Goal: Task Accomplishment & Management: Manage account settings

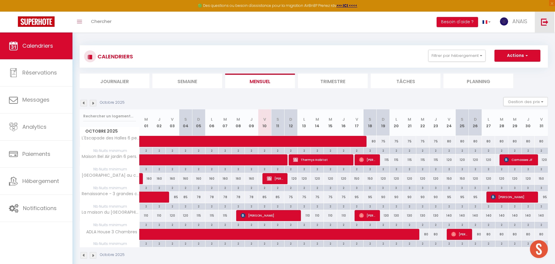
click at [548, 26] on link at bounding box center [544, 22] width 20 height 21
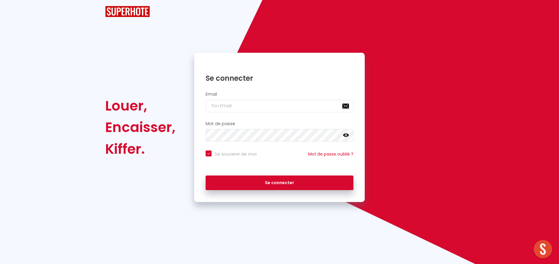
checkbox input "true"
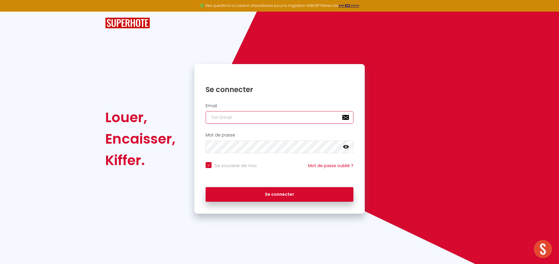
click at [241, 115] on input "email" at bounding box center [280, 117] width 148 height 13
type input "[EMAIL_ADDRESS][DOMAIN_NAME]"
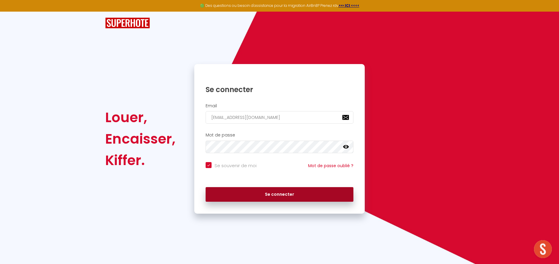
click at [280, 192] on button "Se connecter" at bounding box center [280, 194] width 148 height 15
checkbox input "true"
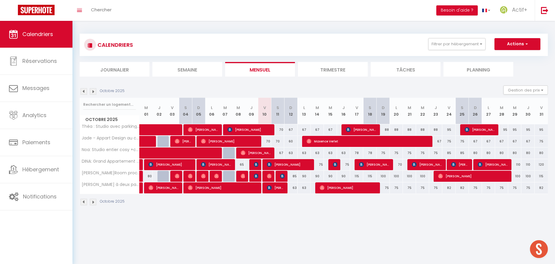
click at [269, 141] on div "70" at bounding box center [264, 141] width 13 height 11
type input "70"
type input "Ven 10 Octobre 2025"
type input "Sam 11 Octobre 2025"
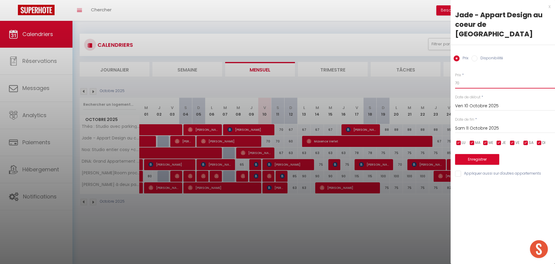
click at [485, 78] on input "70" at bounding box center [505, 83] width 100 height 11
type input "65"
click at [467, 125] on input "Sam 11 Octobre 2025" at bounding box center [505, 129] width 100 height 8
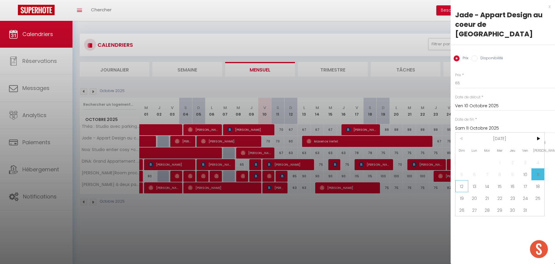
click at [462, 180] on span "12" at bounding box center [461, 186] width 13 height 12
type input "Dim 12 Octobre 2025"
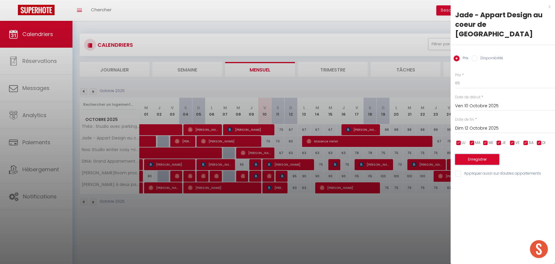
click at [460, 154] on button "Enregistrer" at bounding box center [477, 159] width 44 height 11
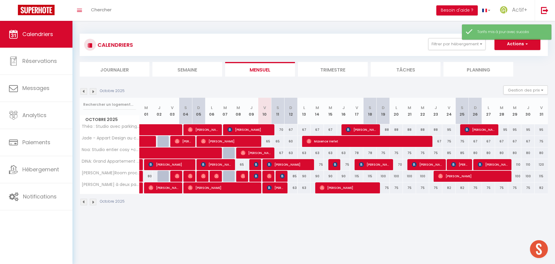
click at [281, 152] on div "67" at bounding box center [277, 153] width 13 height 11
type input "67"
type input "Sam 11 Octobre 2025"
type input "Dim 12 Octobre 2025"
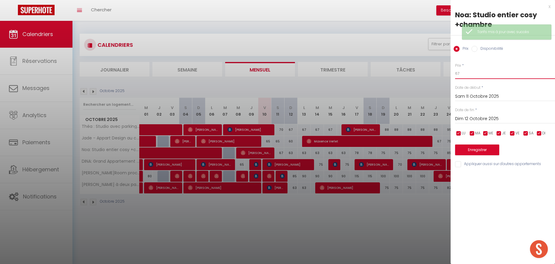
click at [466, 73] on input "67" at bounding box center [505, 73] width 100 height 11
type input "65"
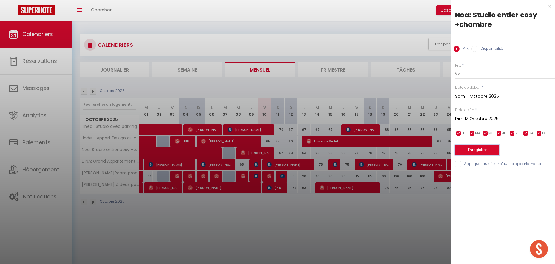
click at [462, 150] on button "Enregistrer" at bounding box center [477, 150] width 44 height 11
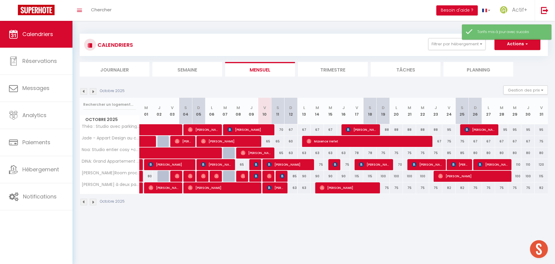
click at [291, 152] on div "63" at bounding box center [290, 153] width 13 height 11
type input "63"
type input "Dim 12 Octobre 2025"
type input "Lun 13 Octobre 2025"
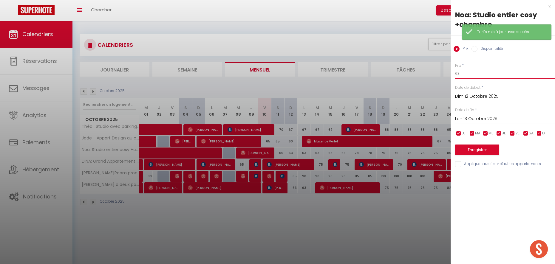
click at [463, 74] on input "63" at bounding box center [505, 73] width 100 height 11
type input "61"
click at [460, 118] on input "Lun 13 Octobre 2025" at bounding box center [505, 119] width 100 height 8
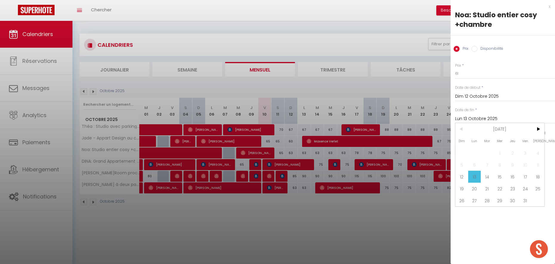
click at [524, 175] on span "17" at bounding box center [525, 177] width 13 height 12
type input "Ven 17 Octobre 2025"
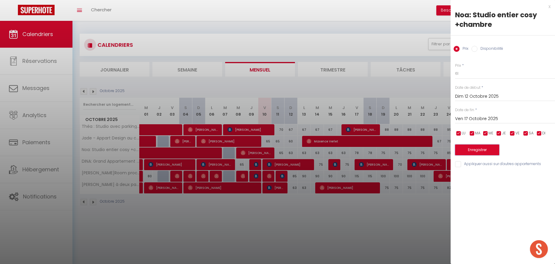
click at [480, 148] on button "Enregistrer" at bounding box center [477, 150] width 44 height 11
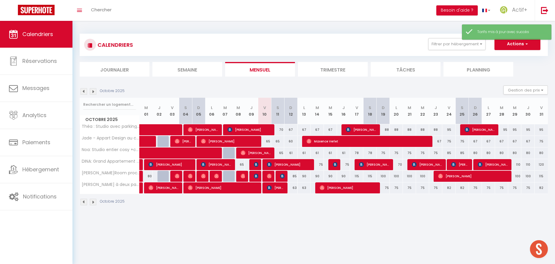
click at [281, 130] on div "70" at bounding box center [277, 129] width 13 height 11
type input "70"
type input "Sam 11 Octobre 2025"
type input "Dim 12 Octobre 2025"
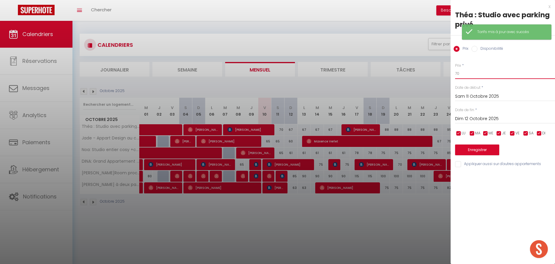
click at [465, 73] on input "70" at bounding box center [505, 73] width 100 height 11
type input "67"
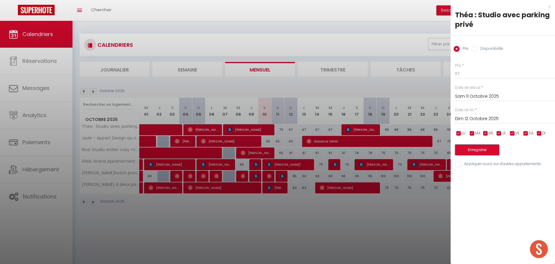
click at [470, 152] on button "Enregistrer" at bounding box center [477, 150] width 44 height 11
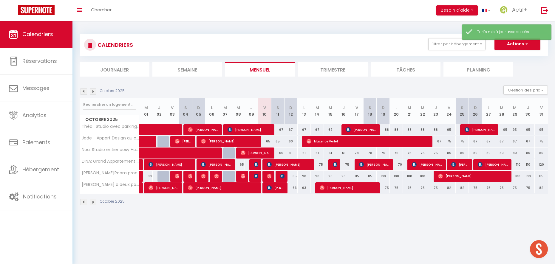
click at [292, 129] on div "67" at bounding box center [290, 129] width 13 height 11
type input "67"
type input "Dim 12 Octobre 2025"
type input "Lun 13 Octobre 2025"
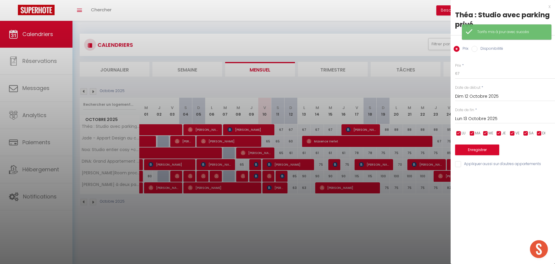
click at [454, 78] on div "Prix * 67 Statut * Disponible Indisponible Date de début * [DATE] < [DATE] > Di…" at bounding box center [502, 111] width 104 height 113
click at [461, 73] on input "67" at bounding box center [505, 73] width 100 height 11
type input "65"
click at [459, 118] on input "Lun 13 Octobre 2025" at bounding box center [505, 119] width 100 height 8
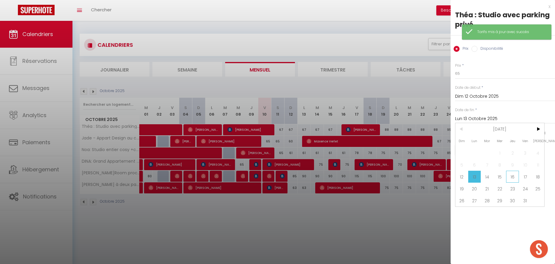
click at [514, 176] on span "16" at bounding box center [512, 177] width 13 height 12
type input "Jeu 16 Octobre 2025"
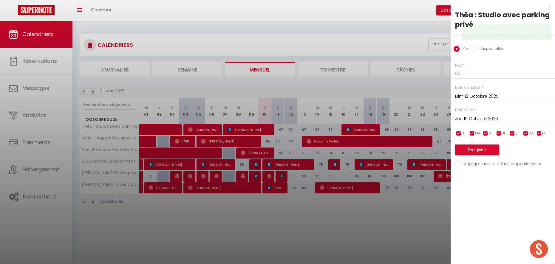
click at [476, 150] on button "Enregistrer" at bounding box center [477, 150] width 44 height 11
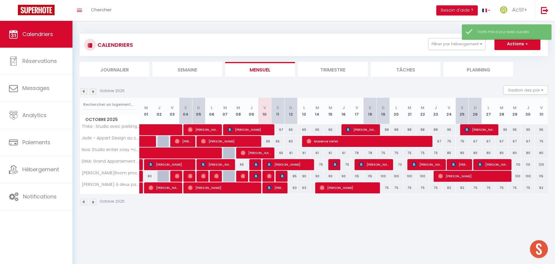
click at [320, 165] on div "75" at bounding box center [317, 164] width 13 height 11
type input "75"
type input "[DATE]"
type input "Mer 15 Octobre 2025"
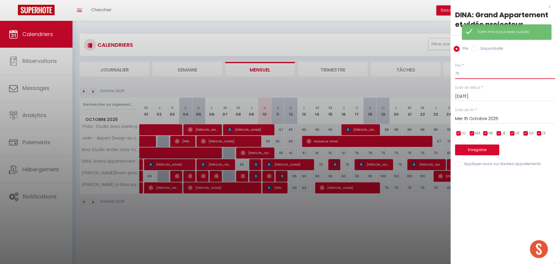
click at [462, 72] on input "75" at bounding box center [505, 73] width 100 height 11
type input "70"
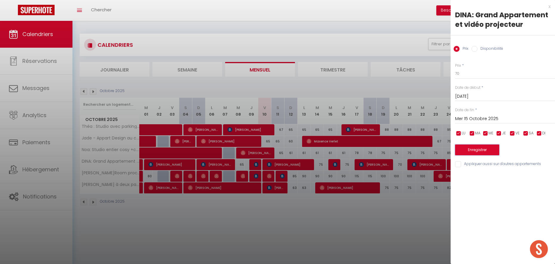
click at [474, 148] on button "Enregistrer" at bounding box center [477, 150] width 44 height 11
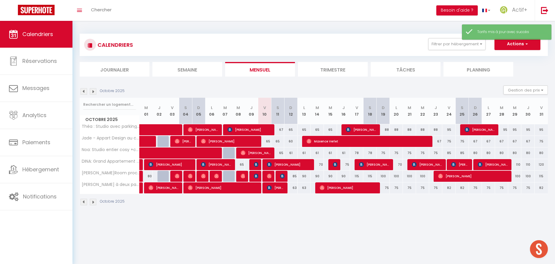
click at [346, 165] on div "75" at bounding box center [343, 164] width 13 height 11
type input "75"
type input "Jeu 16 Octobre 2025"
type input "Ven 17 Octobre 2025"
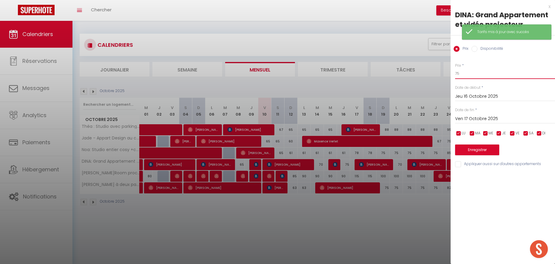
click at [461, 71] on input "75" at bounding box center [505, 73] width 100 height 11
type input "70"
click at [467, 150] on button "Enregistrer" at bounding box center [477, 150] width 44 height 11
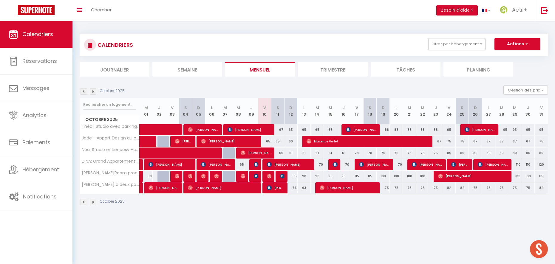
click at [294, 187] on div "63" at bounding box center [290, 187] width 13 height 11
type input "63"
type input "Dim 12 Octobre 2025"
type input "Lun 13 Octobre 2025"
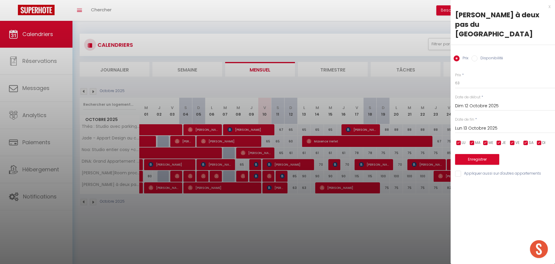
click at [288, 136] on div at bounding box center [277, 132] width 555 height 264
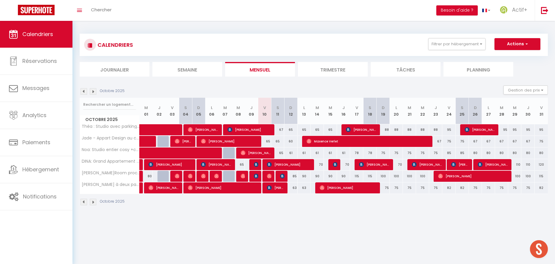
click at [291, 142] on div "60" at bounding box center [290, 141] width 13 height 11
type input "60"
type input "Dim 12 Octobre 2025"
type input "Lun 13 Octobre 2025"
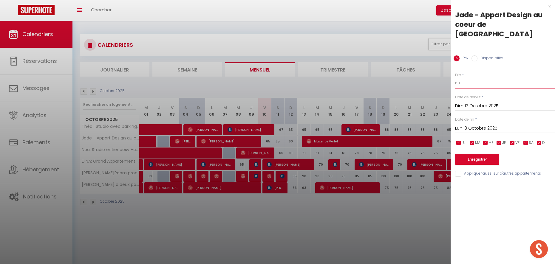
click at [466, 78] on input "60" at bounding box center [505, 83] width 100 height 11
type input "57"
click at [465, 154] on button "Enregistrer" at bounding box center [477, 159] width 44 height 11
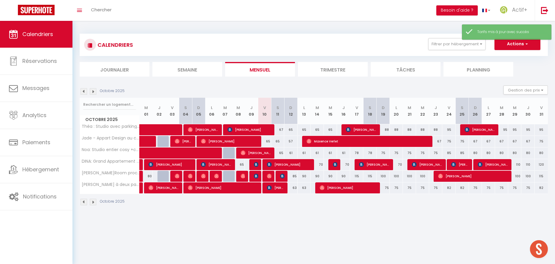
click at [296, 188] on div "63" at bounding box center [290, 187] width 13 height 11
type input "63"
type input "Dim 12 Octobre 2025"
type input "Lun 13 Octobre 2025"
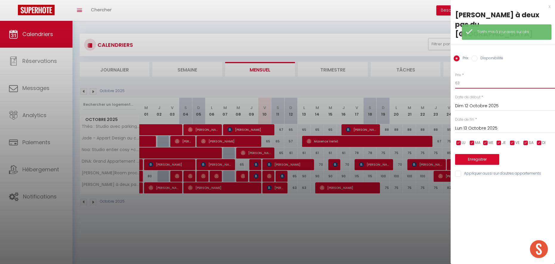
click at [455, 78] on input "63" at bounding box center [505, 83] width 100 height 11
type input "60"
click at [463, 125] on input "Lun 13 Octobre 2025" at bounding box center [505, 129] width 100 height 8
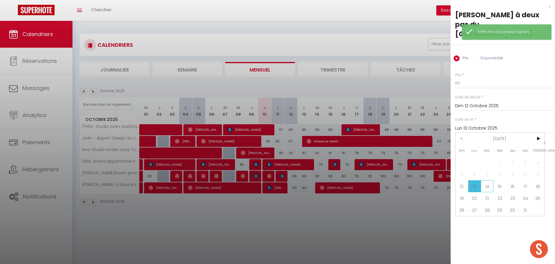
click at [485, 180] on span "14" at bounding box center [486, 186] width 13 height 12
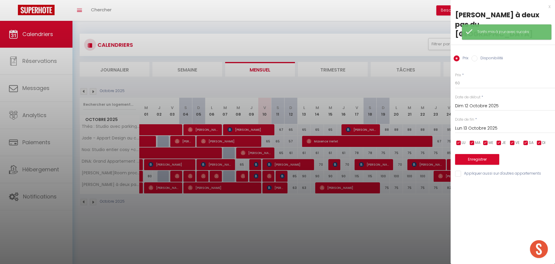
type input "[DATE]"
click at [470, 154] on button "Enregistrer" at bounding box center [477, 159] width 44 height 11
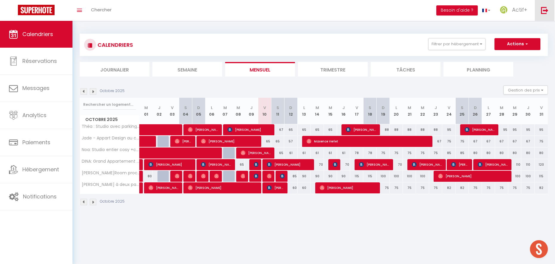
click at [546, 10] on img at bounding box center [544, 10] width 7 height 7
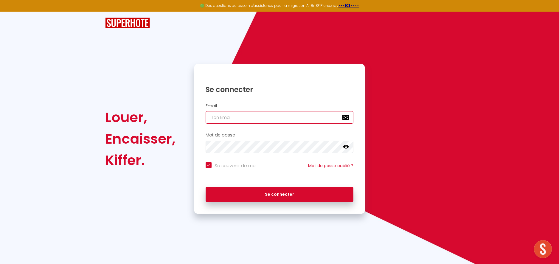
click at [294, 117] on input "email" at bounding box center [280, 117] width 148 height 13
type input "[EMAIL_ADDRESS][DOMAIN_NAME]"
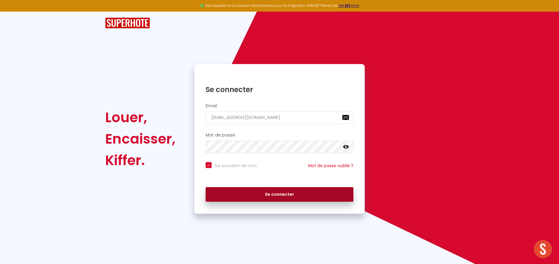
click at [298, 193] on button "Se connecter" at bounding box center [280, 194] width 148 height 15
checkbox input "true"
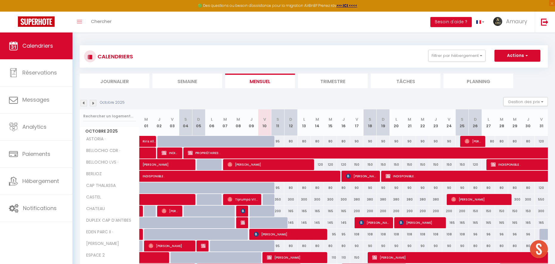
click at [279, 141] on div "95" at bounding box center [277, 141] width 13 height 11
type input "95"
type input "Sam 11 Octobre 2025"
type input "Dim 12 Octobre 2025"
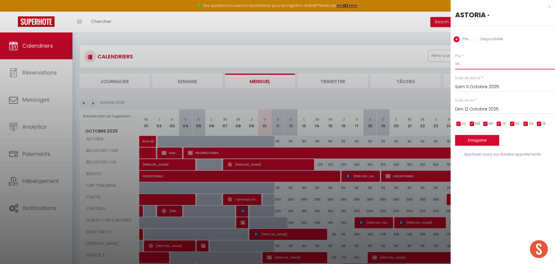
click at [472, 62] on input "95" at bounding box center [505, 64] width 100 height 11
type input "85"
click at [473, 141] on button "Enregistrer" at bounding box center [477, 140] width 44 height 11
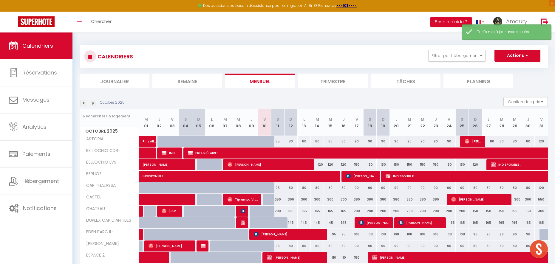
click at [291, 140] on div "80" at bounding box center [290, 141] width 13 height 11
type input "80"
type input "Dim 12 Octobre 2025"
type input "Lun 13 Octobre 2025"
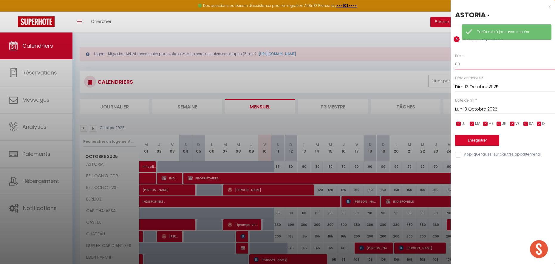
click at [474, 63] on input "80" at bounding box center [505, 64] width 100 height 11
type input "75"
click at [465, 107] on input "Lun 13 Octobre 2025" at bounding box center [505, 110] width 100 height 8
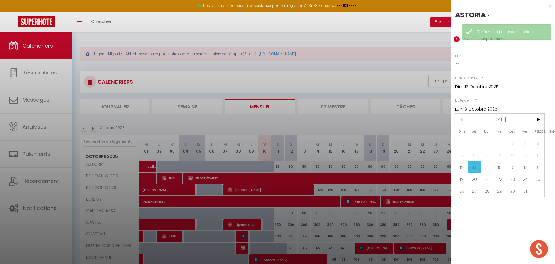
click at [528, 167] on span "17" at bounding box center [525, 167] width 13 height 12
type input "Ven 17 Octobre 2025"
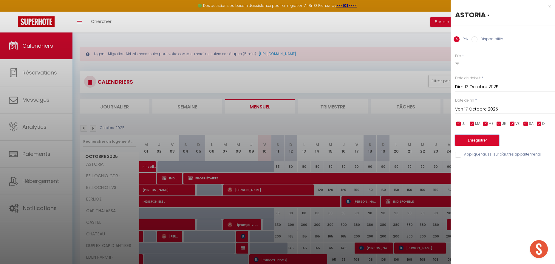
click at [485, 144] on button "Enregistrer" at bounding box center [477, 140] width 44 height 11
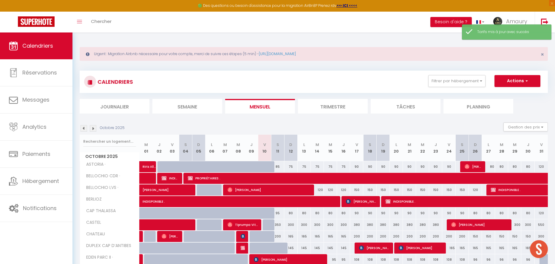
click at [320, 191] on div "120" at bounding box center [317, 189] width 13 height 11
type input "120"
type input "[DATE]"
type input "Mer 15 Octobre 2025"
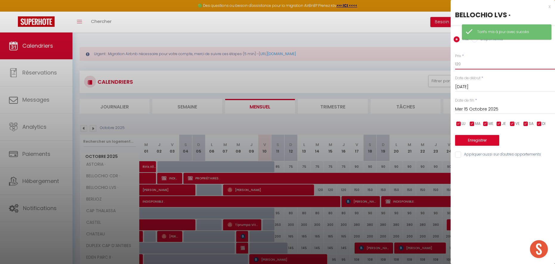
click at [467, 62] on input "120" at bounding box center [505, 64] width 100 height 11
type input "115"
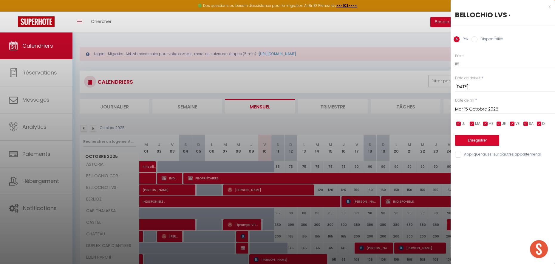
click at [477, 109] on input "Mer 15 Octobre 2025" at bounding box center [505, 110] width 100 height 8
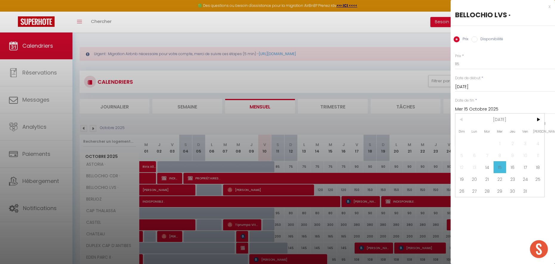
click at [521, 169] on span "17" at bounding box center [525, 167] width 13 height 12
type input "Ven 17 Octobre 2025"
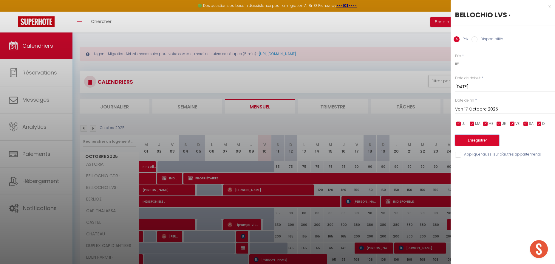
click at [471, 139] on button "Enregistrer" at bounding box center [477, 140] width 44 height 11
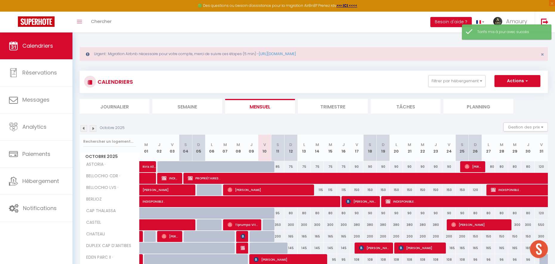
click at [277, 214] on div "95" at bounding box center [277, 213] width 13 height 11
type input "95"
type input "Sam 11 Octobre 2025"
type input "Dim 12 Octobre 2025"
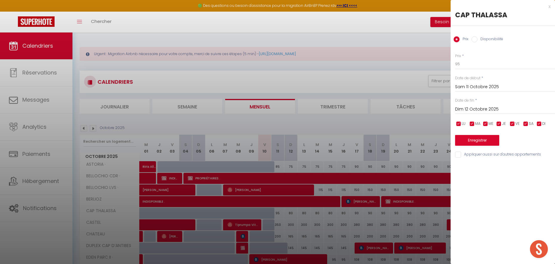
click at [230, 213] on div at bounding box center [277, 132] width 555 height 264
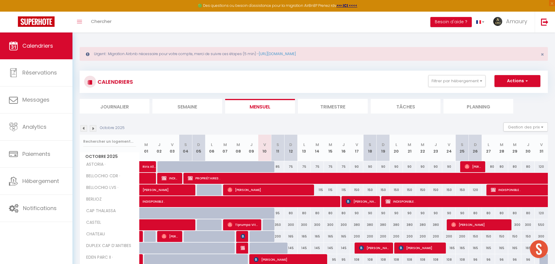
click at [234, 212] on div at bounding box center [238, 213] width 13 height 11
type input "80"
type input "Mer 08 Octobre 2025"
type input "Jeu 09 Octobre 2025"
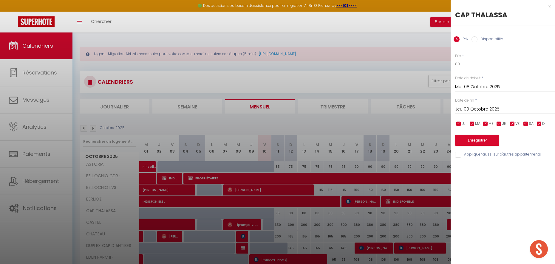
click at [234, 212] on div at bounding box center [277, 132] width 555 height 264
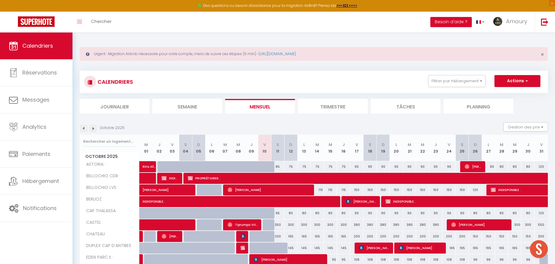
click at [278, 213] on div "95" at bounding box center [277, 213] width 13 height 11
type input "95"
type input "Sam 11 Octobre 2025"
type input "Dim 12 Octobre 2025"
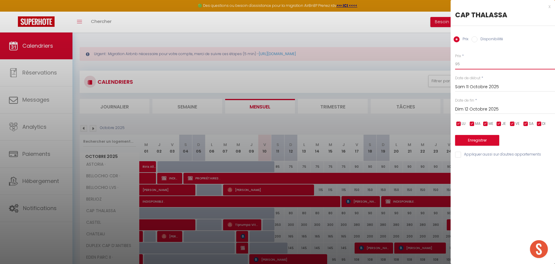
click at [459, 65] on input "95" at bounding box center [505, 64] width 100 height 11
click at [460, 65] on input "95" at bounding box center [505, 64] width 100 height 11
type input "85"
click at [471, 139] on button "Enregistrer" at bounding box center [477, 140] width 44 height 11
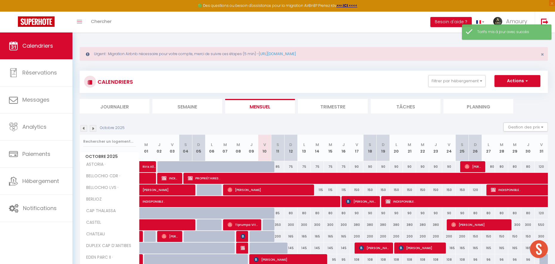
click at [291, 213] on div "80" at bounding box center [290, 213] width 13 height 11
type input "80"
type input "Dim 12 Octobre 2025"
type input "Lun 13 Octobre 2025"
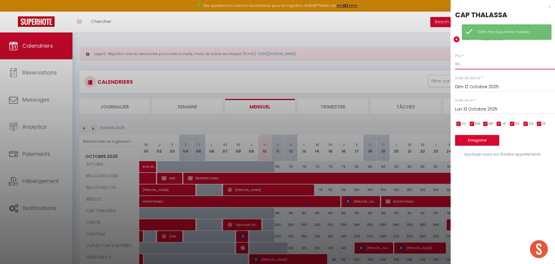
click at [472, 63] on input "80" at bounding box center [505, 64] width 100 height 11
type input "75"
click at [468, 108] on input "Lun 13 Octobre 2025" at bounding box center [505, 110] width 100 height 8
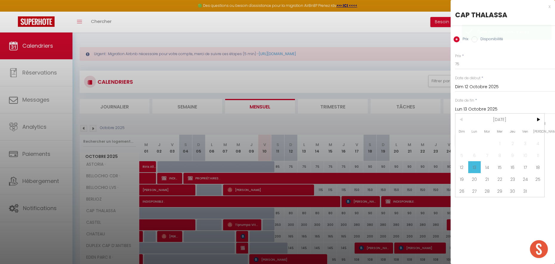
click at [523, 167] on span "17" at bounding box center [525, 167] width 13 height 12
type input "Ven 17 Octobre 2025"
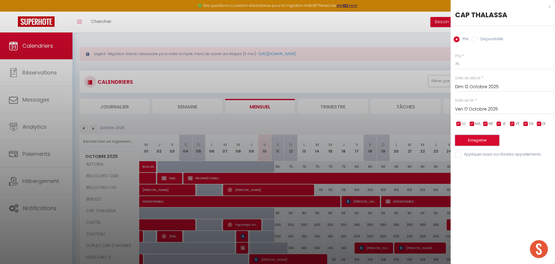
click at [479, 142] on button "Enregistrer" at bounding box center [477, 140] width 44 height 11
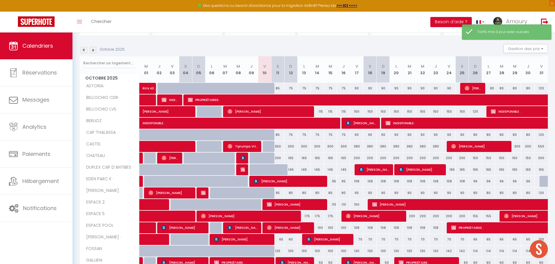
scroll to position [87, 0]
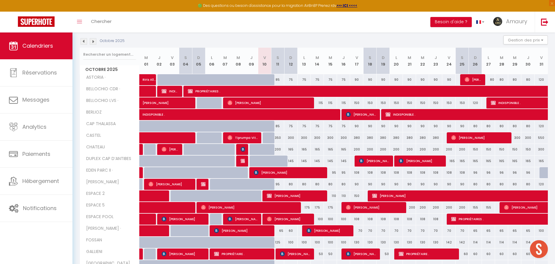
click at [280, 138] on div "350" at bounding box center [277, 137] width 13 height 11
type input "350"
type input "Sam 11 Octobre 2025"
type input "Dim 12 Octobre 2025"
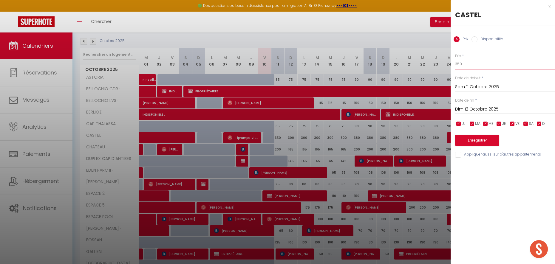
click at [471, 60] on input "350" at bounding box center [505, 64] width 100 height 11
type input "300"
click at [471, 140] on button "Enregistrer" at bounding box center [477, 140] width 44 height 11
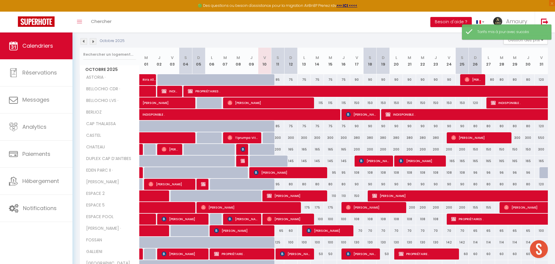
click at [279, 149] on div "200" at bounding box center [277, 149] width 13 height 11
type input "200"
type input "Sam 11 Octobre 2025"
type input "Dim 12 Octobre 2025"
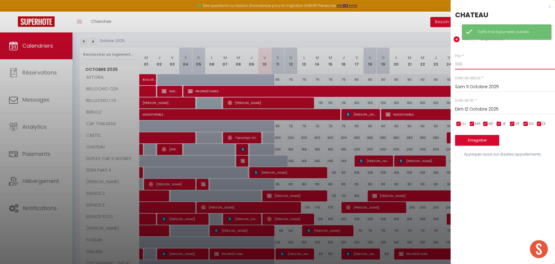
click at [477, 65] on input "200" at bounding box center [505, 64] width 100 height 11
type input "175"
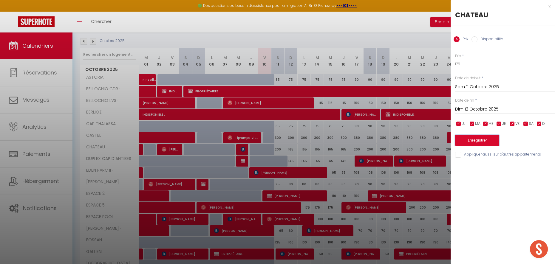
click at [469, 137] on button "Enregistrer" at bounding box center [477, 140] width 44 height 11
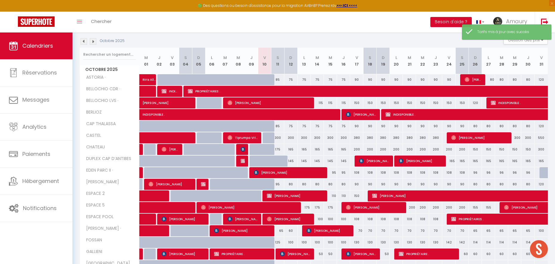
click at [291, 149] on div "165" at bounding box center [290, 149] width 13 height 11
type input "165"
type input "Dim 12 Octobre 2025"
type input "Lun 13 Octobre 2025"
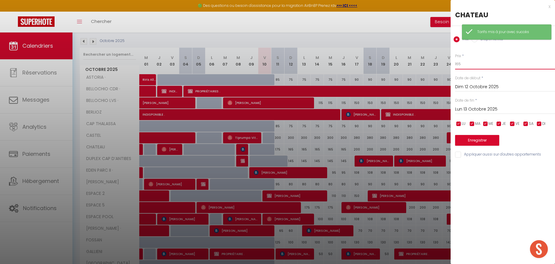
click at [466, 66] on input "165" at bounding box center [505, 64] width 100 height 11
type input "155"
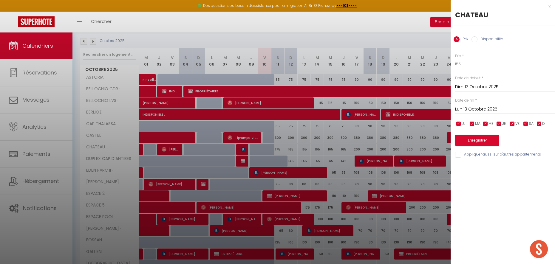
click at [461, 111] on input "Lun 13 Octobre 2025" at bounding box center [505, 110] width 100 height 8
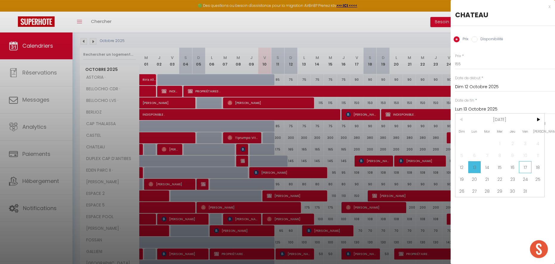
click at [522, 167] on span "17" at bounding box center [525, 167] width 13 height 12
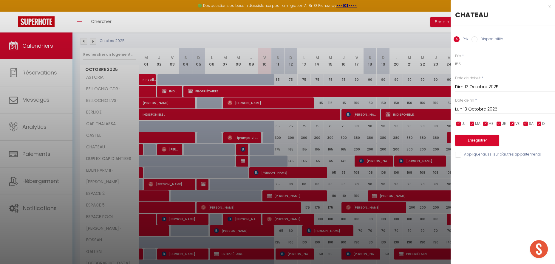
type input "Ven 17 Octobre 2025"
click at [479, 142] on button "Enregistrer" at bounding box center [477, 140] width 44 height 11
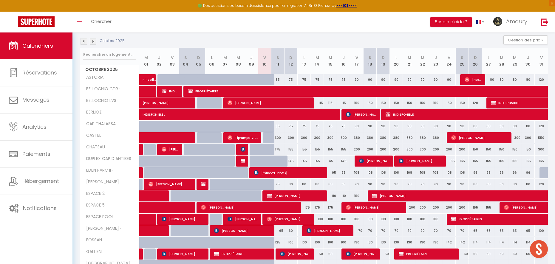
click at [336, 173] on div "95" at bounding box center [342, 172] width 13 height 11
type input "95"
type input "Jeu 16 Octobre 2025"
type input "Ven 17 Octobre 2025"
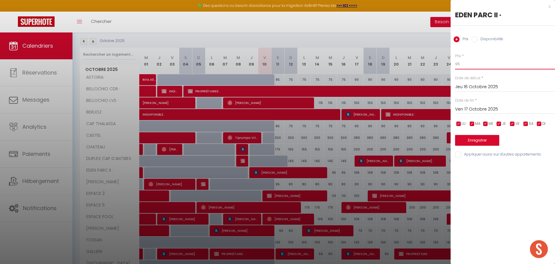
click at [472, 62] on input "95" at bounding box center [505, 64] width 100 height 11
type input "90"
click at [466, 108] on input "Ven 17 Octobre 2025" at bounding box center [505, 110] width 100 height 8
click at [477, 87] on input "Jeu 16 Octobre 2025" at bounding box center [505, 87] width 100 height 8
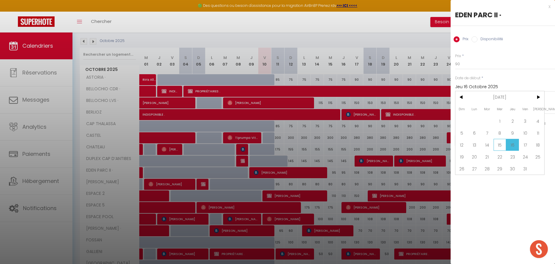
click at [501, 143] on span "15" at bounding box center [499, 145] width 13 height 12
type input "Mer 15 Octobre 2025"
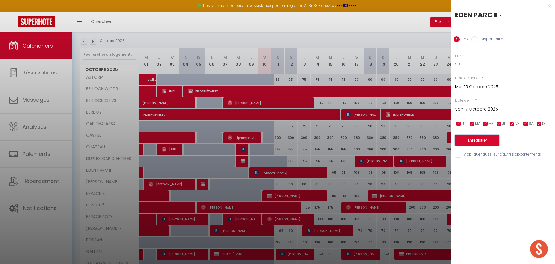
click at [475, 142] on button "Enregistrer" at bounding box center [477, 140] width 44 height 11
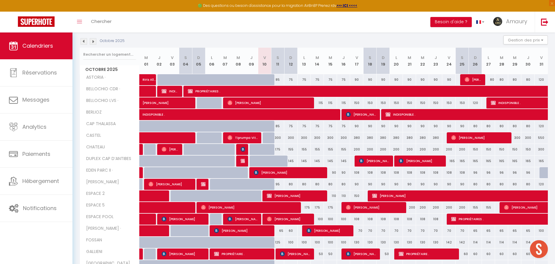
click at [278, 184] on div "95" at bounding box center [277, 184] width 13 height 11
type input "95"
type input "Sam 11 Octobre 2025"
type input "Dim 12 Octobre 2025"
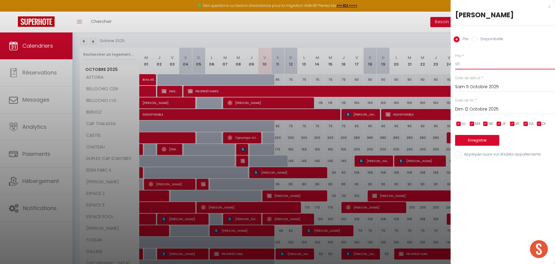
click at [475, 64] on input "95" at bounding box center [505, 64] width 100 height 11
click at [474, 64] on input "8" at bounding box center [505, 64] width 100 height 11
type input "85"
click at [461, 141] on button "Enregistrer" at bounding box center [477, 140] width 44 height 11
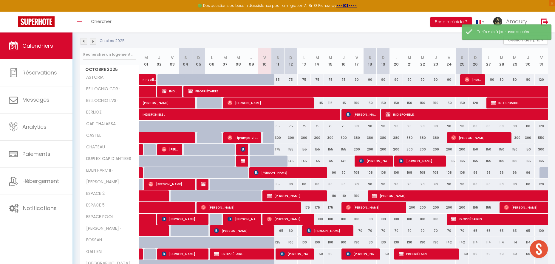
click at [243, 183] on div at bounding box center [242, 187] width 13 height 11
type input "80"
type input "Mer 08 Octobre 2025"
type input "Jeu 09 Octobre 2025"
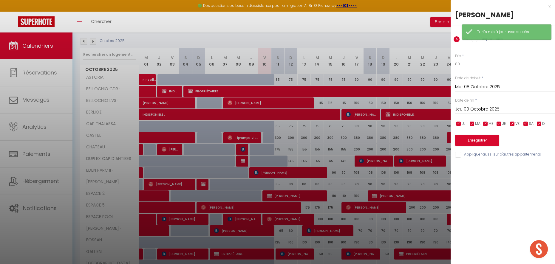
click at [232, 185] on div at bounding box center [277, 132] width 555 height 264
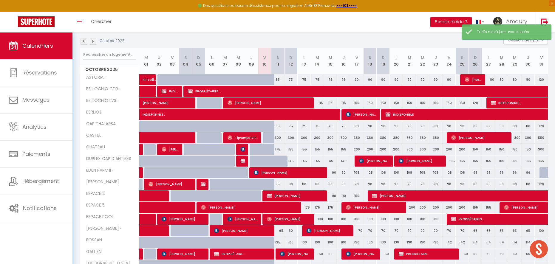
click at [223, 186] on div at bounding box center [229, 187] width 13 height 11
type input "80"
type input "[DATE]"
type input "Mer 08 Octobre 2025"
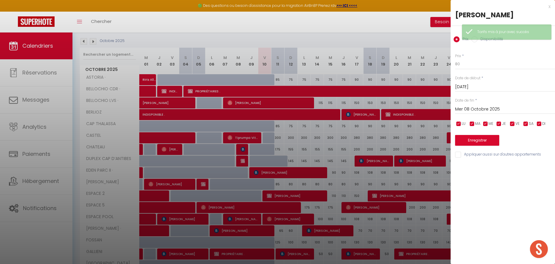
click at [223, 186] on div at bounding box center [277, 132] width 555 height 264
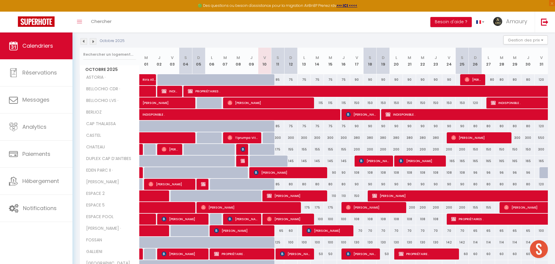
click at [290, 184] on div "80" at bounding box center [290, 184] width 13 height 11
type input "80"
type input "Dim 12 Octobre 2025"
type input "Lun 13 Octobre 2025"
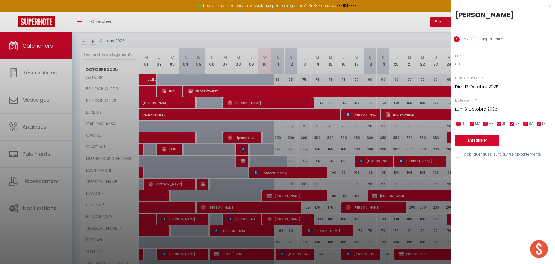
click at [469, 59] on input "80" at bounding box center [505, 64] width 100 height 11
click at [469, 60] on input "80" at bounding box center [505, 64] width 100 height 11
click at [469, 62] on input "80" at bounding box center [505, 64] width 100 height 11
click at [469, 63] on input "80" at bounding box center [505, 64] width 100 height 11
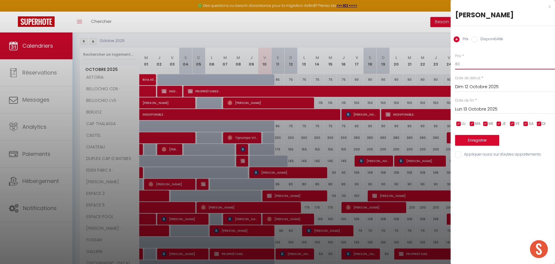
click at [469, 63] on input "80" at bounding box center [505, 64] width 100 height 11
type input "75"
click at [467, 106] on input "Lun 13 Octobre 2025" at bounding box center [505, 110] width 100 height 8
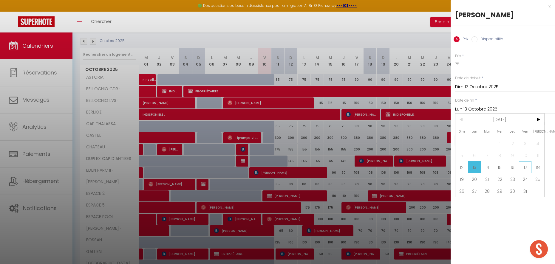
click at [523, 167] on span "17" at bounding box center [525, 167] width 13 height 12
type input "Ven 17 Octobre 2025"
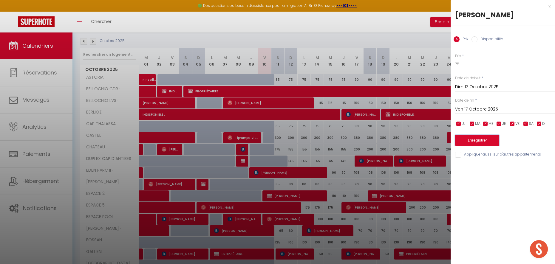
click at [485, 141] on button "Enregistrer" at bounding box center [477, 140] width 44 height 11
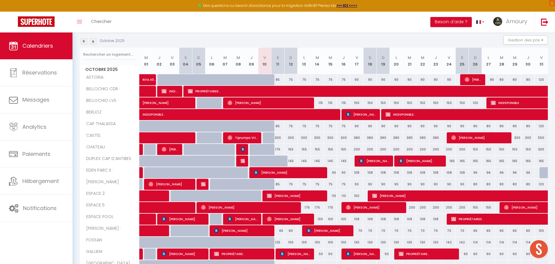
click at [383, 137] on div "380" at bounding box center [382, 137] width 13 height 11
type input "380"
type input "Dim 19 Octobre 2025"
type input "Lun 20 Octobre 2025"
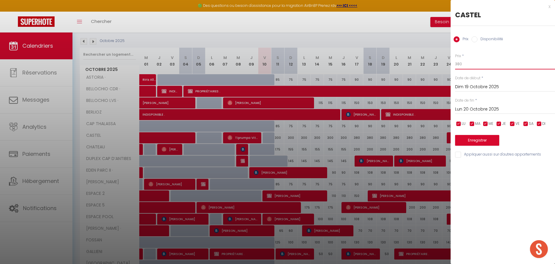
click at [470, 64] on input "380" at bounding box center [505, 64] width 100 height 11
type input "370"
click at [474, 104] on div "[DATE] < [DATE] > Dim Lun Mar Mer Jeu Ven Sam 1 2 3 4 5 6 7 8 9 10 11 12 13 14 …" at bounding box center [505, 108] width 100 height 11
click at [474, 109] on input "Lun 20 Octobre 2025" at bounding box center [505, 110] width 100 height 8
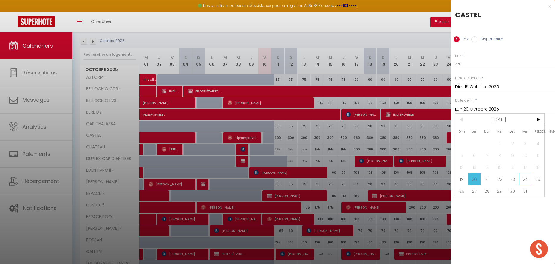
drag, startPoint x: 524, startPoint y: 177, endPoint x: 519, endPoint y: 172, distance: 6.8
click at [524, 177] on span "24" at bounding box center [525, 179] width 13 height 12
type input "Ven 24 Octobre 2025"
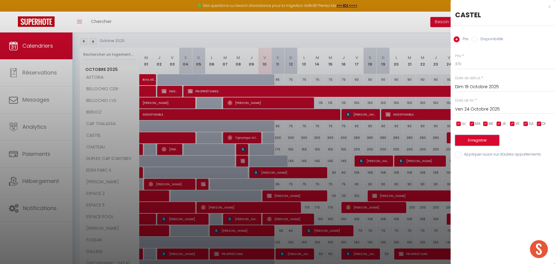
click at [487, 143] on button "Enregistrer" at bounding box center [477, 140] width 44 height 11
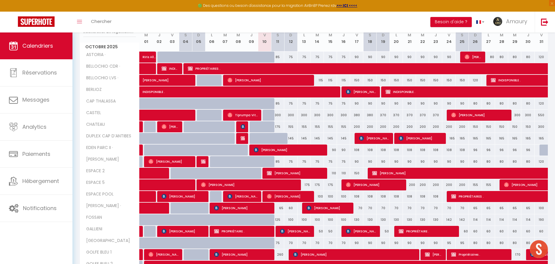
scroll to position [108, 0]
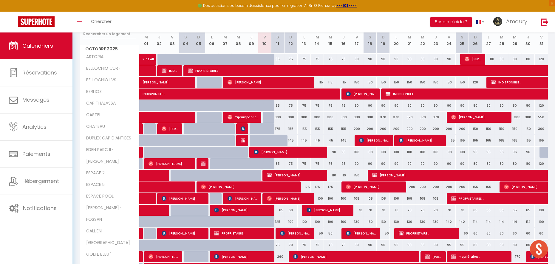
click at [309, 187] on div "175" at bounding box center [303, 187] width 13 height 11
type input "175"
type input "Lun 13 Octobre 2025"
type input "[DATE]"
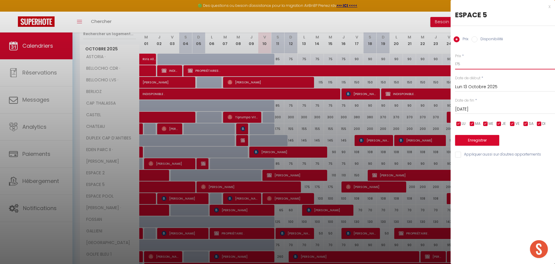
click at [464, 60] on input "175" at bounding box center [505, 64] width 100 height 11
type input "165"
click at [459, 108] on input "[DATE]" at bounding box center [505, 110] width 100 height 8
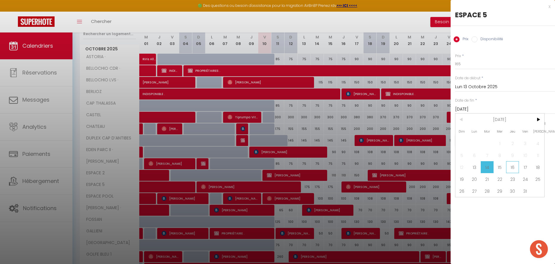
click at [516, 168] on span "16" at bounding box center [512, 167] width 13 height 12
type input "Jeu 16 Octobre 2025"
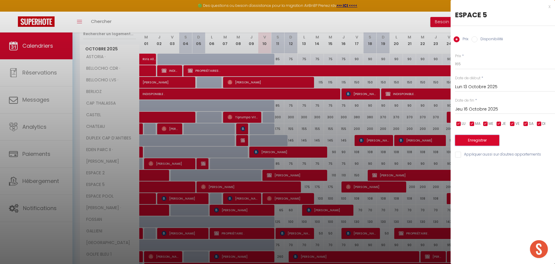
click at [485, 141] on button "Enregistrer" at bounding box center [477, 140] width 44 height 11
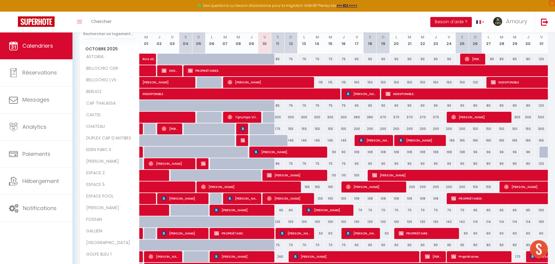
click at [283, 211] on div "65" at bounding box center [277, 210] width 13 height 11
type input "65"
type input "Sam 11 Octobre 2025"
type input "Dim 12 Octobre 2025"
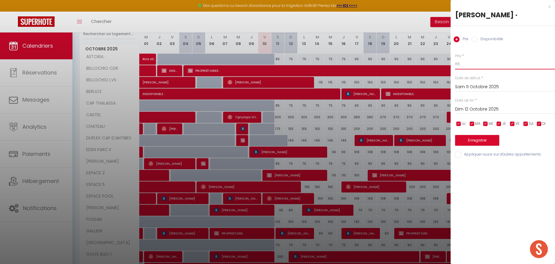
click at [481, 61] on input "65" at bounding box center [505, 64] width 100 height 11
type input "60"
click at [469, 138] on button "Enregistrer" at bounding box center [477, 140] width 44 height 11
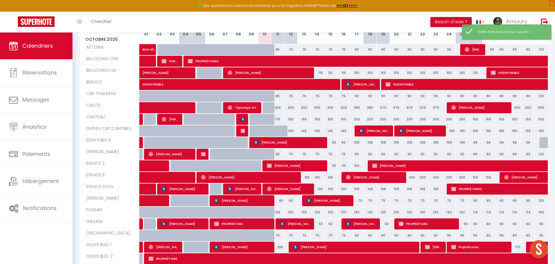
scroll to position [118, 0]
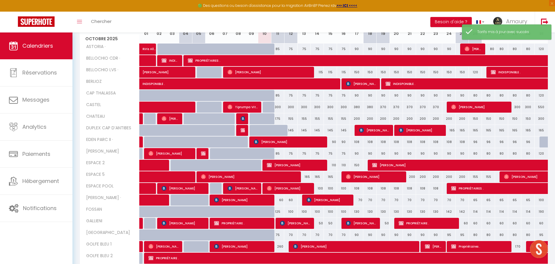
click at [279, 212] on div "125" at bounding box center [277, 211] width 13 height 11
type input "125"
type input "Sam 11 Octobre 2025"
type input "Dim 12 Octobre 2025"
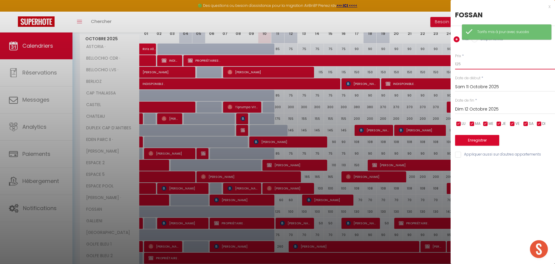
click at [462, 67] on input "125" at bounding box center [505, 64] width 100 height 11
type input "100"
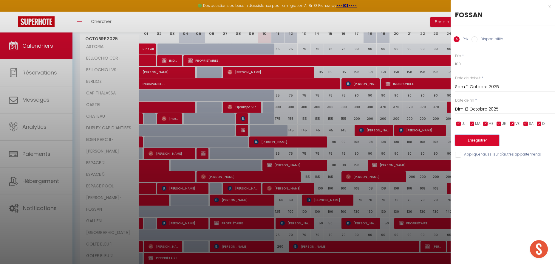
click at [467, 140] on button "Enregistrer" at bounding box center [477, 140] width 44 height 11
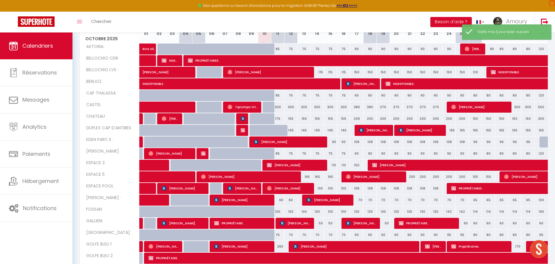
click at [291, 212] on div "100" at bounding box center [290, 211] width 13 height 11
type input "100"
type input "Dim 12 Octobre 2025"
type input "Lun 13 Octobre 2025"
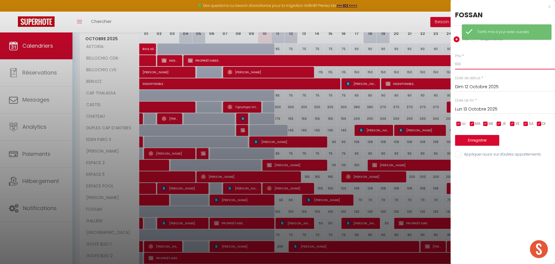
click at [471, 62] on input "100" at bounding box center [505, 64] width 100 height 11
type input "95"
click at [464, 117] on div "Prix * 95 Statut * Disponible Indisponible Date de début * [DATE] < [DATE] > Di…" at bounding box center [502, 102] width 104 height 113
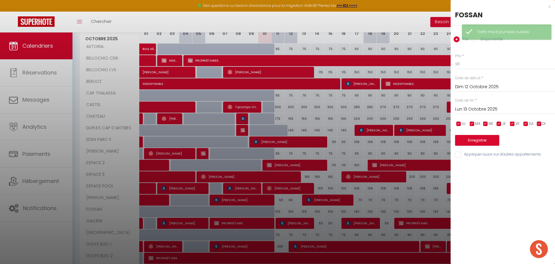
click at [464, 111] on input "Lun 13 Octobre 2025" at bounding box center [505, 110] width 100 height 8
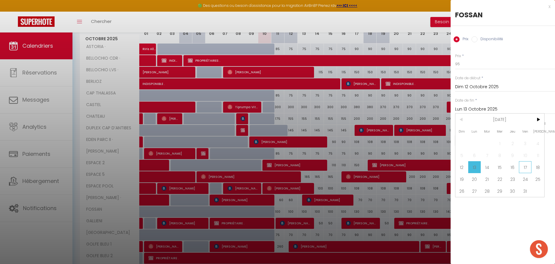
click at [520, 166] on span "17" at bounding box center [525, 167] width 13 height 12
type input "Ven 17 Octobre 2025"
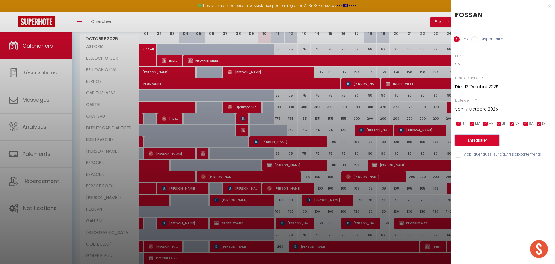
click at [477, 141] on button "Enregistrer" at bounding box center [477, 140] width 44 height 11
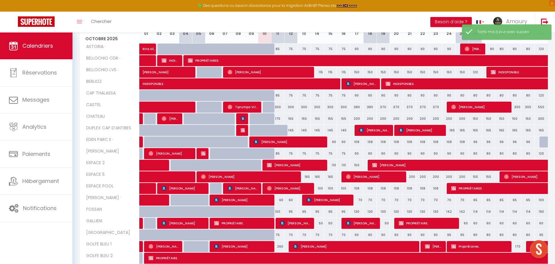
click at [233, 213] on div at bounding box center [238, 211] width 13 height 11
type input "115"
type input "Mer 08 Octobre 2025"
type input "Jeu 09 Octobre 2025"
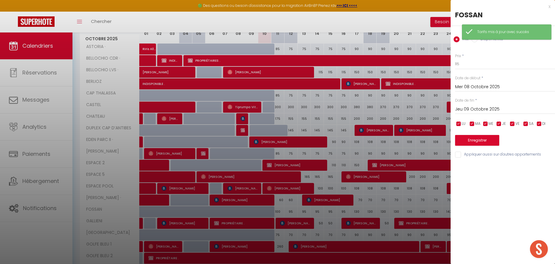
click at [233, 213] on div at bounding box center [277, 132] width 555 height 264
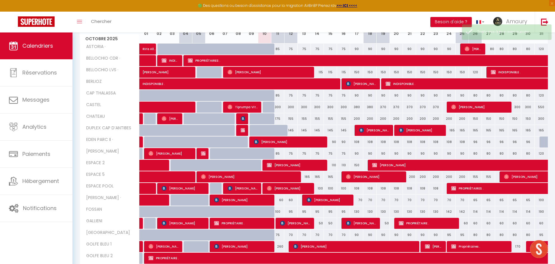
click at [357, 212] on div "130" at bounding box center [356, 211] width 13 height 11
type input "130"
type input "Ven 17 Octobre 2025"
type input "Sam 18 Octobre 2025"
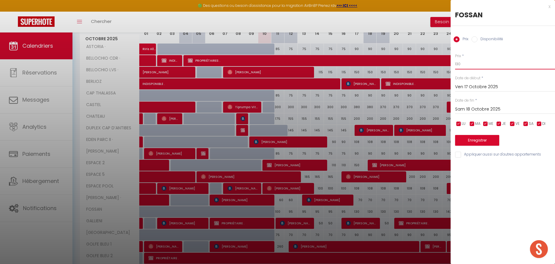
click at [471, 66] on input "130" at bounding box center [505, 64] width 100 height 11
type input "120"
click at [460, 109] on input "Sam 18 Octobre 2025" at bounding box center [505, 110] width 100 height 8
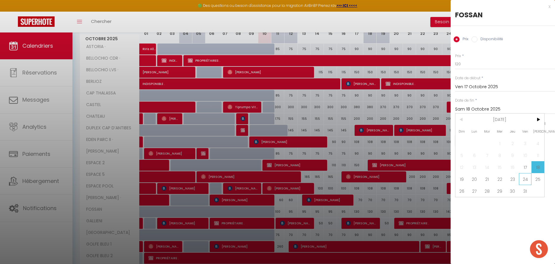
click at [522, 174] on span "24" at bounding box center [525, 179] width 13 height 12
type input "Ven 24 Octobre 2025"
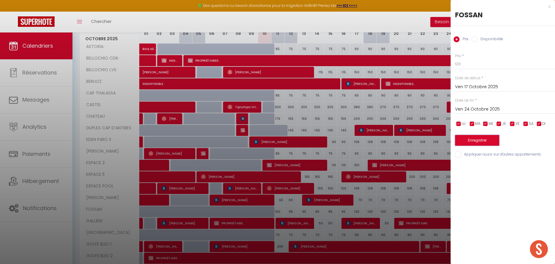
click at [476, 137] on button "Enregistrer" at bounding box center [477, 140] width 44 height 11
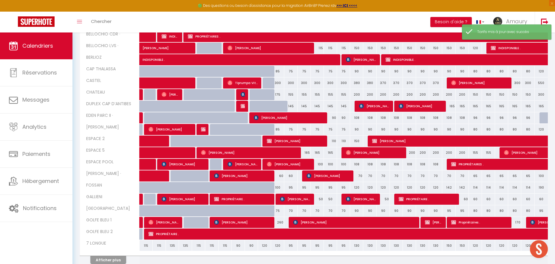
scroll to position [143, 0]
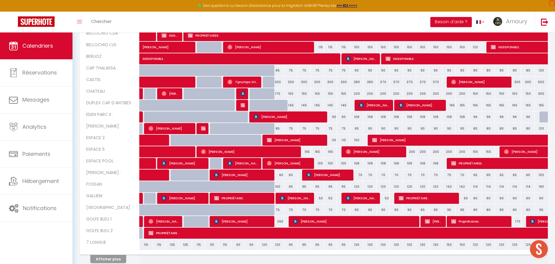
click at [278, 210] on div "75" at bounding box center [277, 209] width 13 height 11
type input "75"
type input "Sam 11 Octobre 2025"
type input "Dim 12 Octobre 2025"
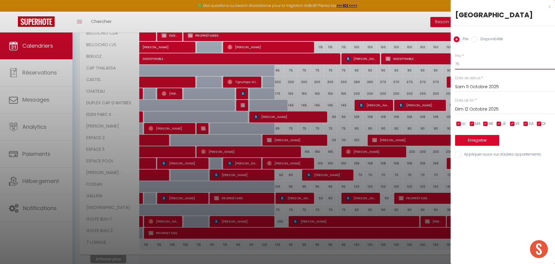
click at [465, 67] on input "75" at bounding box center [505, 64] width 100 height 11
type input "70"
click at [456, 143] on button "Enregistrer" at bounding box center [477, 140] width 44 height 11
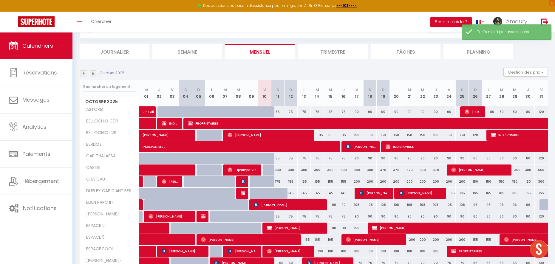
click at [95, 73] on img at bounding box center [93, 73] width 7 height 7
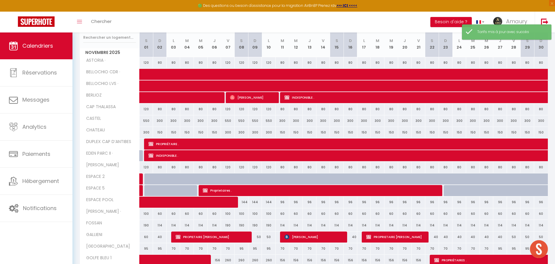
scroll to position [146, 0]
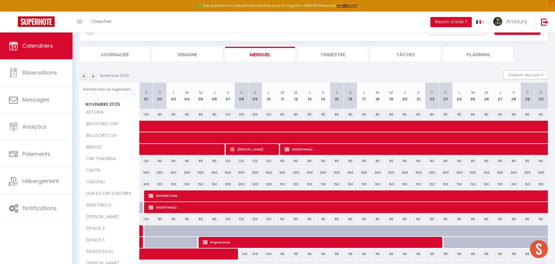
click at [92, 75] on img at bounding box center [93, 76] width 7 height 7
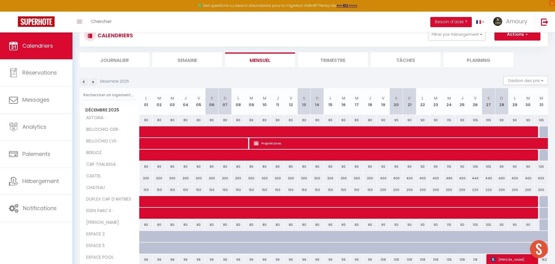
scroll to position [0, 0]
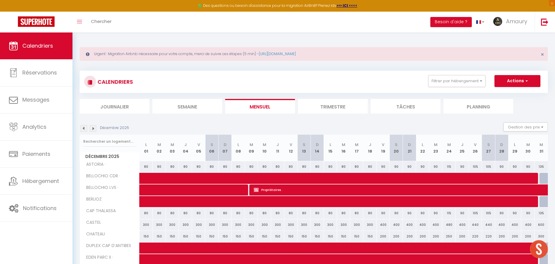
click at [84, 127] on img at bounding box center [83, 128] width 7 height 7
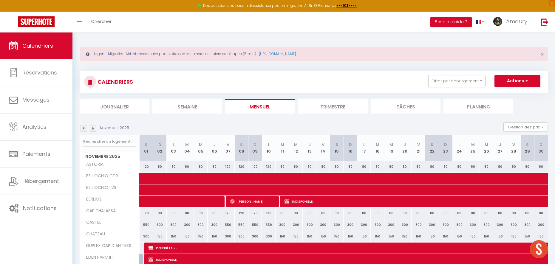
click at [84, 128] on img at bounding box center [83, 128] width 7 height 7
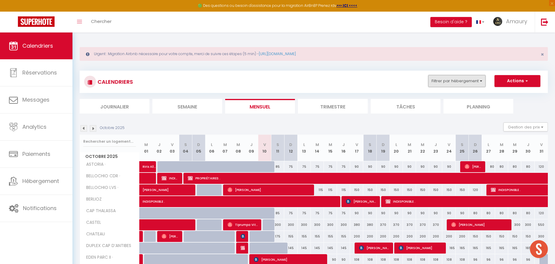
click at [457, 81] on button "Filtrer par hébergement" at bounding box center [456, 81] width 57 height 12
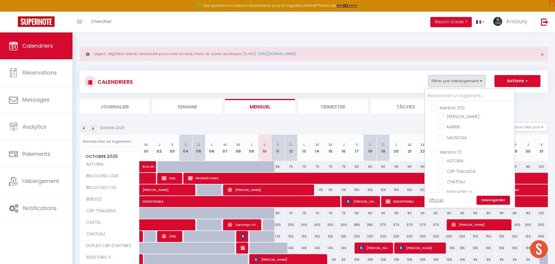
drag, startPoint x: 535, startPoint y: 106, endPoint x: 535, endPoint y: 118, distance: 12.5
click at [535, 108] on ul "Journalier [GEOGRAPHIC_DATA] Mensuel Trimestre Tâches Planning" at bounding box center [314, 106] width 468 height 15
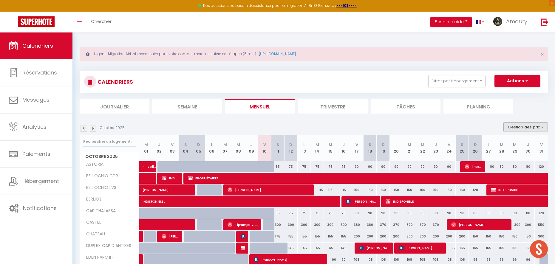
click at [531, 125] on button "Gestion des prix" at bounding box center [525, 126] width 44 height 9
click at [508, 143] on input "Nb Nuits minimum" at bounding box center [521, 145] width 54 height 6
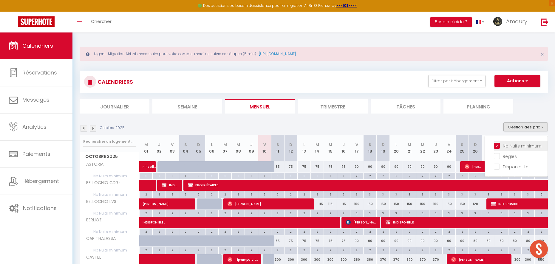
click at [498, 144] on input "Nb Nuits minimum" at bounding box center [521, 145] width 54 height 6
checkbox input "false"
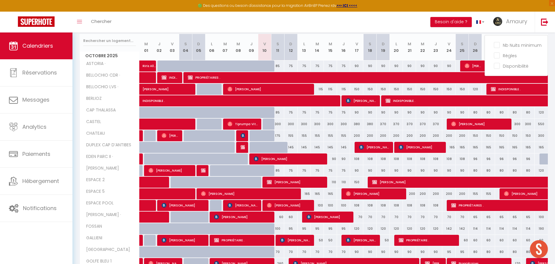
scroll to position [169, 0]
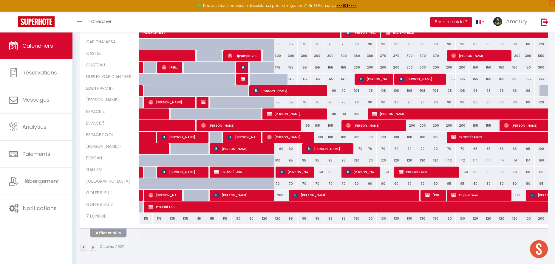
click at [108, 235] on button "Afficher plus" at bounding box center [108, 233] width 36 height 8
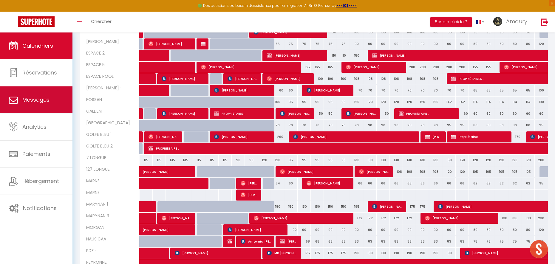
scroll to position [228, 0]
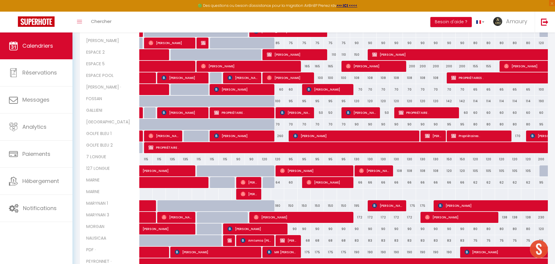
click at [264, 159] on div "120" at bounding box center [264, 159] width 13 height 11
type input "120"
type input "Ven 10 Octobre 2025"
type input "Sam 11 Octobre 2025"
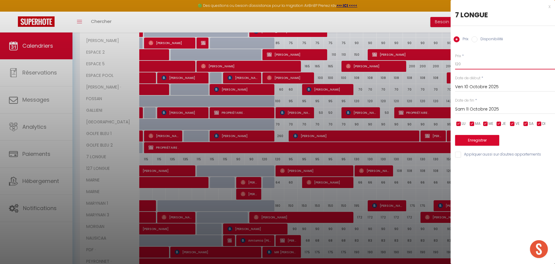
click at [463, 64] on input "120" at bounding box center [505, 64] width 100 height 11
type input "100"
click at [462, 109] on input "Sam 11 Octobre 2025" at bounding box center [505, 110] width 100 height 8
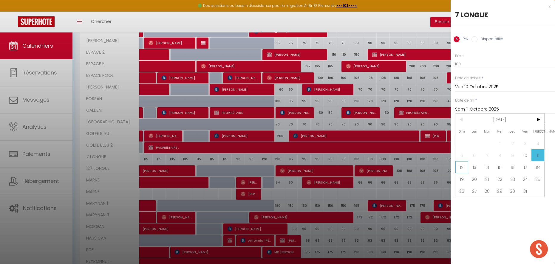
click at [462, 167] on span "12" at bounding box center [461, 167] width 13 height 12
type input "Dim 12 Octobre 2025"
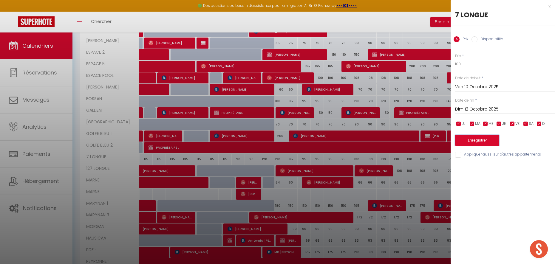
click at [462, 143] on button "Enregistrer" at bounding box center [477, 140] width 44 height 11
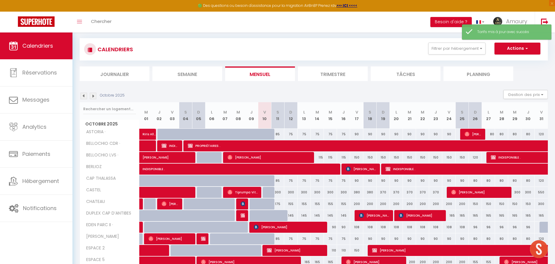
scroll to position [169, 0]
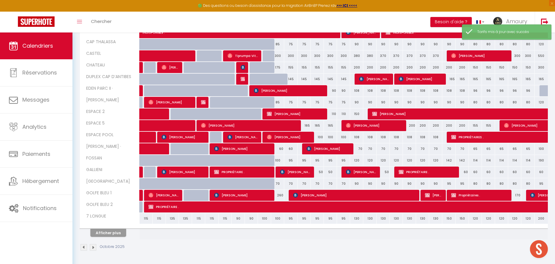
click at [290, 219] on div "95" at bounding box center [290, 218] width 13 height 11
type input "95"
type input "Dim 12 Octobre 2025"
type input "Lun 13 Octobre 2025"
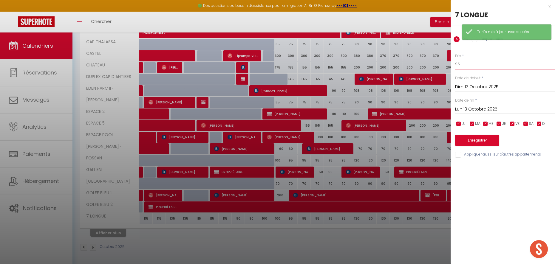
click at [473, 66] on input "95" at bounding box center [505, 64] width 100 height 11
type input "85"
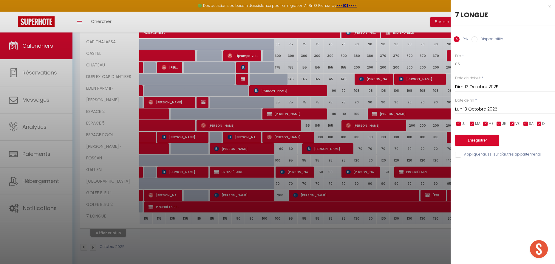
click at [461, 108] on input "Lun 13 Octobre 2025" at bounding box center [505, 110] width 100 height 8
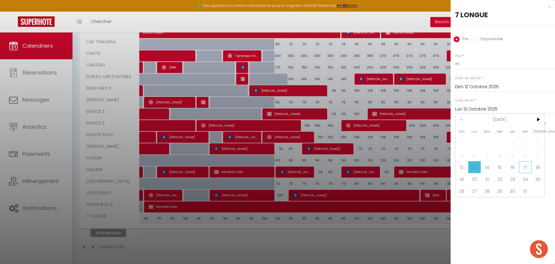
click at [525, 166] on span "17" at bounding box center [525, 167] width 13 height 12
type input "Ven 17 Octobre 2025"
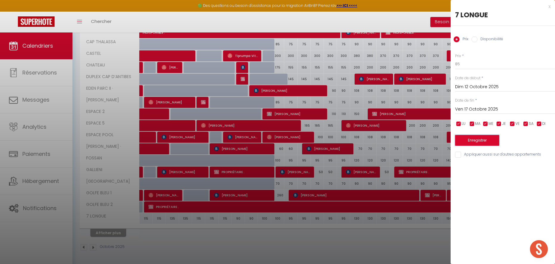
click at [478, 142] on button "Enregistrer" at bounding box center [477, 140] width 44 height 11
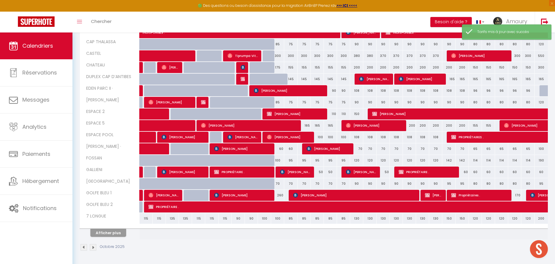
click at [356, 219] on div "130" at bounding box center [356, 218] width 13 height 11
type input "130"
type input "Ven 17 Octobre 2025"
type input "Sam 18 Octobre 2025"
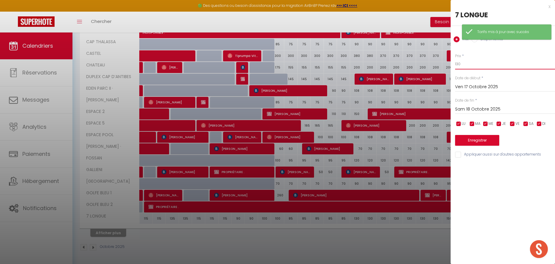
click at [462, 66] on input "130" at bounding box center [505, 64] width 100 height 11
type input "120"
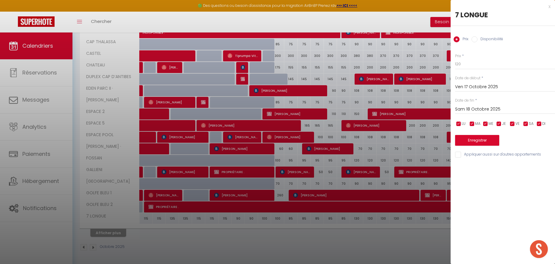
click at [472, 113] on input "Sam 18 Octobre 2025" at bounding box center [505, 110] width 100 height 8
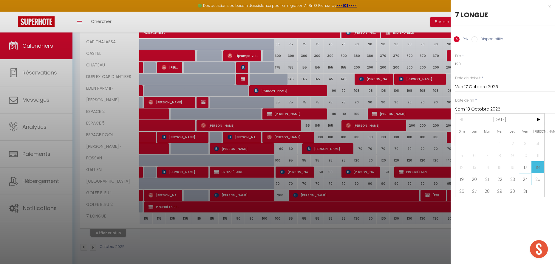
click at [525, 181] on span "24" at bounding box center [525, 179] width 13 height 12
type input "Ven 24 Octobre 2025"
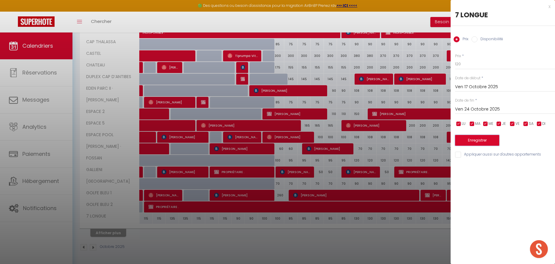
click at [467, 140] on button "Enregistrer" at bounding box center [477, 140] width 44 height 11
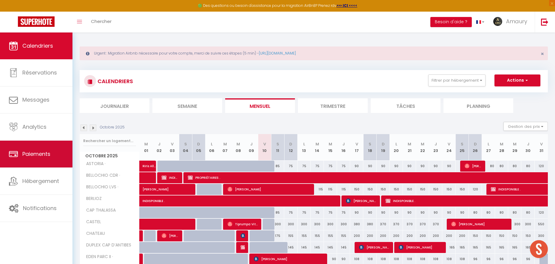
scroll to position [0, 0]
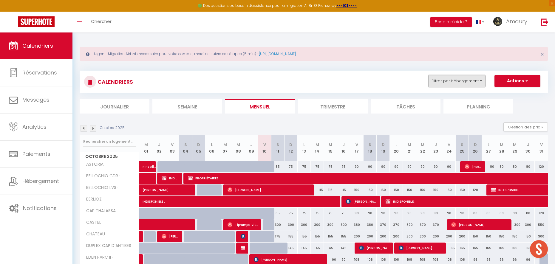
click at [456, 84] on button "Filtrer par hébergement" at bounding box center [456, 81] width 57 height 12
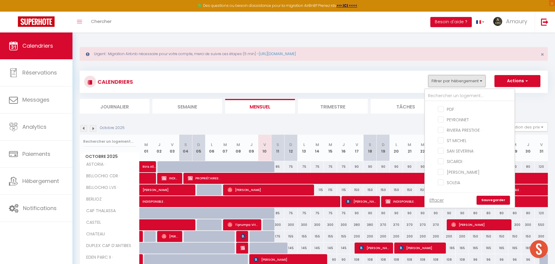
scroll to position [334, 0]
click at [342, 77] on div "CALENDRIERS Filtrer par hébergement Menton STD [PERSON_NAME] · MARNE NAUSICAA M…" at bounding box center [313, 81] width 459 height 13
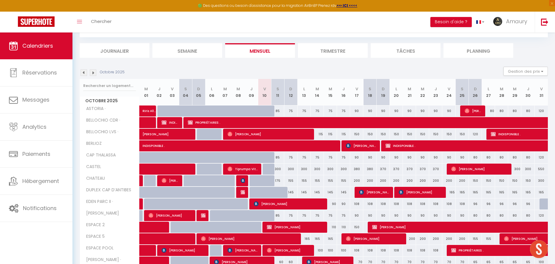
scroll to position [169, 0]
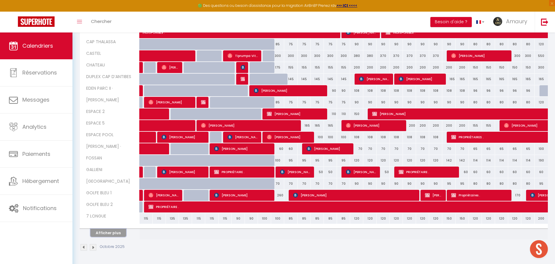
click at [111, 235] on button "Afficher plus" at bounding box center [108, 233] width 36 height 8
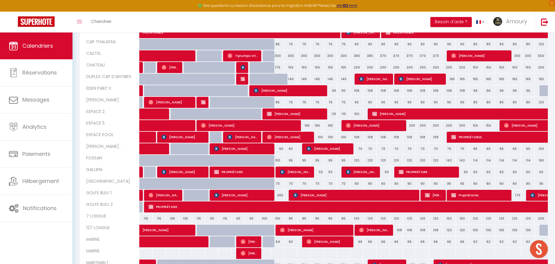
click at [278, 242] on div "64" at bounding box center [277, 241] width 13 height 11
type input "64"
type input "Sam 11 Octobre 2025"
type input "Dim 12 Octobre 2025"
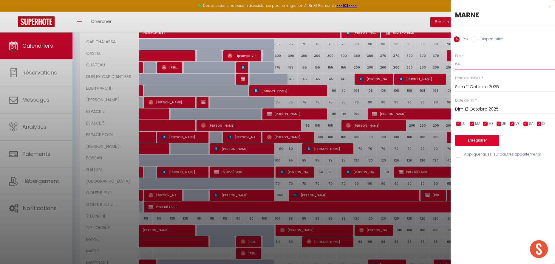
click at [463, 62] on input "64" at bounding box center [505, 64] width 100 height 11
type input "60"
click at [476, 138] on button "Enregistrer" at bounding box center [477, 140] width 44 height 11
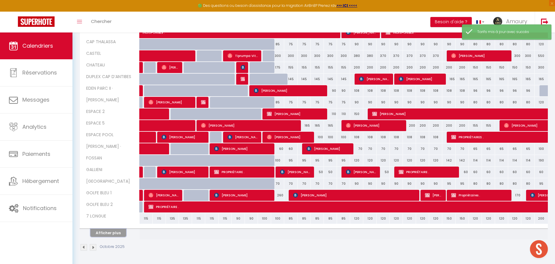
click at [120, 232] on button "Afficher plus" at bounding box center [108, 233] width 36 height 8
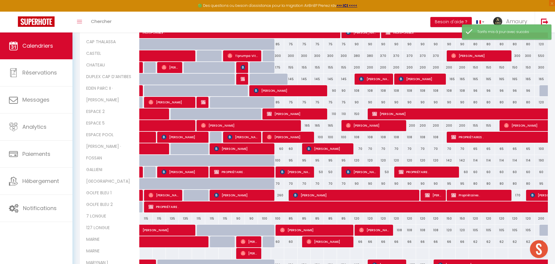
click at [292, 242] on div "60" at bounding box center [290, 241] width 13 height 11
type input "60"
type input "Dim 12 Octobre 2025"
type input "Lun 13 Octobre 2025"
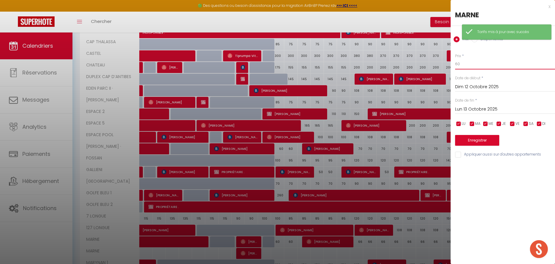
click at [472, 63] on input "60" at bounding box center [505, 64] width 100 height 11
type input "57"
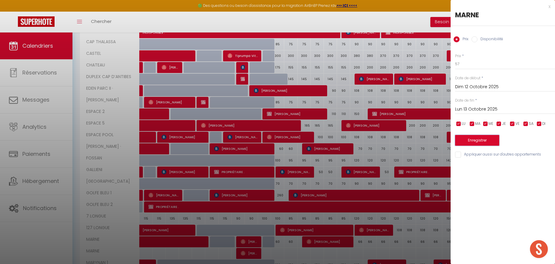
click at [468, 144] on button "Enregistrer" at bounding box center [477, 140] width 44 height 11
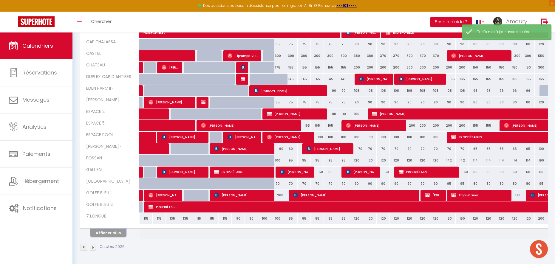
click at [107, 234] on button "Afficher plus" at bounding box center [108, 233] width 36 height 8
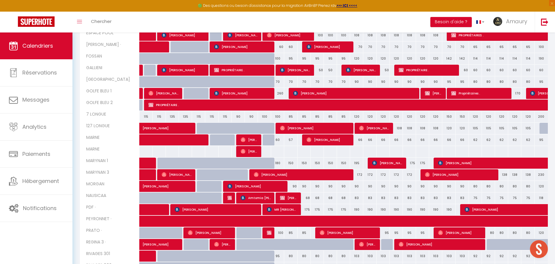
scroll to position [280, 0]
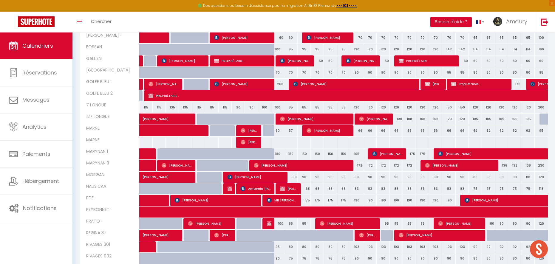
click at [278, 153] on div "180" at bounding box center [277, 153] width 13 height 11
type input "180"
type input "Sam 11 Octobre 2025"
type input "Dim 12 Octobre 2025"
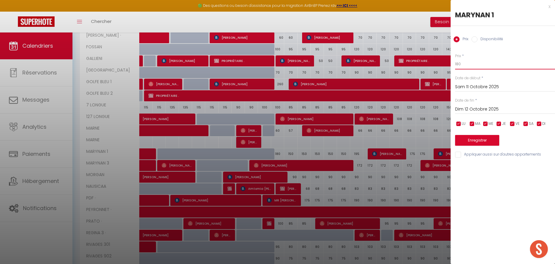
click at [472, 64] on input "180" at bounding box center [505, 64] width 100 height 11
type input "160"
click at [466, 139] on button "Enregistrer" at bounding box center [477, 140] width 44 height 11
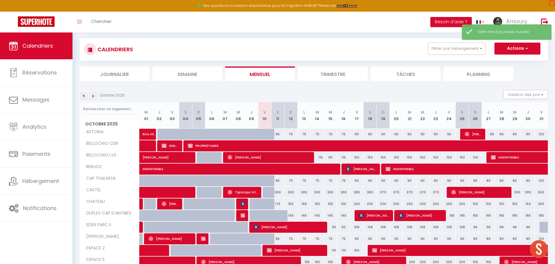
scroll to position [169, 0]
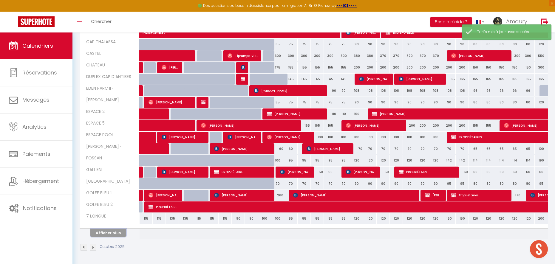
click at [108, 231] on button "Afficher plus" at bounding box center [108, 233] width 36 height 8
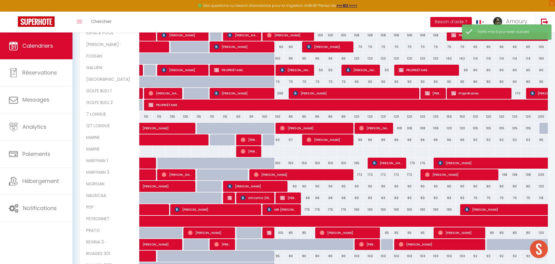
scroll to position [289, 0]
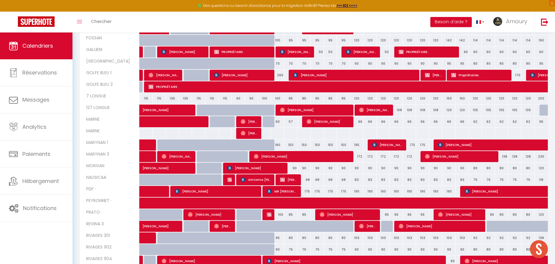
click at [290, 145] on div "150" at bounding box center [290, 144] width 13 height 11
type input "150"
type input "Dim 12 Octobre 2025"
type input "Lun 13 Octobre 2025"
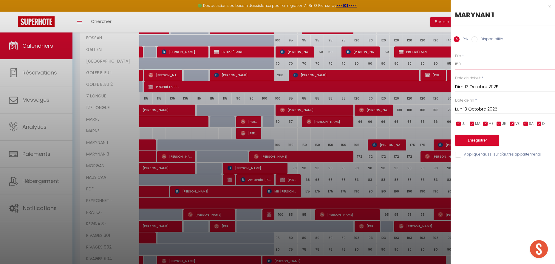
click at [463, 66] on input "150" at bounding box center [505, 64] width 100 height 11
type input "145"
click at [462, 110] on input "Lun 13 Octobre 2025" at bounding box center [505, 110] width 100 height 8
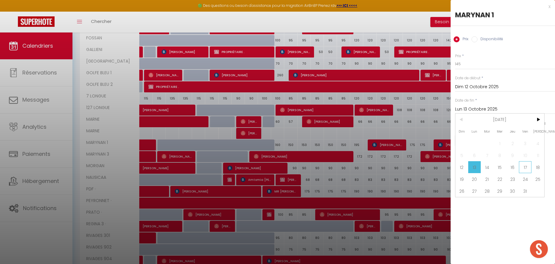
click at [525, 168] on span "17" at bounding box center [525, 167] width 13 height 12
type input "Ven 17 Octobre 2025"
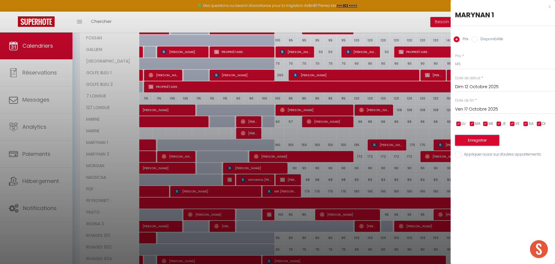
click at [473, 140] on button "Enregistrer" at bounding box center [477, 140] width 44 height 11
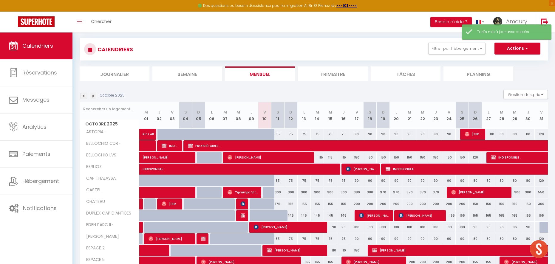
scroll to position [169, 0]
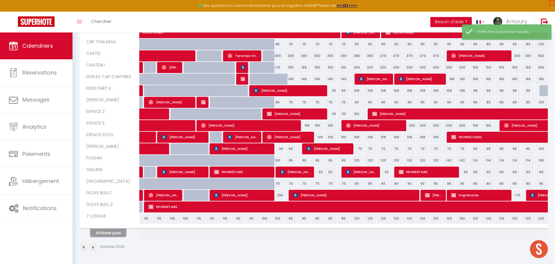
click at [100, 230] on button "Afficher plus" at bounding box center [108, 233] width 36 height 8
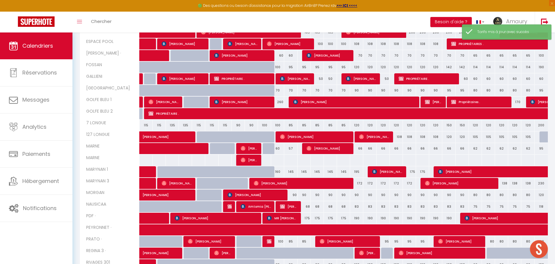
scroll to position [263, 0]
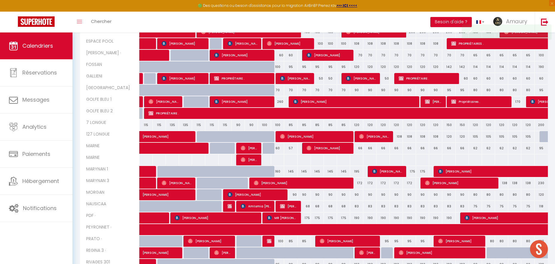
click at [294, 195] on div "90" at bounding box center [290, 194] width 13 height 11
type input "90"
type input "Dim 12 Octobre 2025"
type input "Lun 13 Octobre 2025"
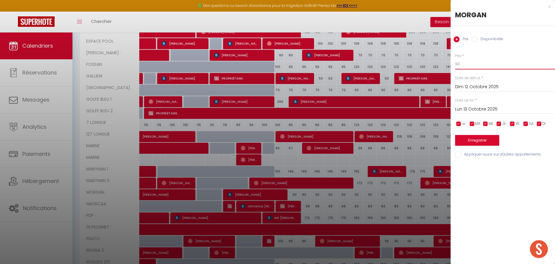
click at [472, 64] on input "90" at bounding box center [505, 64] width 100 height 11
type input "85"
click at [471, 104] on div "[DATE] < [DATE] > Dim Lun Mar Mer Jeu Ven Sam 1 2 3 4 5 6 7 8 9 10 11 12 13 14 …" at bounding box center [505, 108] width 100 height 11
click at [466, 118] on div "Prix * 85 Statut * Disponible Indisponible Date de début * [DATE] < [DATE] > Di…" at bounding box center [502, 102] width 104 height 113
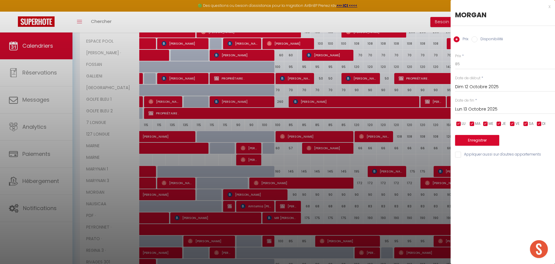
click at [466, 113] on input "Lun 13 Octobre 2025" at bounding box center [505, 110] width 100 height 8
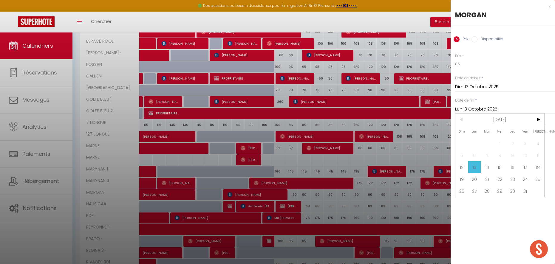
click at [521, 165] on span "17" at bounding box center [525, 167] width 13 height 12
type input "Ven 17 Octobre 2025"
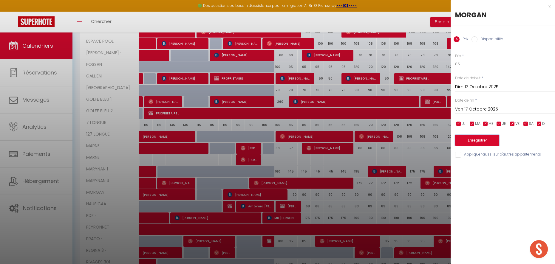
click at [470, 142] on button "Enregistrer" at bounding box center [477, 140] width 44 height 11
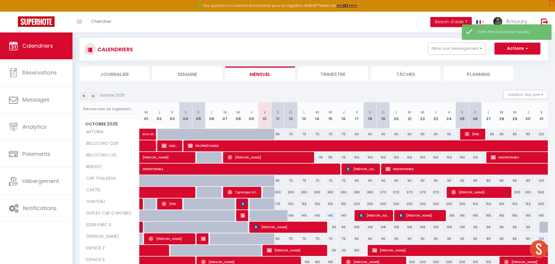
scroll to position [169, 0]
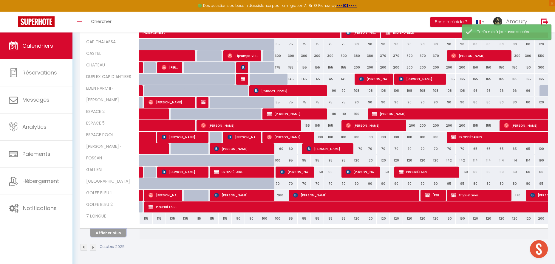
click at [120, 232] on button "Afficher plus" at bounding box center [108, 233] width 36 height 8
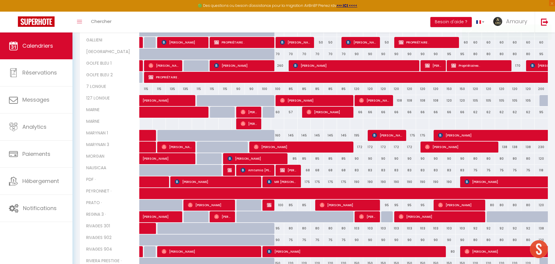
scroll to position [305, 0]
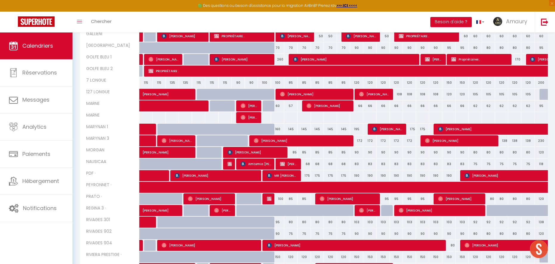
click at [308, 164] on div "68" at bounding box center [303, 164] width 13 height 11
type input "68"
type input "Lun 13 Octobre 2025"
type input "[DATE]"
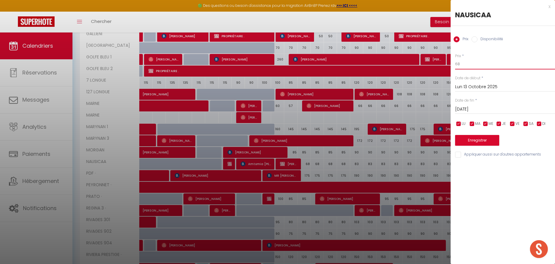
click at [472, 62] on input "68" at bounding box center [505, 64] width 100 height 11
type input "65"
click at [464, 112] on input "[DATE]" at bounding box center [505, 110] width 100 height 8
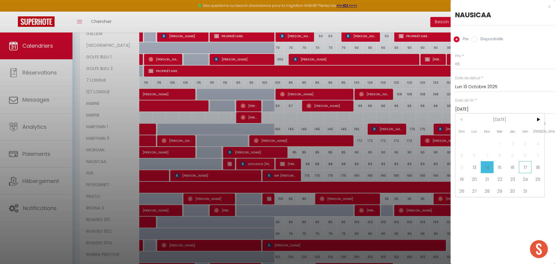
click at [521, 165] on span "17" at bounding box center [525, 167] width 13 height 12
type input "Ven 17 Octobre 2025"
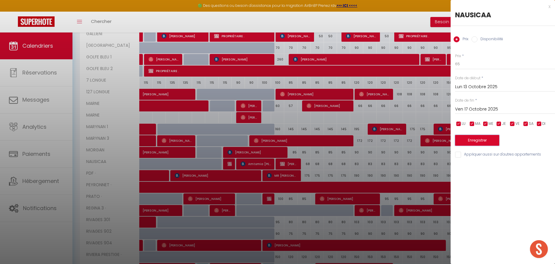
click at [475, 138] on button "Enregistrer" at bounding box center [477, 140] width 44 height 11
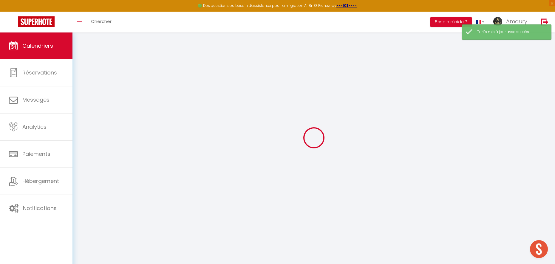
scroll to position [169, 0]
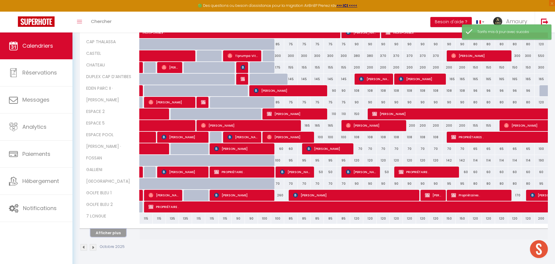
click at [101, 230] on button "Afficher plus" at bounding box center [108, 233] width 36 height 8
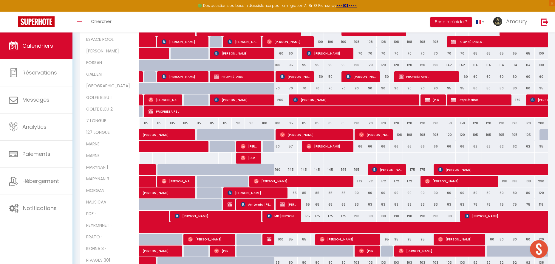
scroll to position [275, 0]
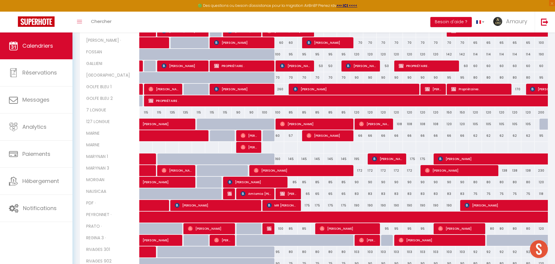
click at [281, 229] on div "100" at bounding box center [277, 228] width 13 height 11
type input "100"
type input "Sam 11 Octobre 2025"
type input "Dim 12 Octobre 2025"
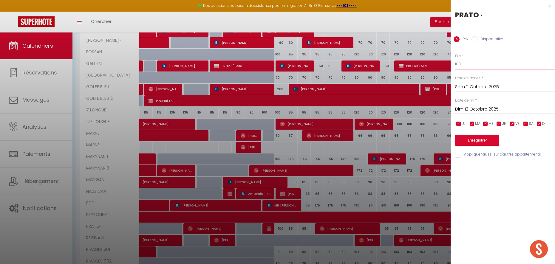
click at [467, 63] on input "100" at bounding box center [505, 64] width 100 height 11
type input "90"
click at [464, 138] on button "Enregistrer" at bounding box center [477, 140] width 44 height 11
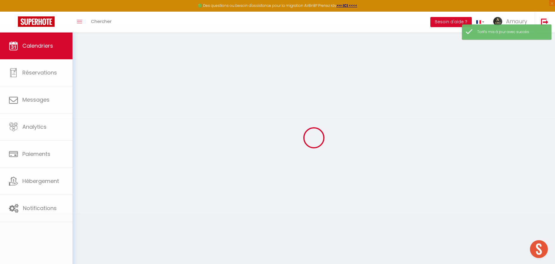
scroll to position [169, 0]
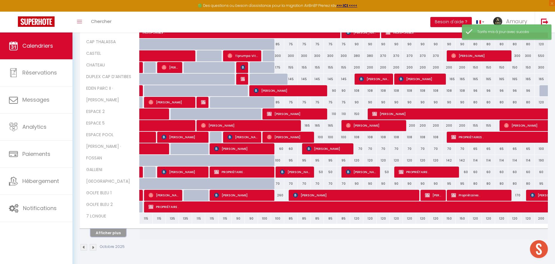
click at [109, 233] on button "Afficher plus" at bounding box center [108, 233] width 36 height 8
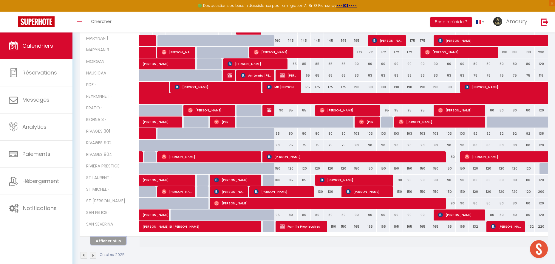
scroll to position [400, 0]
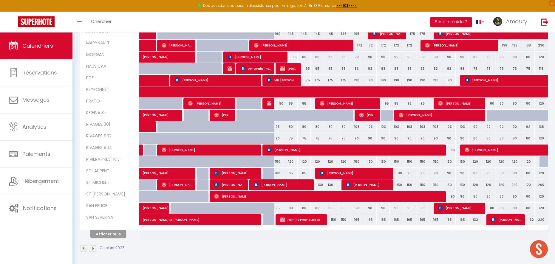
click at [278, 127] on div "95" at bounding box center [277, 126] width 13 height 11
type input "95"
type input "Sam 11 Octobre 2025"
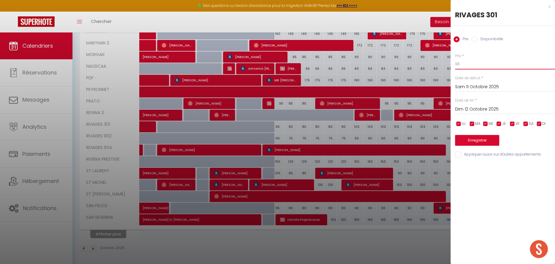
click at [468, 59] on input "95" at bounding box center [505, 64] width 100 height 11
click at [470, 139] on button "Enregistrer" at bounding box center [477, 140] width 44 height 11
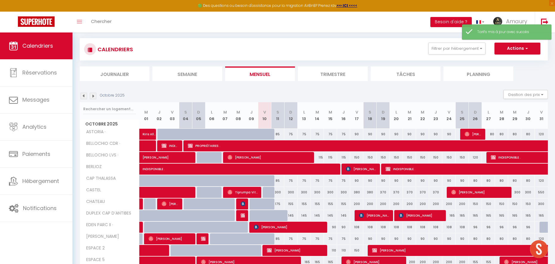
scroll to position [169, 0]
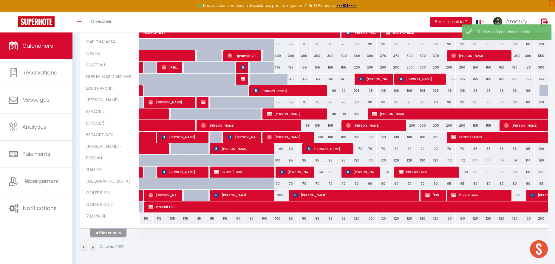
click at [111, 235] on button "Afficher plus" at bounding box center [108, 233] width 36 height 8
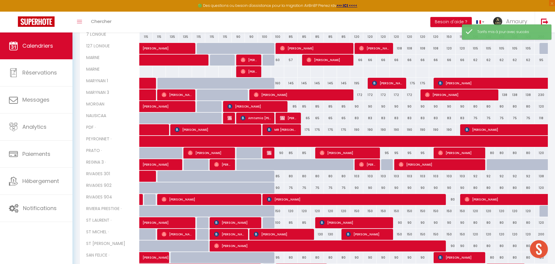
scroll to position [366, 0]
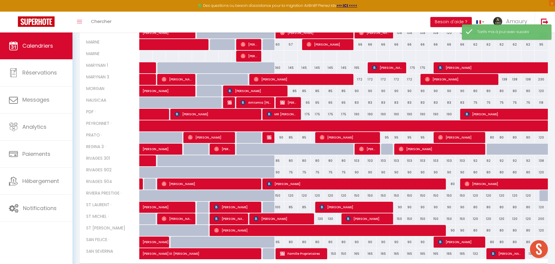
click at [293, 159] on div "80" at bounding box center [290, 160] width 13 height 11
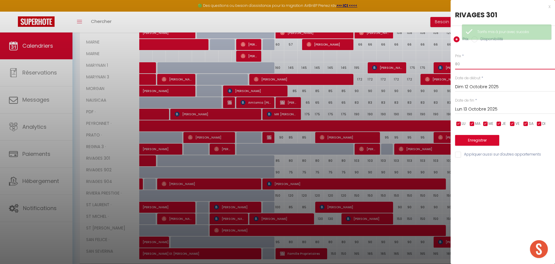
click at [474, 65] on input "80" at bounding box center [505, 64] width 100 height 11
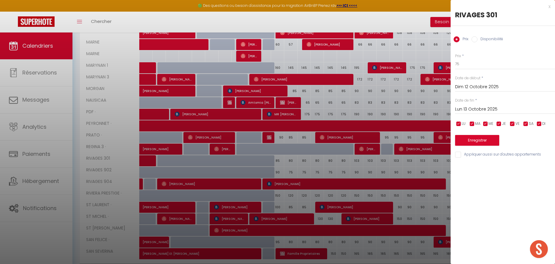
click at [463, 106] on input "Lun 13 Octobre 2025" at bounding box center [505, 110] width 100 height 8
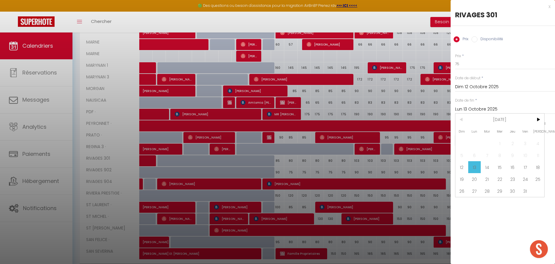
drag, startPoint x: 523, startPoint y: 165, endPoint x: 520, endPoint y: 164, distance: 3.2
click at [523, 165] on span "17" at bounding box center [525, 167] width 13 height 12
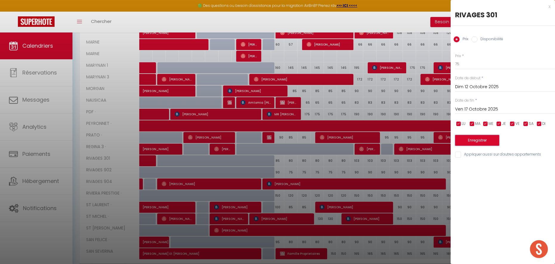
click at [472, 141] on button "Enregistrer" at bounding box center [477, 140] width 44 height 11
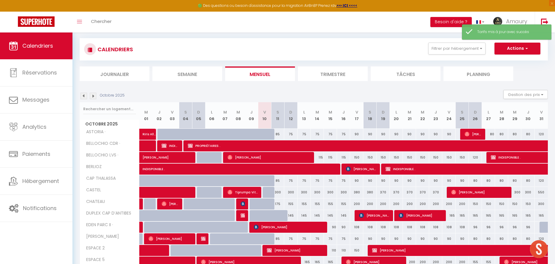
scroll to position [169, 0]
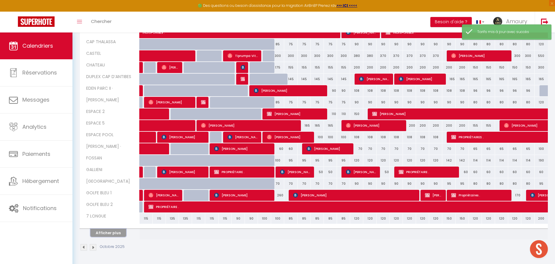
click at [108, 230] on button "Afficher plus" at bounding box center [108, 233] width 36 height 8
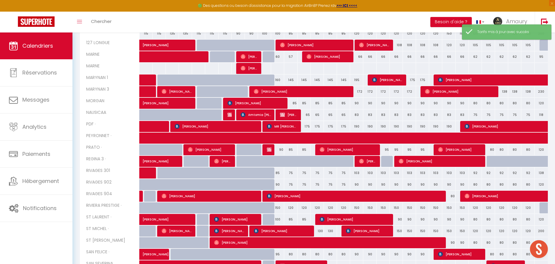
scroll to position [356, 0]
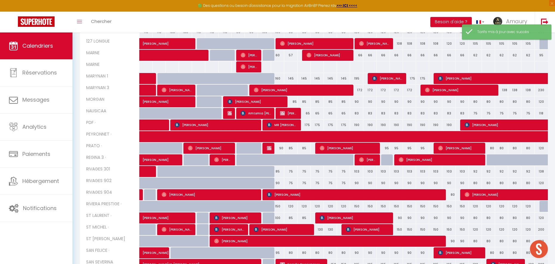
click at [278, 185] on div "90" at bounding box center [277, 183] width 13 height 11
type input "90"
type input "Sam 11 Octobre 2025"
type input "Dim 12 Octobre 2025"
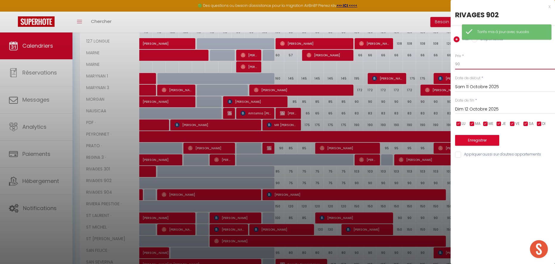
click at [494, 63] on input "90" at bounding box center [505, 64] width 100 height 11
type input "80"
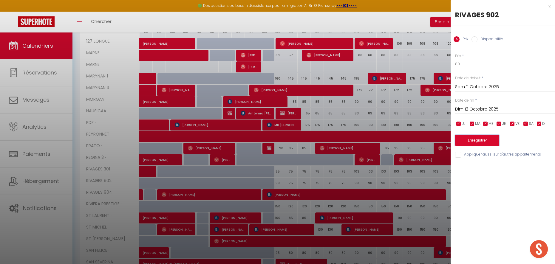
click at [468, 142] on button "Enregistrer" at bounding box center [477, 140] width 44 height 11
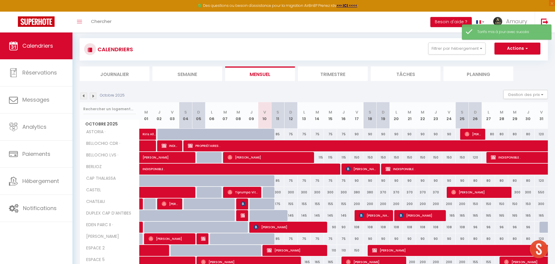
scroll to position [169, 0]
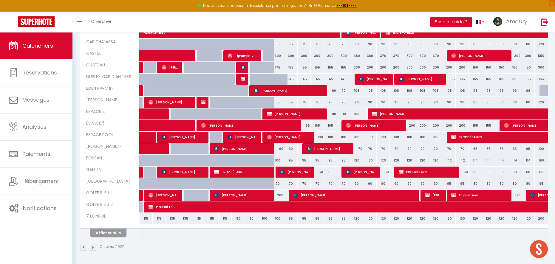
click at [120, 234] on button "Afficher plus" at bounding box center [108, 233] width 36 height 8
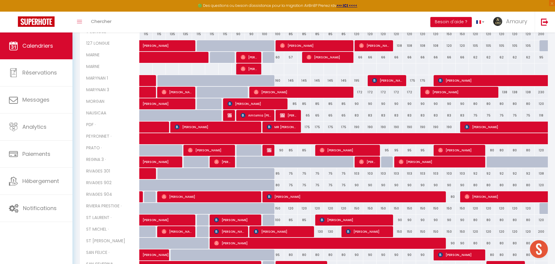
scroll to position [354, 0]
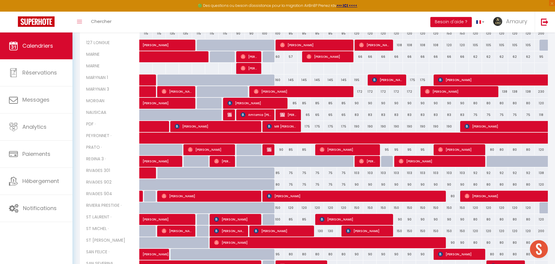
click at [277, 209] on div "150" at bounding box center [277, 207] width 13 height 11
type input "150"
type input "Sam 11 Octobre 2025"
type input "Dim 12 Octobre 2025"
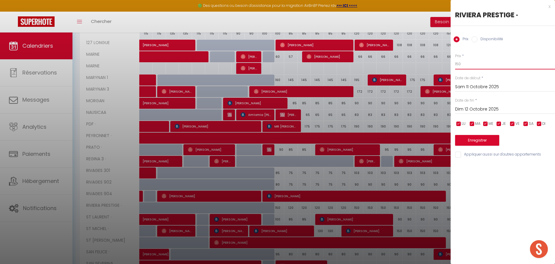
click at [474, 66] on input "150" at bounding box center [505, 64] width 100 height 11
type input "130"
click at [466, 140] on button "Enregistrer" at bounding box center [477, 140] width 44 height 11
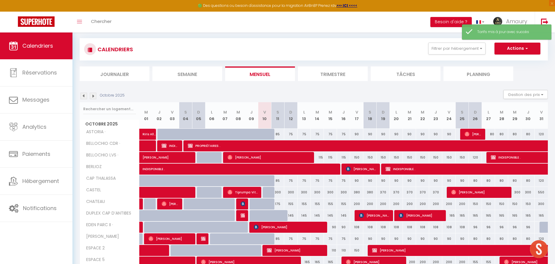
scroll to position [169, 0]
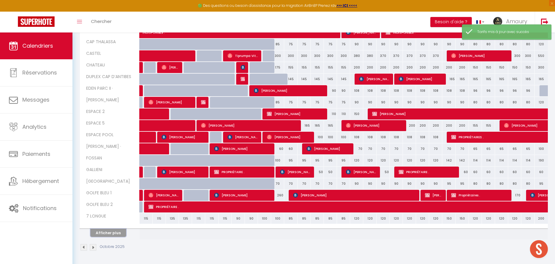
click at [115, 231] on button "Afficher plus" at bounding box center [108, 233] width 36 height 8
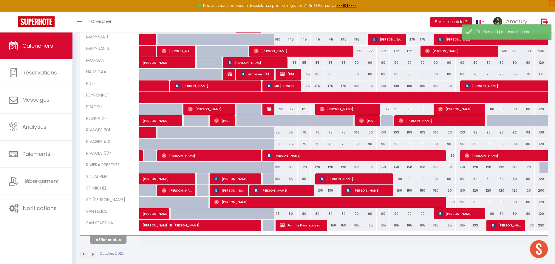
scroll to position [401, 0]
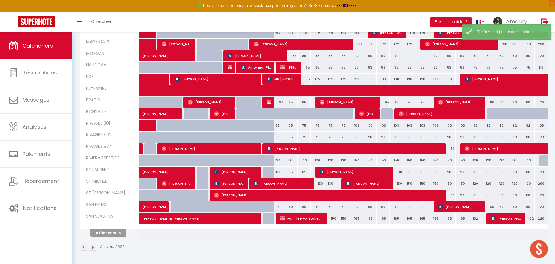
click at [291, 160] on div "120" at bounding box center [290, 160] width 13 height 11
type input "120"
type input "Dim 12 Octobre 2025"
type input "Lun 13 Octobre 2025"
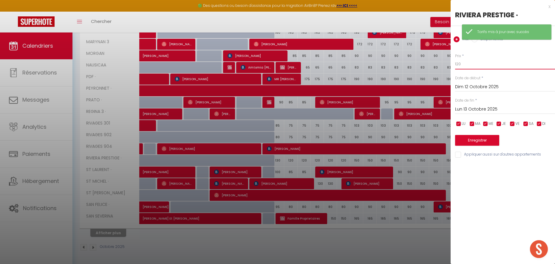
click at [462, 61] on input "120" at bounding box center [505, 64] width 100 height 11
type input "115"
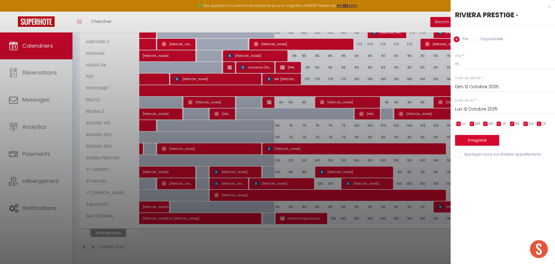
click at [459, 106] on input "Lun 13 Octobre 2025" at bounding box center [505, 110] width 100 height 8
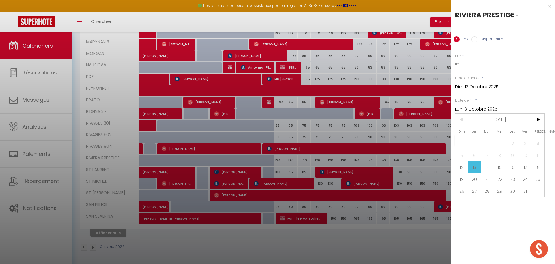
click at [523, 168] on span "17" at bounding box center [525, 167] width 13 height 12
type input "Ven 17 Octobre 2025"
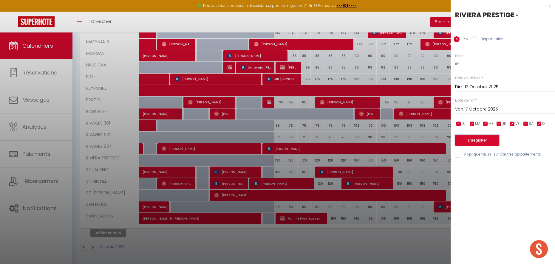
click at [484, 140] on button "Enregistrer" at bounding box center [477, 140] width 44 height 11
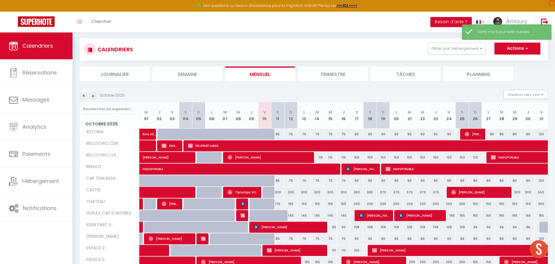
scroll to position [169, 0]
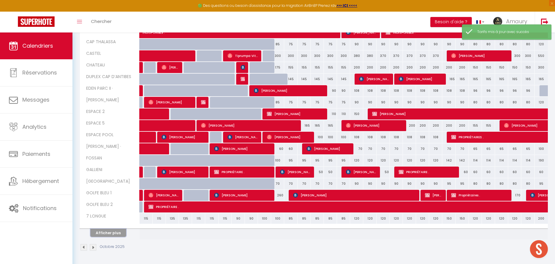
click at [124, 233] on button "Afficher plus" at bounding box center [108, 233] width 36 height 8
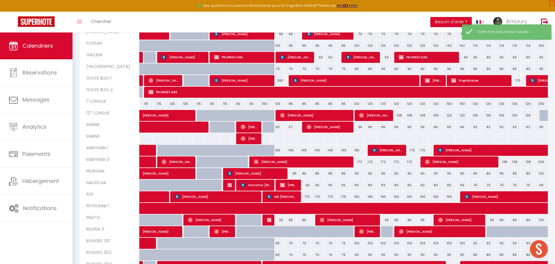
scroll to position [401, 0]
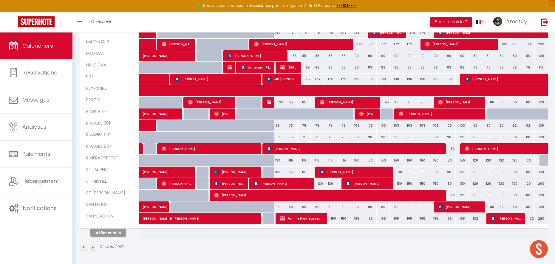
click at [277, 174] on div "100" at bounding box center [277, 172] width 13 height 11
type input "100"
type input "Sam 11 Octobre 2025"
type input "Dim 12 Octobre 2025"
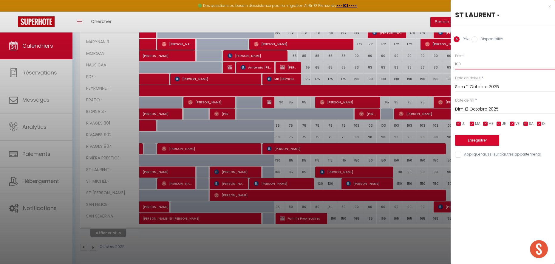
click at [465, 63] on input "100" at bounding box center [505, 64] width 100 height 11
type input "90"
click at [467, 142] on button "Enregistrer" at bounding box center [477, 140] width 44 height 11
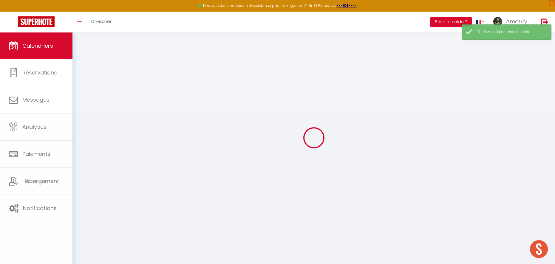
scroll to position [169, 0]
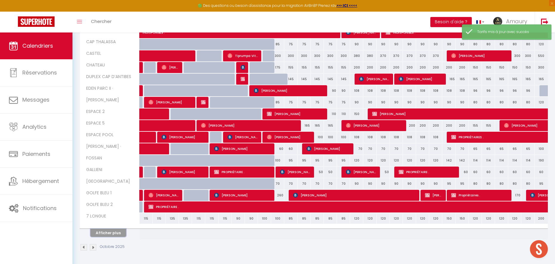
click at [106, 230] on button "Afficher plus" at bounding box center [108, 233] width 36 height 8
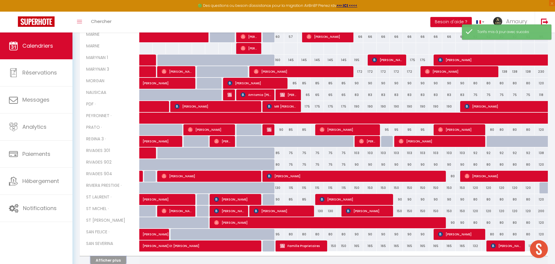
scroll to position [401, 0]
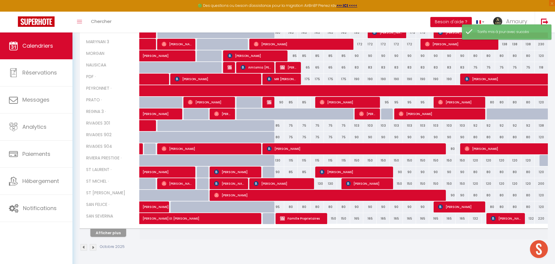
click at [320, 185] on div "130" at bounding box center [317, 183] width 13 height 11
type input "130"
type input "[DATE]"
type input "Mer 15 Octobre 2025"
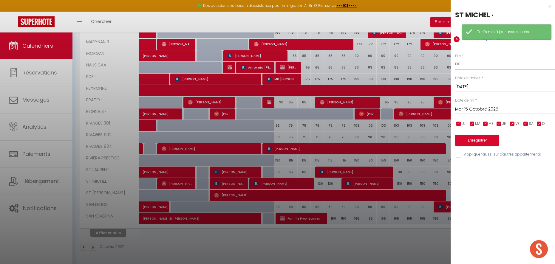
click at [468, 61] on input "130" at bounding box center [505, 64] width 100 height 11
type input "120"
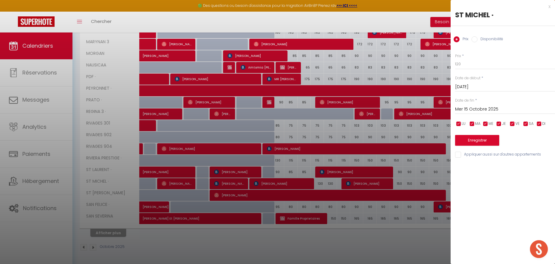
click at [461, 108] on input "Mer 15 Octobre 2025" at bounding box center [505, 110] width 100 height 8
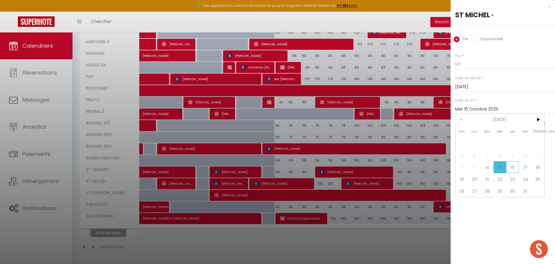
click at [513, 166] on span "16" at bounding box center [512, 167] width 13 height 12
type input "Jeu 16 Octobre 2025"
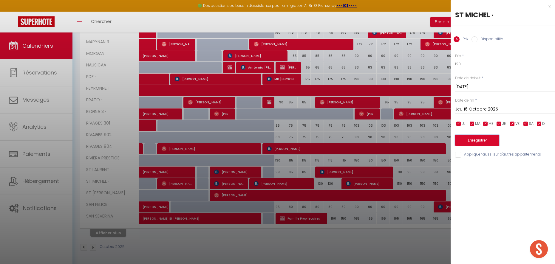
click at [489, 142] on button "Enregistrer" at bounding box center [477, 140] width 44 height 11
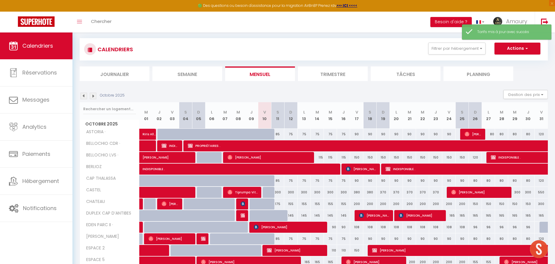
scroll to position [169, 0]
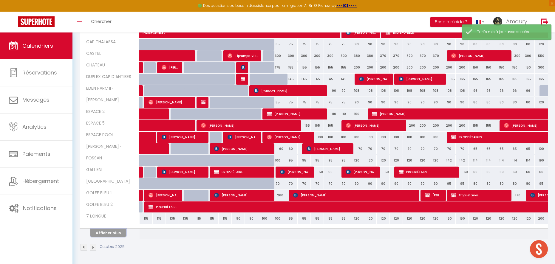
click at [123, 235] on button "Afficher plus" at bounding box center [108, 233] width 36 height 8
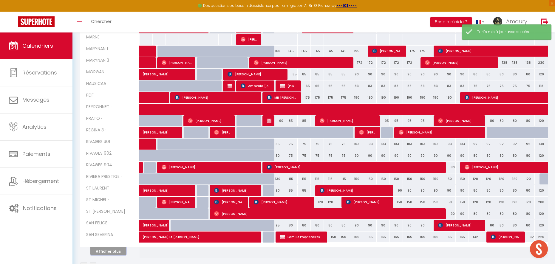
scroll to position [401, 0]
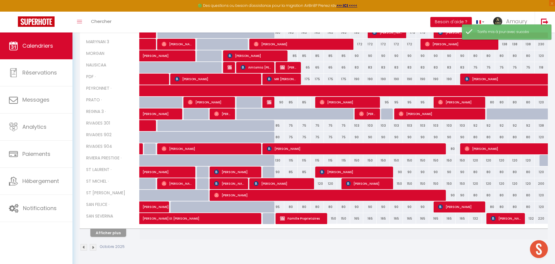
click at [278, 206] on div "95" at bounding box center [277, 206] width 13 height 11
type input "95"
type input "Sam 11 Octobre 2025"
type input "Dim 12 Octobre 2025"
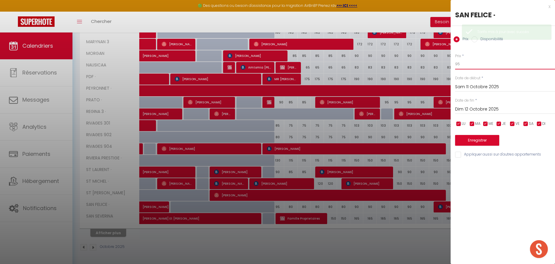
click at [466, 65] on input "95" at bounding box center [505, 64] width 100 height 11
type input "85"
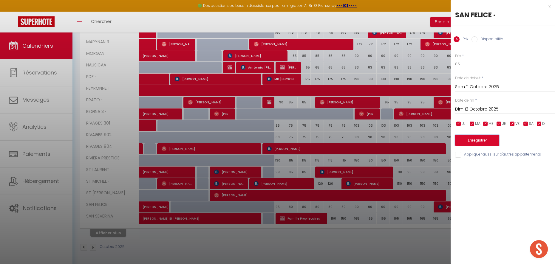
click at [467, 142] on button "Enregistrer" at bounding box center [477, 140] width 44 height 11
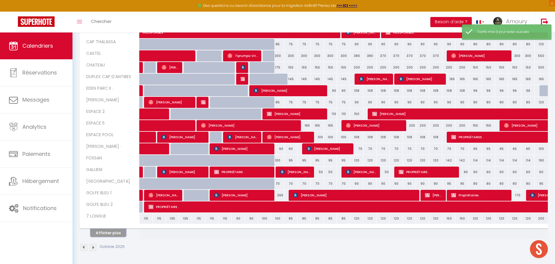
click at [115, 235] on button "Afficher plus" at bounding box center [108, 233] width 36 height 8
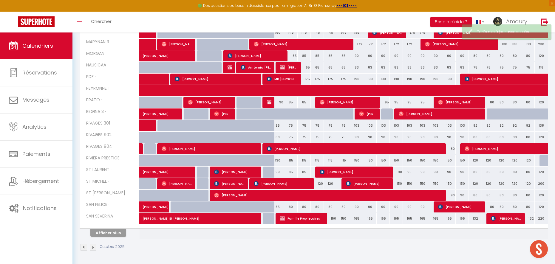
click at [292, 207] on div "80" at bounding box center [290, 206] width 13 height 11
type input "80"
type input "Dim 12 Octobre 2025"
type input "Lun 13 Octobre 2025"
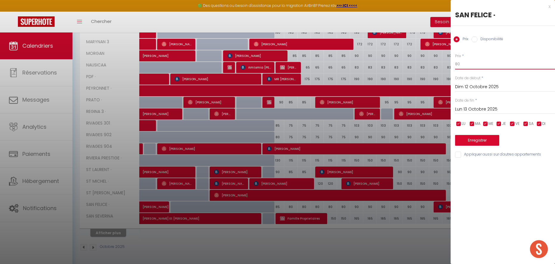
click at [465, 69] on input "80" at bounding box center [505, 64] width 100 height 11
type input "75"
click at [465, 108] on input "Lun 13 Octobre 2025" at bounding box center [505, 110] width 100 height 8
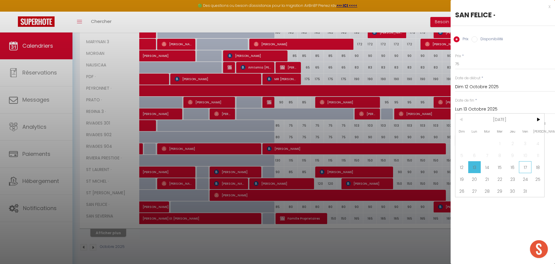
click at [521, 168] on span "17" at bounding box center [525, 167] width 13 height 12
type input "Ven 17 Octobre 2025"
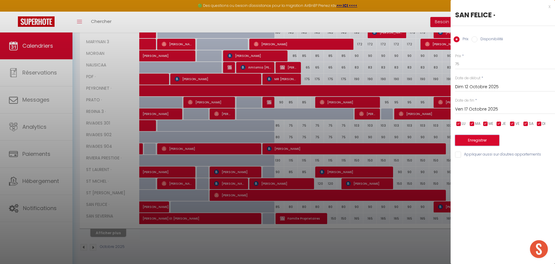
click at [466, 143] on button "Enregistrer" at bounding box center [477, 140] width 44 height 11
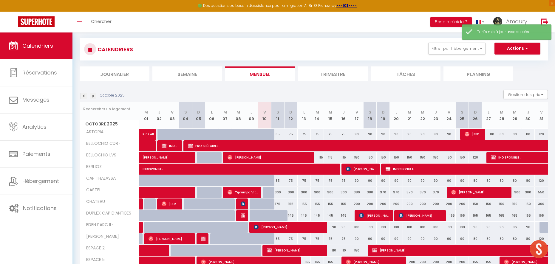
scroll to position [169, 0]
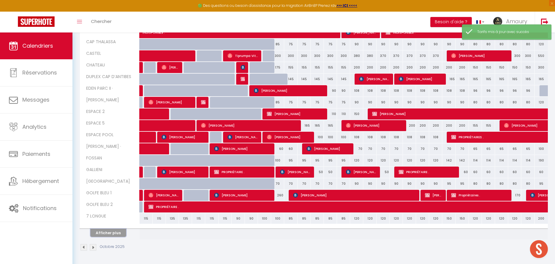
click at [119, 232] on button "Afficher plus" at bounding box center [108, 233] width 36 height 8
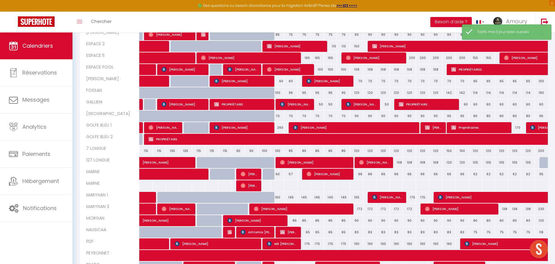
scroll to position [401, 0]
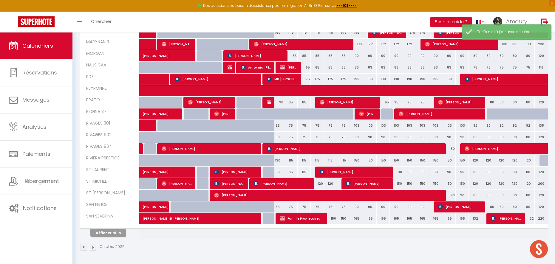
click at [334, 219] on div "150" at bounding box center [330, 218] width 13 height 11
type input "150"
type input "Mer 15 Octobre 2025"
type input "Jeu 16 Octobre 2025"
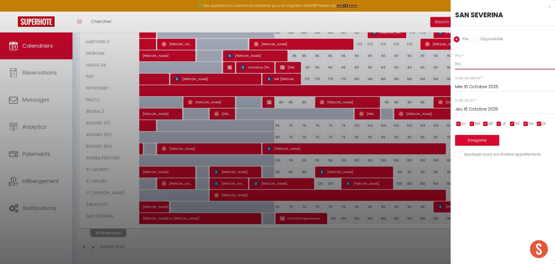
click at [462, 63] on input "150" at bounding box center [505, 64] width 100 height 11
type input "140"
click at [468, 107] on input "Jeu 16 Octobre 2025" at bounding box center [505, 110] width 100 height 8
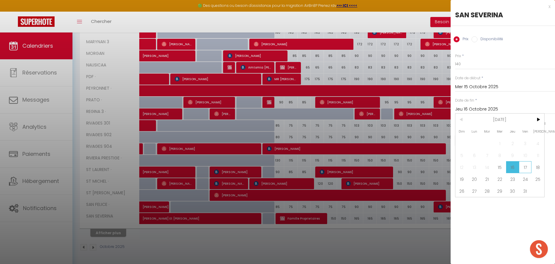
click at [523, 166] on span "17" at bounding box center [525, 167] width 13 height 12
type input "Ven 17 Octobre 2025"
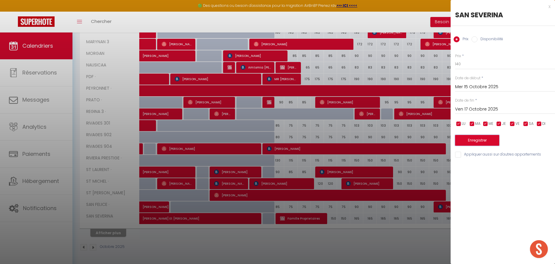
click at [484, 141] on button "Enregistrer" at bounding box center [477, 140] width 44 height 11
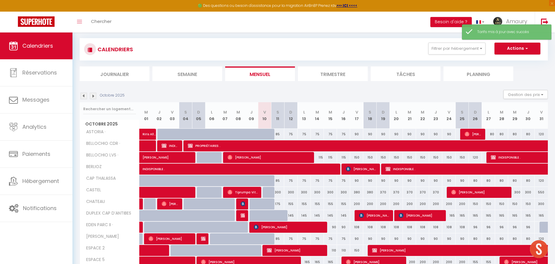
scroll to position [169, 0]
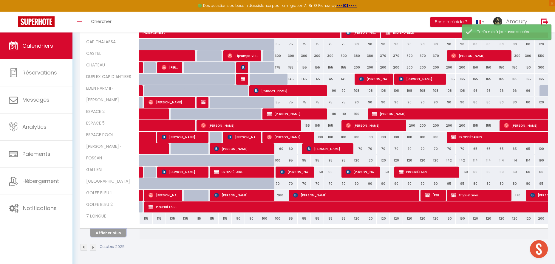
click at [117, 231] on button "Afficher plus" at bounding box center [108, 233] width 36 height 8
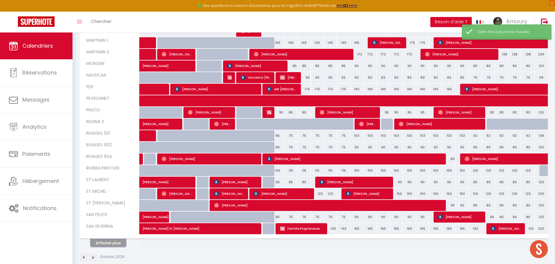
scroll to position [401, 0]
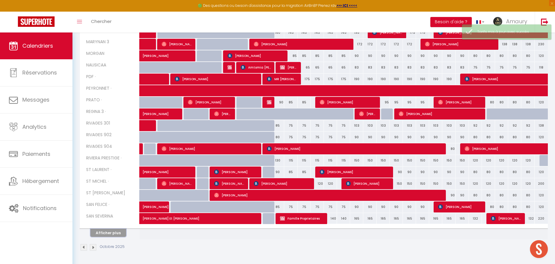
click at [117, 233] on button "Afficher plus" at bounding box center [108, 233] width 36 height 8
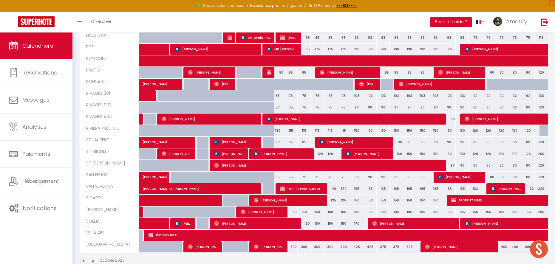
scroll to position [445, 0]
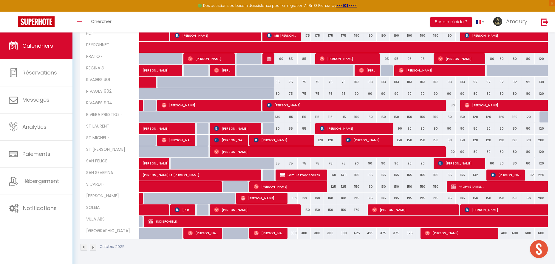
click at [295, 199] on div "160" at bounding box center [290, 198] width 13 height 11
type input "160"
type input "Dim 12 Octobre 2025"
type input "Lun 13 Octobre 2025"
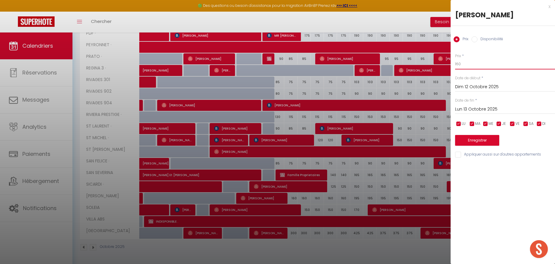
click at [473, 61] on input "160" at bounding box center [505, 64] width 100 height 11
type input "150"
click at [468, 110] on input "Lun 13 Octobre 2025" at bounding box center [505, 110] width 100 height 8
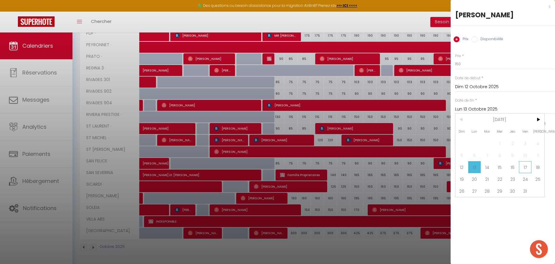
click at [525, 164] on span "17" at bounding box center [525, 167] width 13 height 12
type input "Ven 17 Octobre 2025"
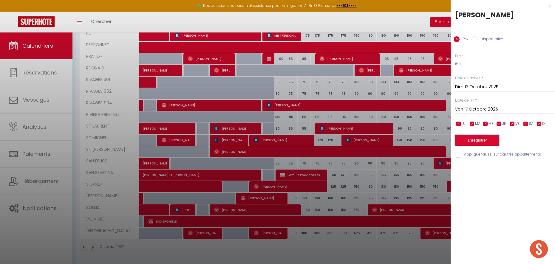
click at [473, 143] on button "Enregistrer" at bounding box center [477, 140] width 44 height 11
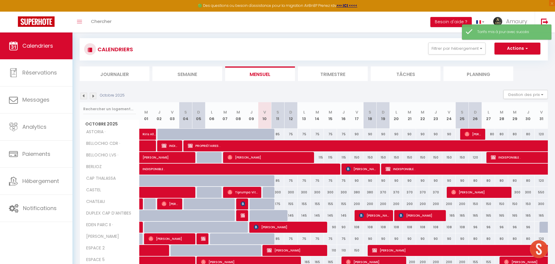
scroll to position [169, 0]
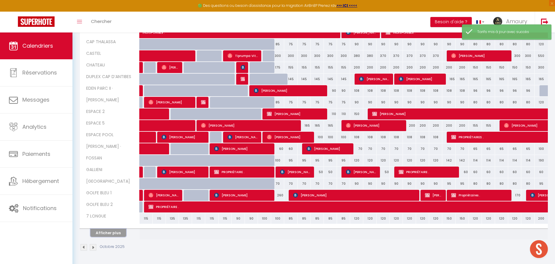
click at [99, 233] on button "Afficher plus" at bounding box center [108, 233] width 36 height 8
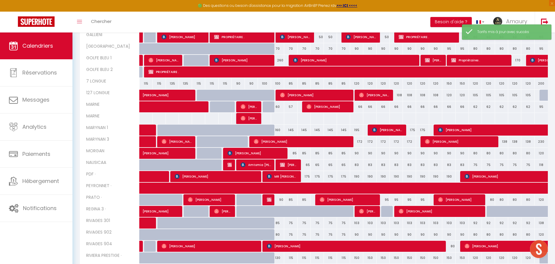
scroll to position [401, 0]
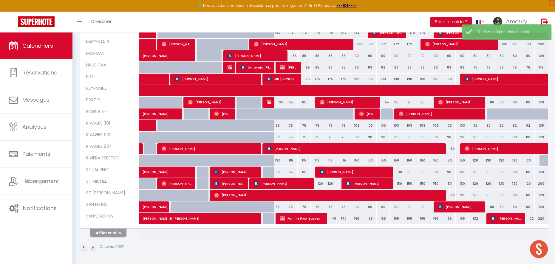
click at [109, 231] on button "Afficher plus" at bounding box center [108, 233] width 36 height 8
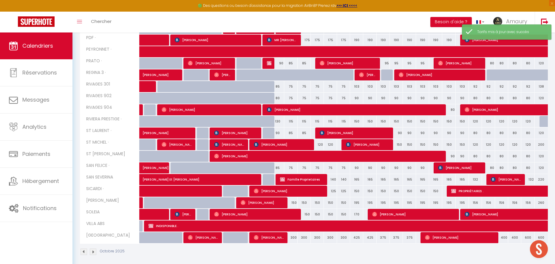
scroll to position [445, 0]
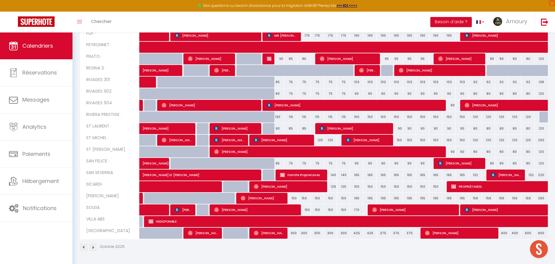
click at [334, 187] on div "125" at bounding box center [330, 186] width 13 height 11
type input "125"
type input "Mer 15 Octobre 2025"
type input "Jeu 16 Octobre 2025"
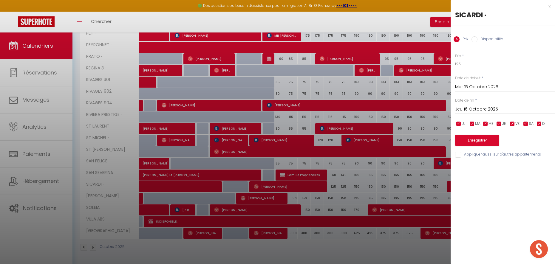
click at [334, 187] on div at bounding box center [277, 132] width 555 height 264
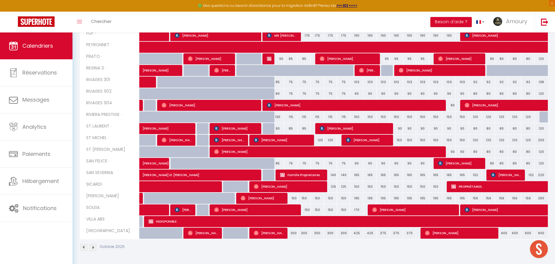
click at [335, 188] on div "125" at bounding box center [330, 186] width 13 height 11
type input "125"
type input "Mer 15 Octobre 2025"
type input "Jeu 16 Octobre 2025"
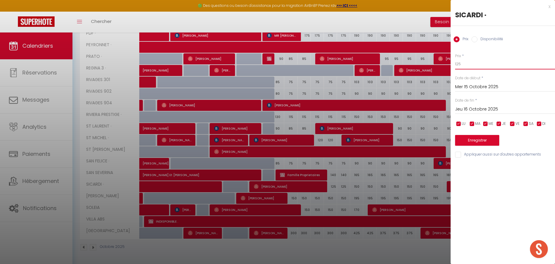
click at [462, 63] on input "125" at bounding box center [505, 64] width 100 height 11
type input "120"
click at [461, 108] on input "Jeu 16 Octobre 2025" at bounding box center [505, 110] width 100 height 8
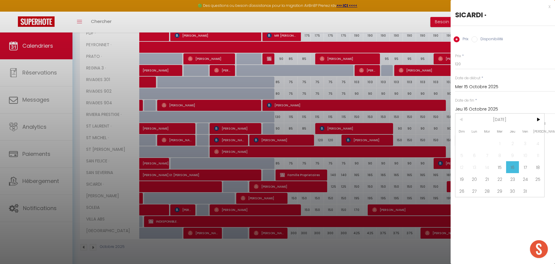
drag, startPoint x: 522, startPoint y: 166, endPoint x: 519, endPoint y: 162, distance: 4.1
click at [522, 166] on span "17" at bounding box center [525, 167] width 13 height 12
type input "Ven 17 Octobre 2025"
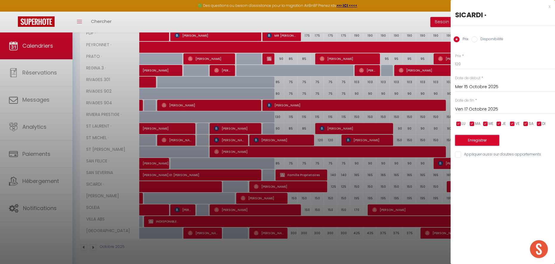
click at [483, 137] on button "Enregistrer" at bounding box center [477, 140] width 44 height 11
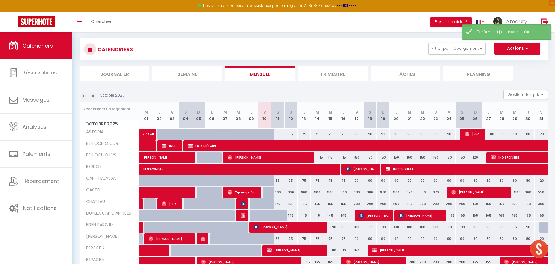
scroll to position [169, 0]
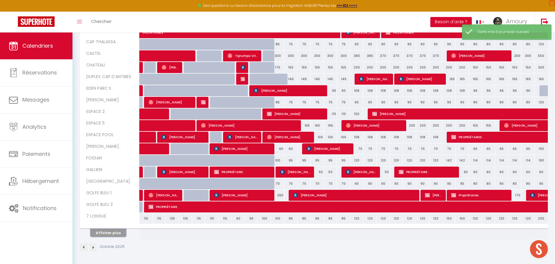
click at [119, 232] on button "Afficher plus" at bounding box center [108, 233] width 36 height 8
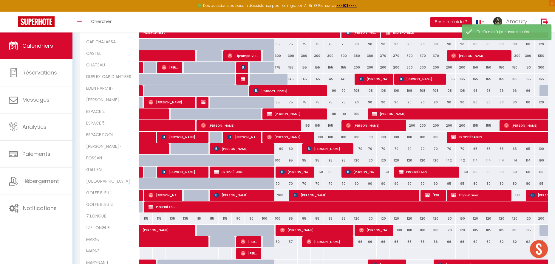
scroll to position [401, 0]
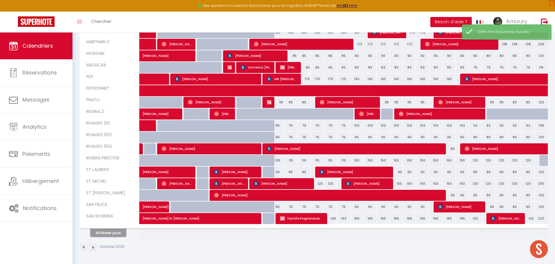
click at [117, 235] on button "Afficher plus" at bounding box center [108, 233] width 36 height 8
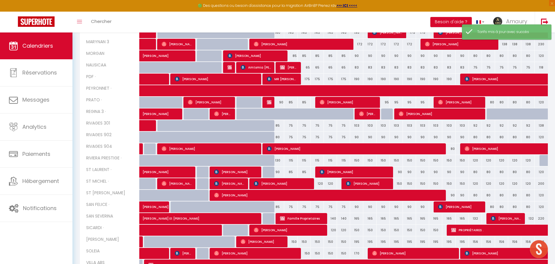
scroll to position [445, 0]
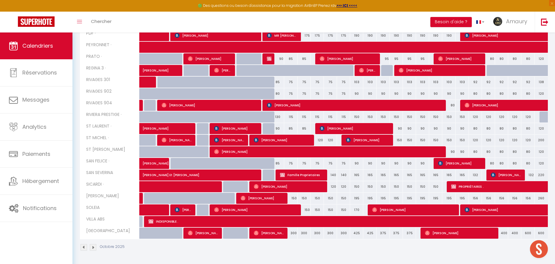
click at [307, 212] on div "150" at bounding box center [303, 209] width 13 height 11
type input "150"
type input "Lun 13 Octobre 2025"
type input "[DATE]"
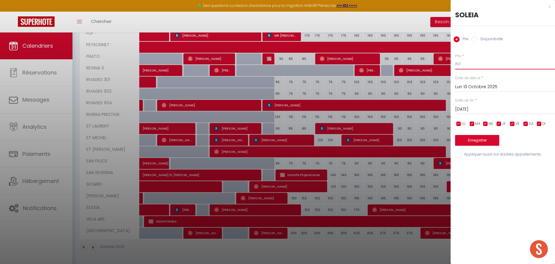
click at [468, 64] on input "150" at bounding box center [505, 64] width 100 height 11
click at [468, 65] on input "150" at bounding box center [505, 64] width 100 height 11
type input "140"
click at [465, 110] on input "[DATE]" at bounding box center [505, 110] width 100 height 8
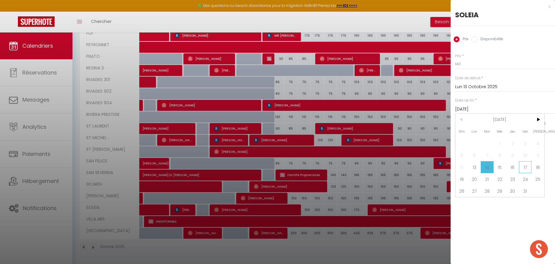
click at [523, 168] on span "17" at bounding box center [525, 167] width 13 height 12
type input "Ven 17 Octobre 2025"
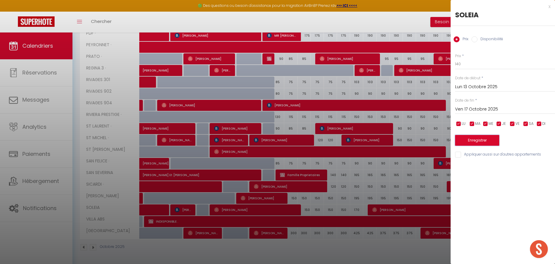
click at [472, 141] on button "Enregistrer" at bounding box center [477, 140] width 44 height 11
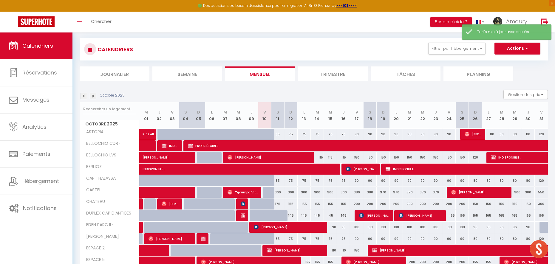
scroll to position [169, 0]
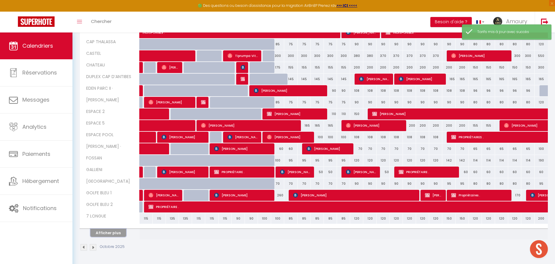
click at [110, 235] on button "Afficher plus" at bounding box center [108, 233] width 36 height 8
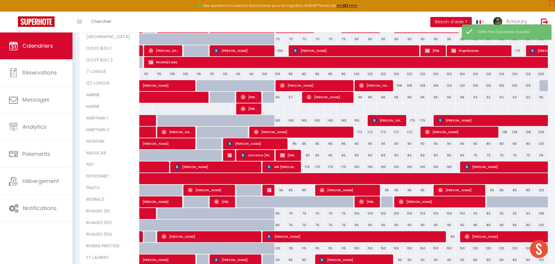
scroll to position [401, 0]
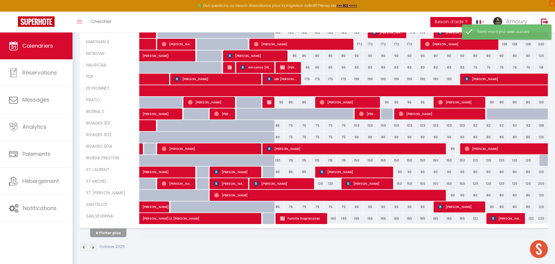
click at [120, 234] on button "Afficher plus" at bounding box center [108, 233] width 36 height 8
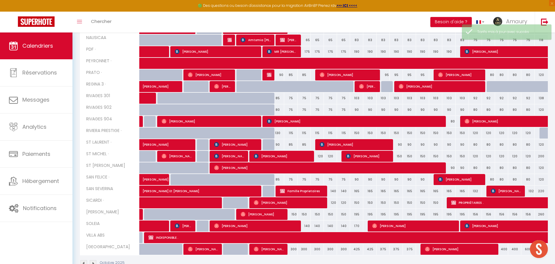
scroll to position [445, 0]
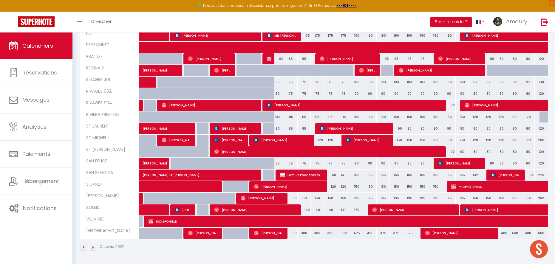
click at [357, 210] on div "170" at bounding box center [356, 209] width 13 height 11
type input "170"
type input "Ven 17 Octobre 2025"
type input "Sam 18 Octobre 2025"
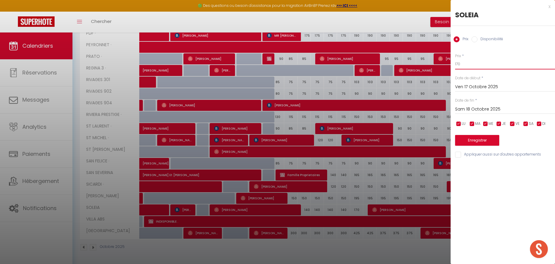
click at [472, 66] on input "170" at bounding box center [505, 64] width 100 height 11
type input "160"
click at [485, 145] on button "Enregistrer" at bounding box center [477, 140] width 44 height 11
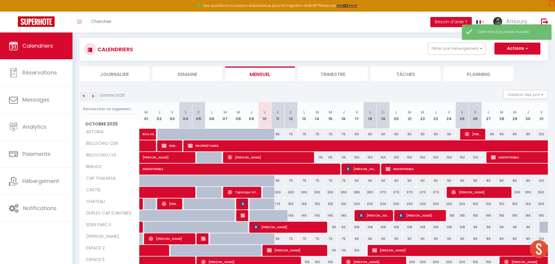
scroll to position [169, 0]
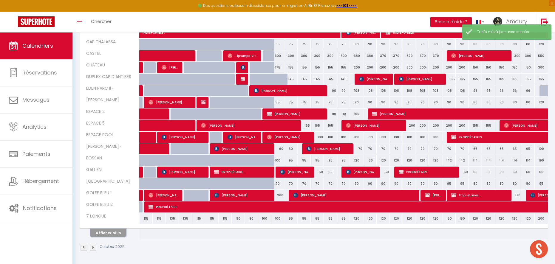
click at [108, 233] on button "Afficher plus" at bounding box center [108, 233] width 36 height 8
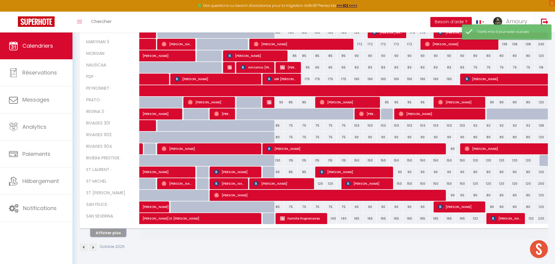
click at [111, 231] on button "Afficher plus" at bounding box center [108, 233] width 36 height 8
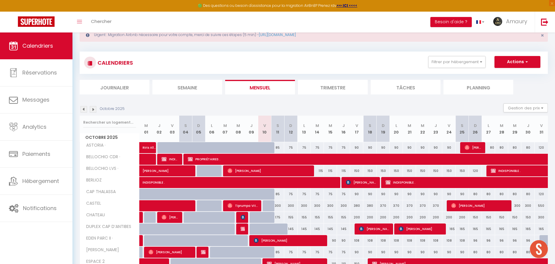
scroll to position [18, 0]
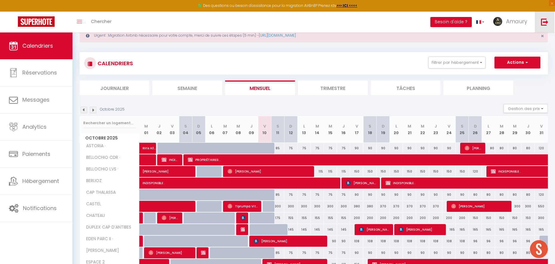
click at [541, 22] on img at bounding box center [544, 21] width 7 height 7
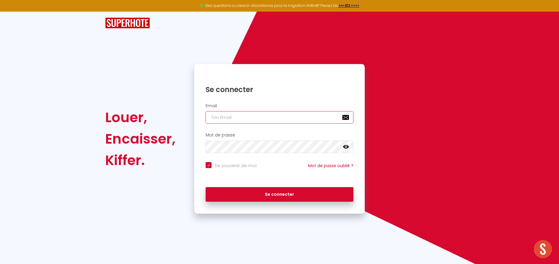
click at [241, 118] on input "email" at bounding box center [280, 117] width 148 height 13
type input "vanessa.berbudeau@gmail.com"
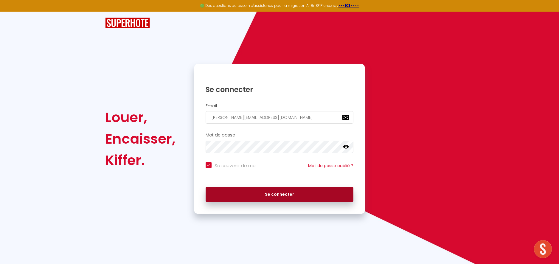
click at [249, 194] on button "Se connecter" at bounding box center [280, 194] width 148 height 15
checkbox input "true"
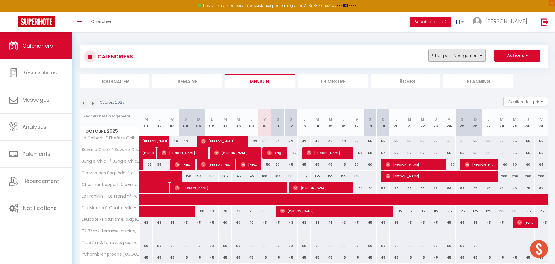
click at [467, 52] on button "Filtrer par hébergement" at bounding box center [456, 56] width 57 height 12
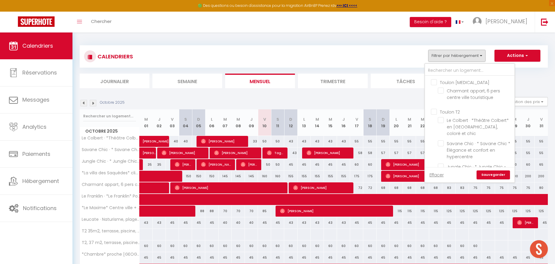
click at [445, 82] on input "Toulon T3" at bounding box center [475, 82] width 89 height 6
checkbox input "true"
checkbox input "false"
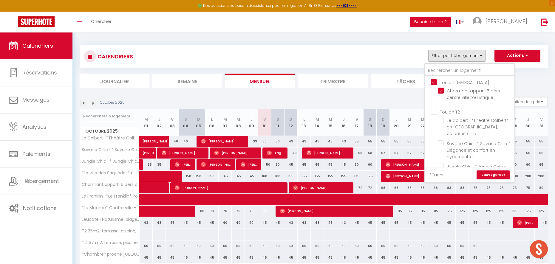
checkbox input "false"
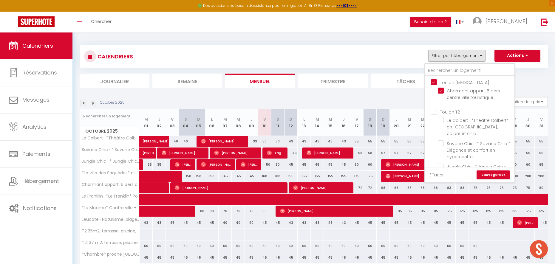
checkbox input "false"
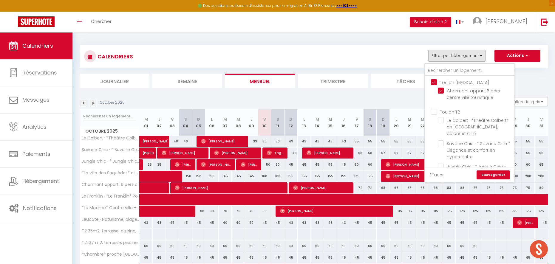
click at [436, 108] on ul "Toulon T2 Le Colbert · *Théâtre Colbert* en Hyper centre, coloré et chic Savane…" at bounding box center [469, 147] width 89 height 83
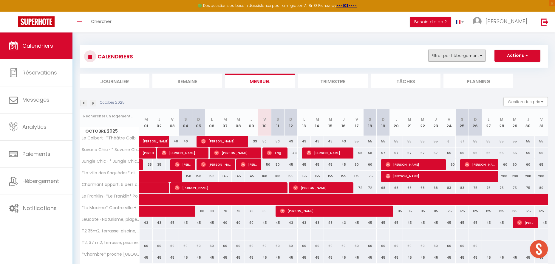
click at [452, 58] on button "Filtrer par hébergement" at bounding box center [456, 56] width 57 height 12
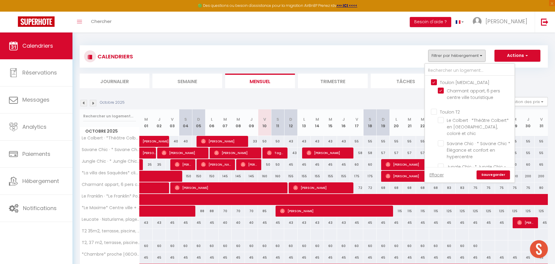
click at [436, 114] on input "Toulon T2" at bounding box center [475, 111] width 89 height 6
checkbox input "true"
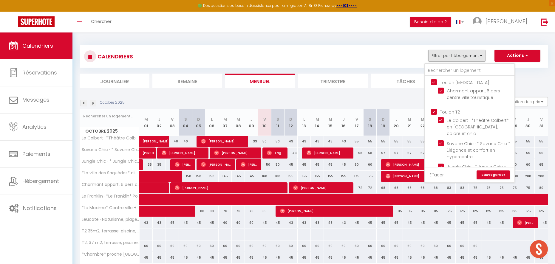
checkbox input "false"
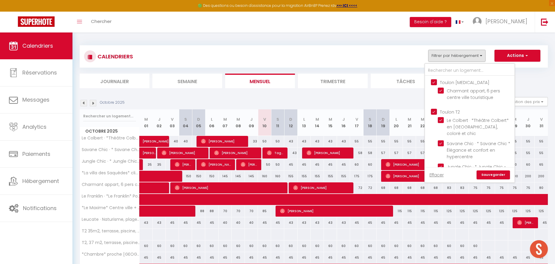
checkbox input "false"
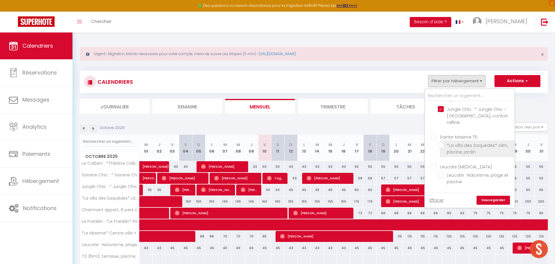
scroll to position [85, 0]
click at [439, 132] on input "Sainte-Maxime T5" at bounding box center [475, 135] width 89 height 6
checkbox input "true"
checkbox input "false"
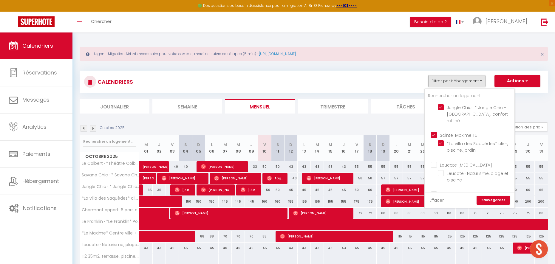
checkbox input "false"
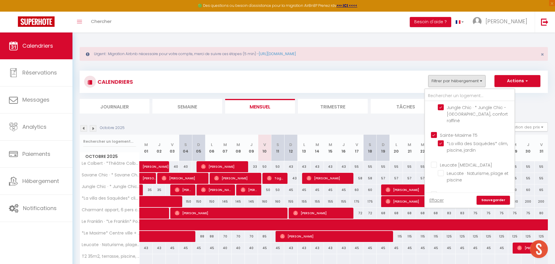
checkbox input "false"
click at [436, 161] on input "Leucate T3" at bounding box center [475, 164] width 89 height 6
checkbox input "true"
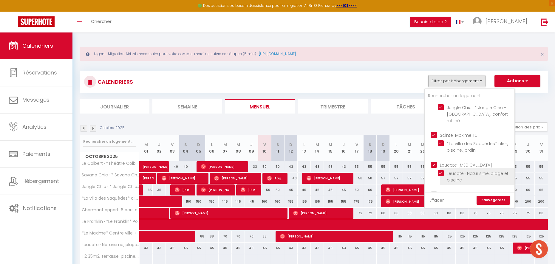
checkbox input "false"
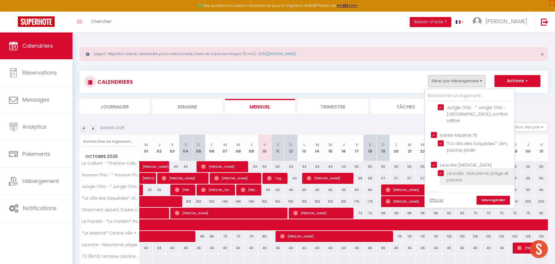
checkbox input "false"
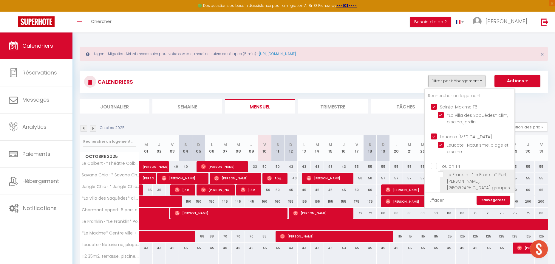
scroll to position [120, 0]
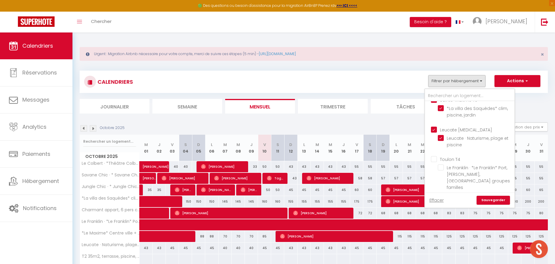
click at [443, 198] on input "Sainte Maxime T4" at bounding box center [475, 201] width 89 height 6
checkbox input "true"
checkbox input "false"
checkbox input "true"
checkbox input "false"
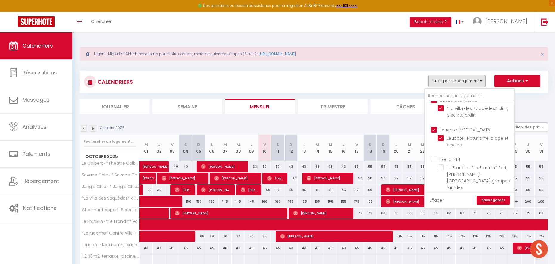
checkbox input "false"
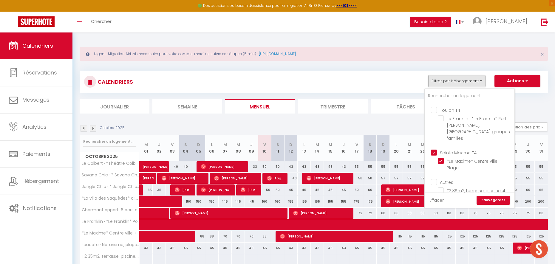
scroll to position [178, 0]
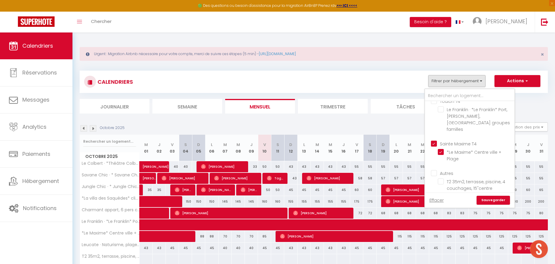
click at [494, 200] on link "Sauvegarder" at bounding box center [492, 200] width 33 height 9
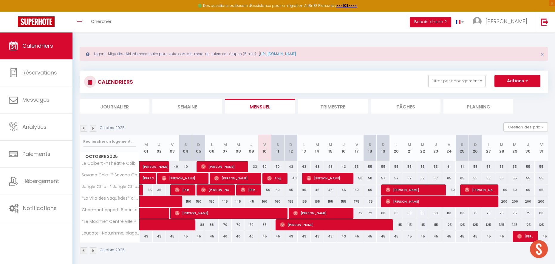
click at [264, 166] on div "50" at bounding box center [264, 166] width 13 height 11
type input "50"
type input "Ven 10 Octobre 2025"
type input "Sam 11 Octobre 2025"
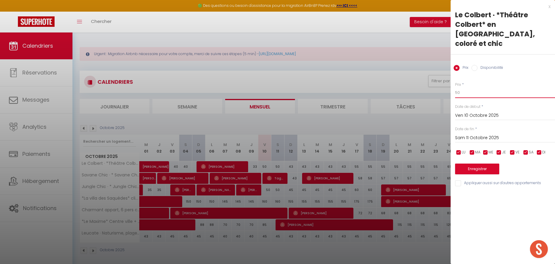
click at [461, 87] on input "50" at bounding box center [505, 92] width 100 height 11
type input "45"
click at [462, 134] on input "Sam 11 Octobre 2025" at bounding box center [505, 138] width 100 height 8
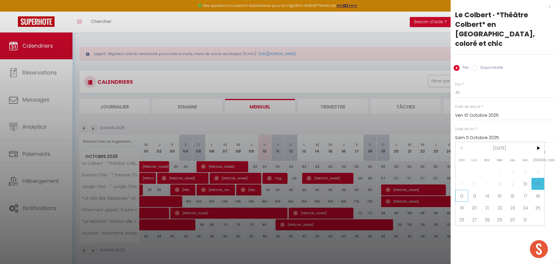
click at [461, 190] on span "12" at bounding box center [461, 196] width 13 height 12
type input "Dim 12 Octobre 2025"
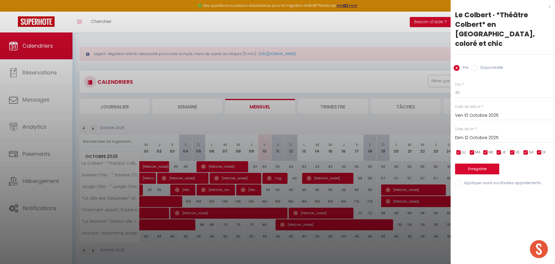
click at [458, 180] on input "Appliquer aussi sur d'autres appartements" at bounding box center [505, 183] width 100 height 6
checkbox input "false"
click at [463, 164] on button "Enregistrer" at bounding box center [477, 169] width 44 height 11
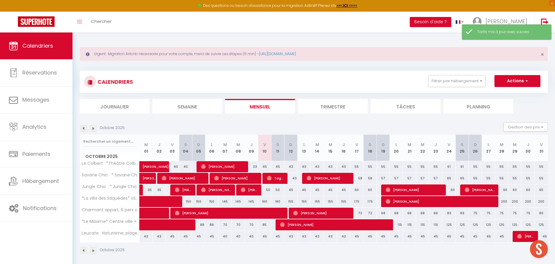
click at [267, 190] on div "50" at bounding box center [264, 189] width 13 height 11
type input "50"
type input "Ven 10 Octobre 2025"
type input "Sam 11 Octobre 2025"
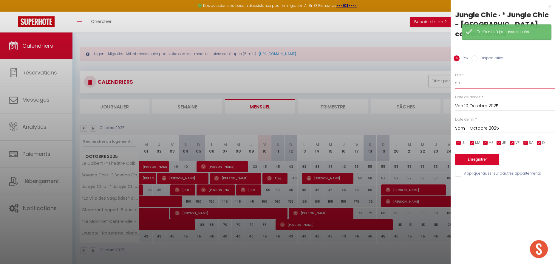
click at [469, 82] on input "50" at bounding box center [505, 83] width 100 height 11
type input "45"
drag, startPoint x: 464, startPoint y: 126, endPoint x: 471, endPoint y: 140, distance: 16.3
click at [464, 126] on input "Sam 11 Octobre 2025" at bounding box center [505, 129] width 100 height 8
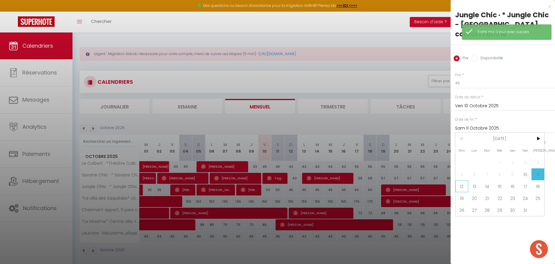
click at [465, 183] on span "12" at bounding box center [461, 186] width 13 height 12
type input "Dim 12 Octobre 2025"
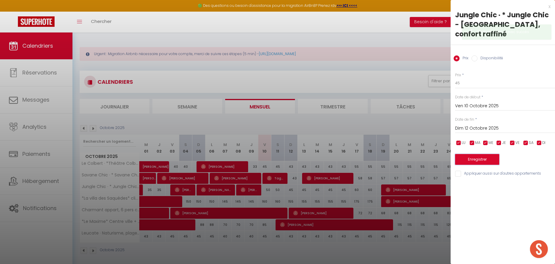
click at [468, 154] on button "Enregistrer" at bounding box center [477, 159] width 44 height 11
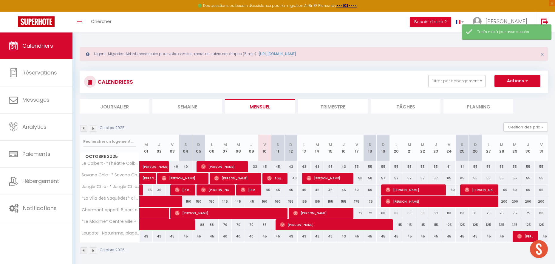
click at [291, 165] on div "43" at bounding box center [290, 166] width 13 height 11
type input "43"
type input "Dim 12 Octobre 2025"
type input "Lun 13 Octobre 2025"
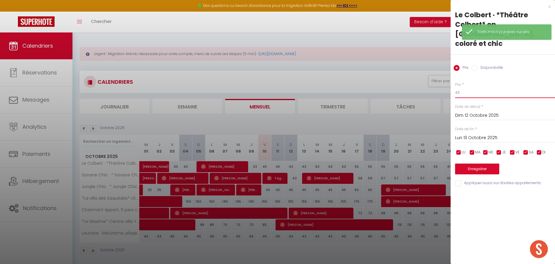
click at [467, 87] on input "43" at bounding box center [505, 92] width 100 height 11
type input "40"
click at [465, 134] on input "Lun 13 Octobre 2025" at bounding box center [505, 138] width 100 height 8
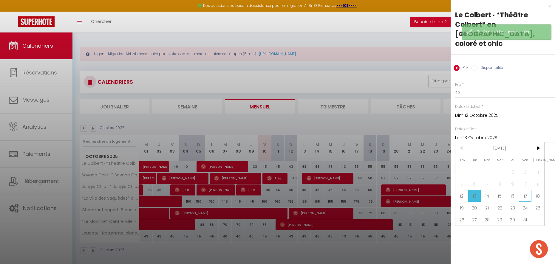
click at [526, 190] on span "17" at bounding box center [525, 196] width 13 height 12
type input "Ven 17 Octobre 2025"
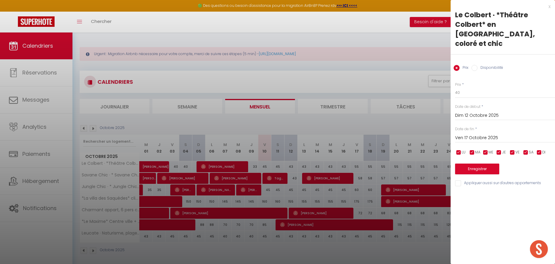
click at [476, 156] on div "Enregistrer" at bounding box center [505, 165] width 100 height 18
click at [480, 164] on button "Enregistrer" at bounding box center [477, 169] width 44 height 11
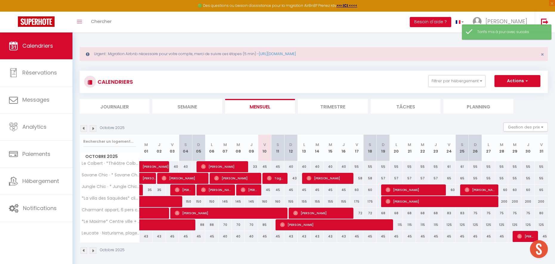
click at [291, 190] on div "45" at bounding box center [290, 189] width 13 height 11
type input "45"
type input "Dim 12 Octobre 2025"
type input "Lun 13 Octobre 2025"
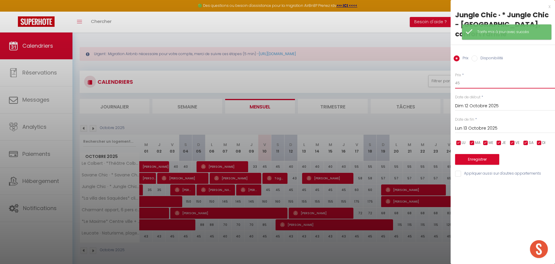
click at [469, 81] on input "45" at bounding box center [505, 83] width 100 height 11
type input "40"
click at [467, 127] on input "Lun 13 Octobre 2025" at bounding box center [505, 129] width 100 height 8
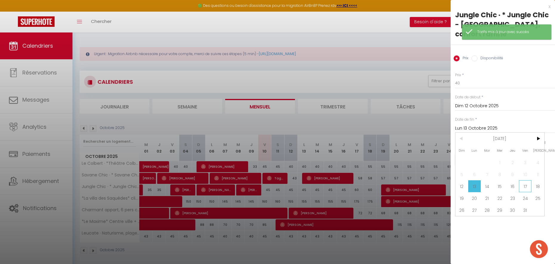
click at [525, 185] on span "17" at bounding box center [525, 186] width 13 height 12
type input "Ven 17 Octobre 2025"
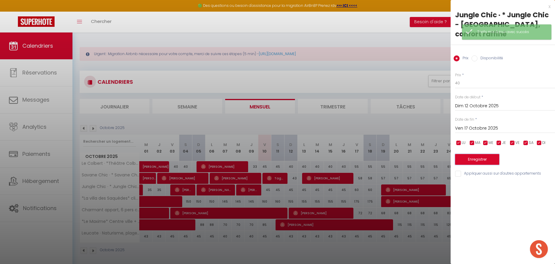
click at [471, 159] on button "Enregistrer" at bounding box center [477, 159] width 44 height 11
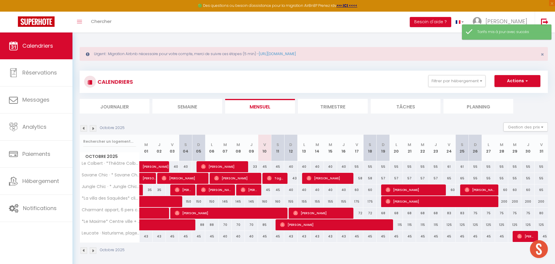
click at [294, 177] on div "43" at bounding box center [290, 178] width 13 height 11
type input "43"
type input "Dim 12 Octobre 2025"
type input "Lun 13 Octobre 2025"
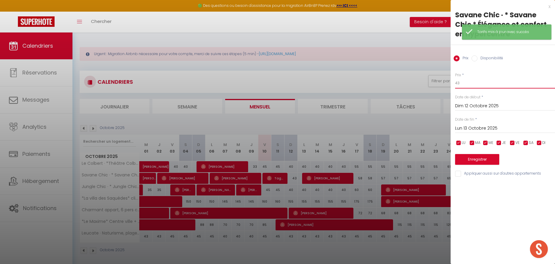
click at [463, 84] on input "43" at bounding box center [505, 83] width 100 height 11
type input "40"
click at [463, 160] on button "Enregistrer" at bounding box center [477, 159] width 44 height 11
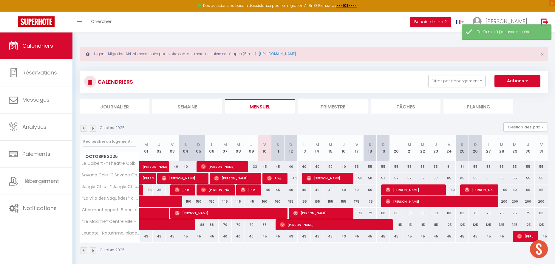
click at [356, 190] on div "60" at bounding box center [356, 189] width 13 height 11
type input "60"
type input "Ven 17 Octobre 2025"
type input "Sam 18 Octobre 2025"
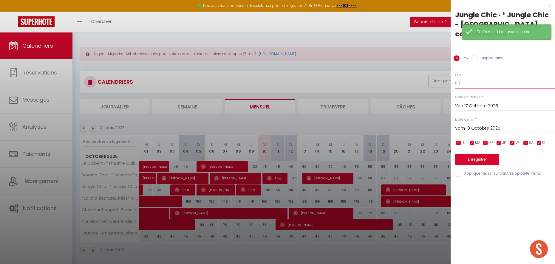
click at [464, 83] on input "60" at bounding box center [505, 83] width 100 height 11
type input "57"
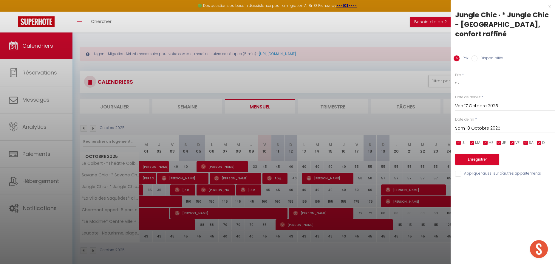
click at [463, 125] on input "Sam 18 Octobre 2025" at bounding box center [505, 129] width 100 height 8
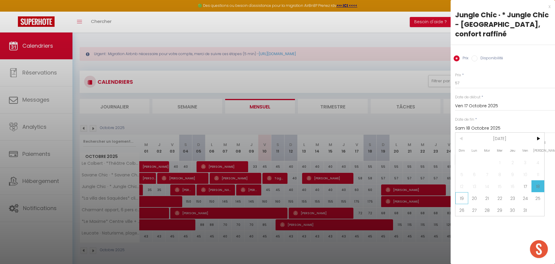
click at [464, 198] on span "19" at bounding box center [461, 198] width 13 height 12
type input "Dim 19 Octobre 2025"
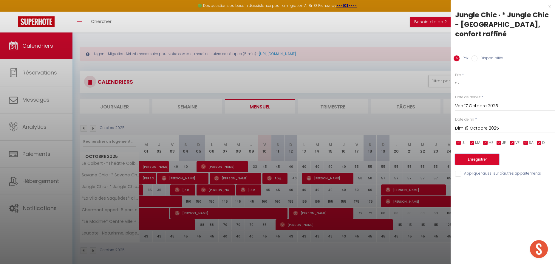
click at [462, 156] on button "Enregistrer" at bounding box center [477, 159] width 44 height 11
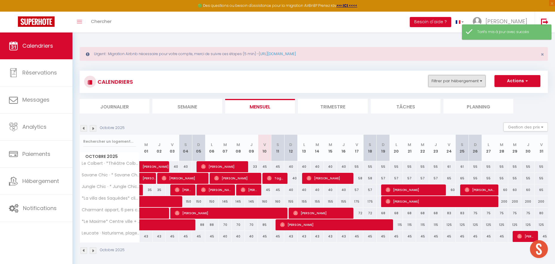
click at [473, 80] on button "Filtrer par hébergement" at bounding box center [456, 81] width 57 height 12
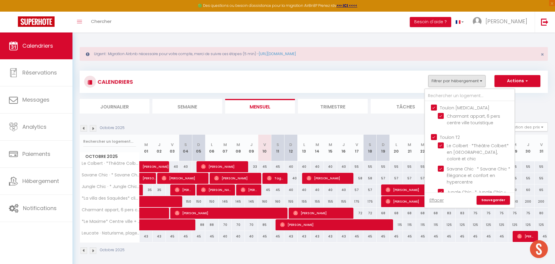
drag, startPoint x: 391, startPoint y: 77, endPoint x: 450, endPoint y: 92, distance: 60.9
click at [391, 77] on div "CALENDRIERS Filtrer par hébergement Toulon T3 Charmant appart, 6 pers centre vi…" at bounding box center [313, 81] width 459 height 13
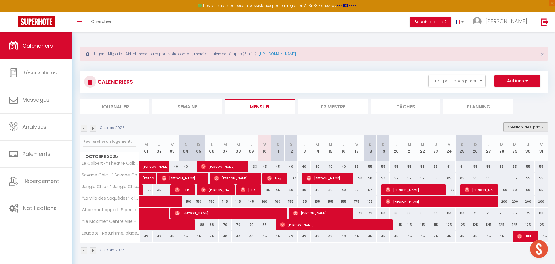
click at [508, 130] on button "Gestion des prix" at bounding box center [525, 126] width 44 height 9
click at [503, 145] on input "Nb Nuits minimum" at bounding box center [521, 145] width 54 height 6
checkbox input "true"
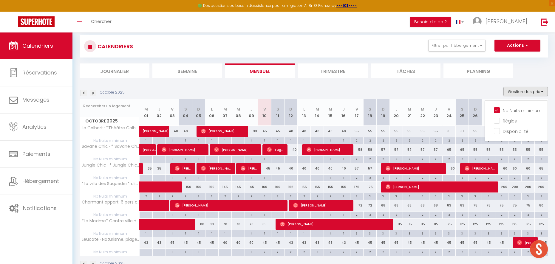
scroll to position [36, 0]
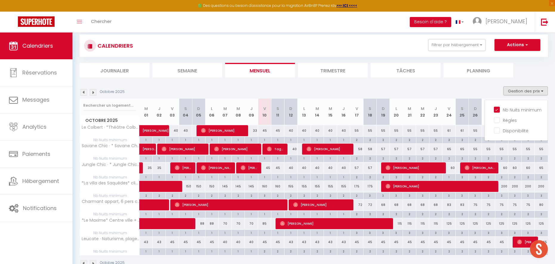
click at [266, 223] on div "85" at bounding box center [264, 223] width 13 height 11
type input "85"
type input "Ven 10 Octobre 2025"
type input "Sam 11 Octobre 2025"
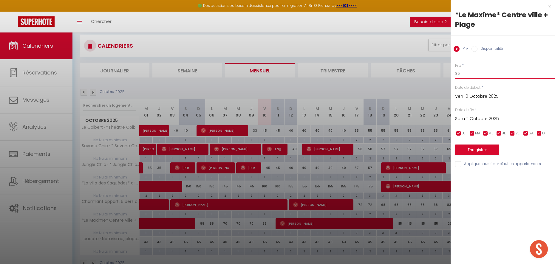
click at [466, 78] on input "85" at bounding box center [505, 73] width 100 height 11
type input "70"
click at [475, 150] on button "Enregistrer" at bounding box center [477, 150] width 44 height 11
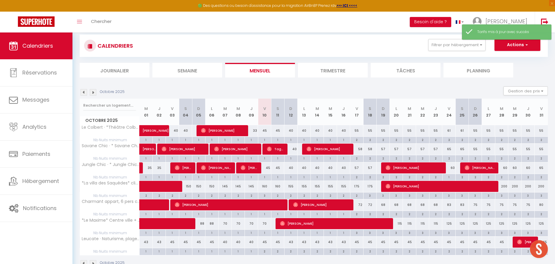
click at [399, 224] on div "115" at bounding box center [396, 223] width 13 height 11
type input "115"
type input "Lun 20 Octobre 2025"
type input "Mar 21 Octobre 2025"
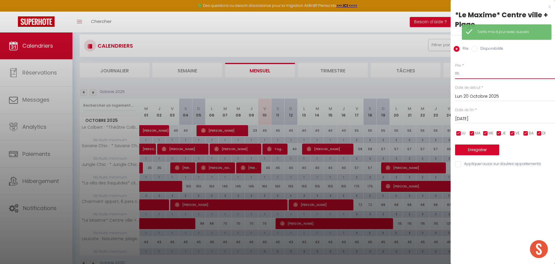
click at [465, 74] on input "115" at bounding box center [505, 73] width 100 height 11
type input "110"
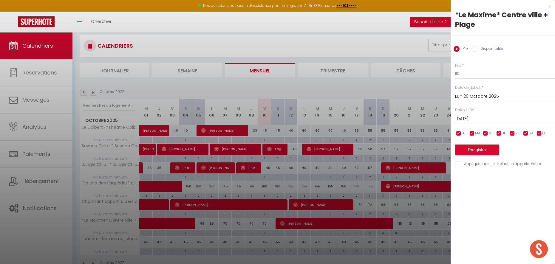
click at [467, 120] on input "Mar 21 Octobre 2025" at bounding box center [505, 119] width 100 height 8
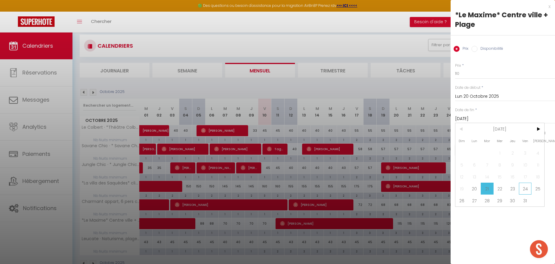
click at [529, 190] on span "24" at bounding box center [525, 189] width 13 height 12
type input "Ven 24 Octobre 2025"
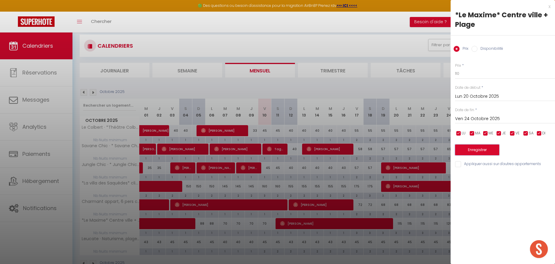
click at [475, 147] on button "Enregistrer" at bounding box center [477, 150] width 44 height 11
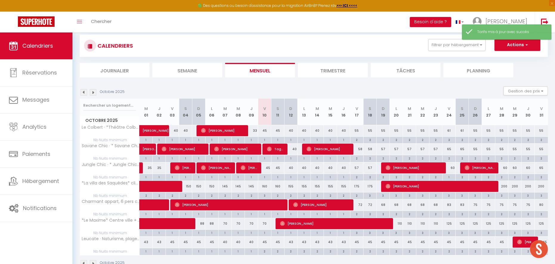
click at [449, 221] on div "125" at bounding box center [448, 223] width 13 height 11
type input "125"
type input "Ven 24 Octobre 2025"
type input "Sam 25 Octobre 2025"
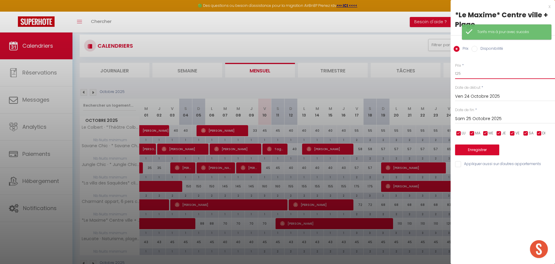
click at [459, 78] on input "125" at bounding box center [505, 73] width 100 height 11
click at [459, 77] on input "125" at bounding box center [505, 73] width 100 height 11
type input "120"
click at [464, 120] on input "Sam 25 Octobre 2025" at bounding box center [505, 119] width 100 height 8
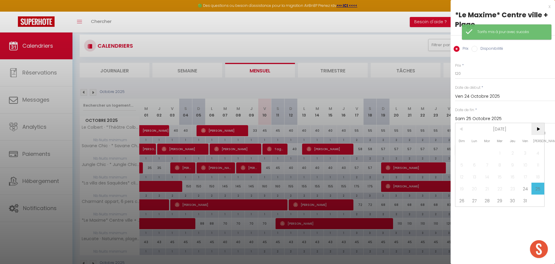
click at [536, 131] on span ">" at bounding box center [537, 129] width 13 height 12
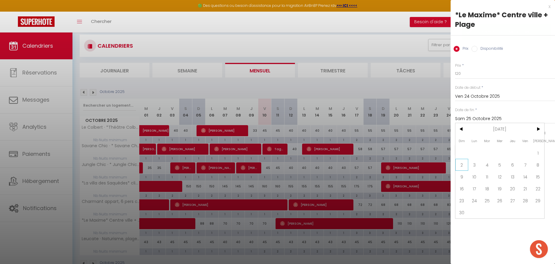
click at [462, 165] on span "2" at bounding box center [461, 165] width 13 height 12
type input "Dim 02 Novembre 2025"
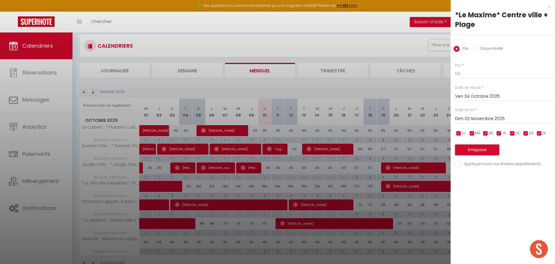
click at [462, 151] on button "Enregistrer" at bounding box center [477, 150] width 44 height 11
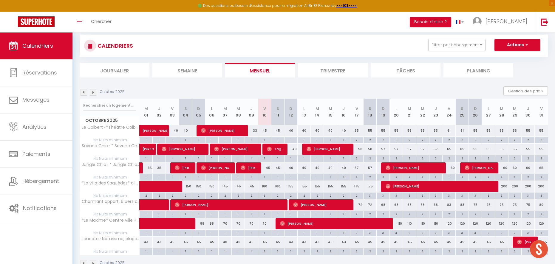
scroll to position [52, 0]
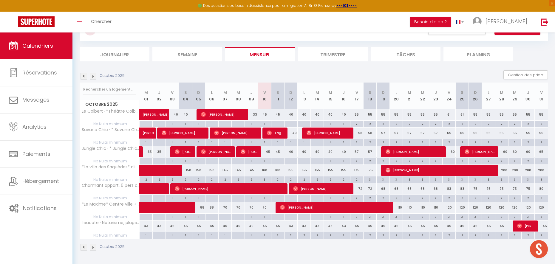
click at [265, 171] on div "160" at bounding box center [264, 170] width 13 height 11
type input "160"
type input "Ven 10 Octobre 2025"
type input "Sam 11 Octobre 2025"
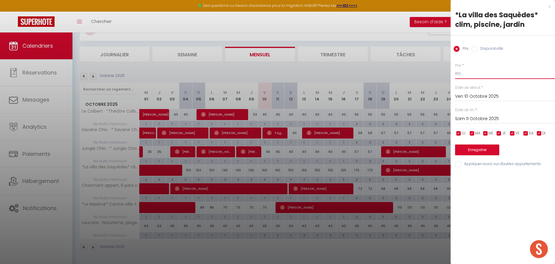
click at [460, 74] on input "160" at bounding box center [505, 73] width 100 height 11
type input "150"
click at [479, 117] on input "Sam 11 Octobre 2025" at bounding box center [505, 119] width 100 height 8
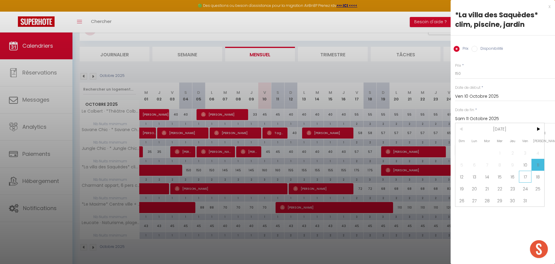
click at [524, 178] on span "17" at bounding box center [525, 177] width 13 height 12
type input "Ven 17 Octobre 2025"
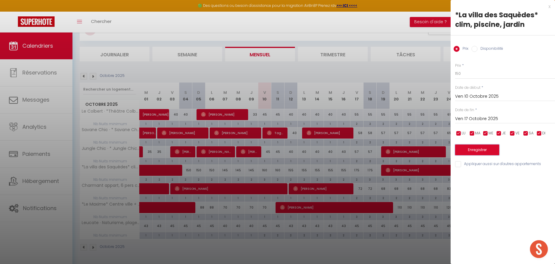
click at [490, 151] on button "Enregistrer" at bounding box center [477, 150] width 44 height 11
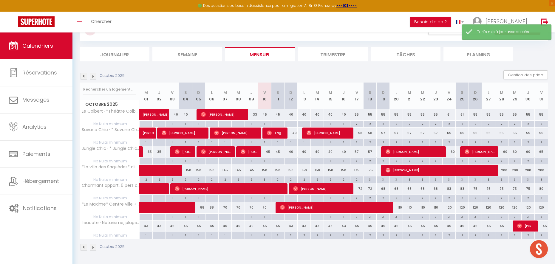
click at [358, 169] on div "175" at bounding box center [356, 170] width 13 height 11
type input "175"
type input "Ven 17 Octobre 2025"
type input "Sam 18 Octobre 2025"
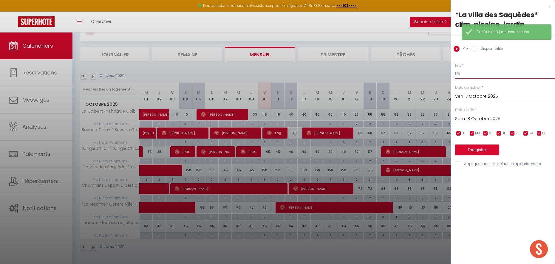
click at [470, 71] on input "175" at bounding box center [505, 73] width 100 height 11
type input "165"
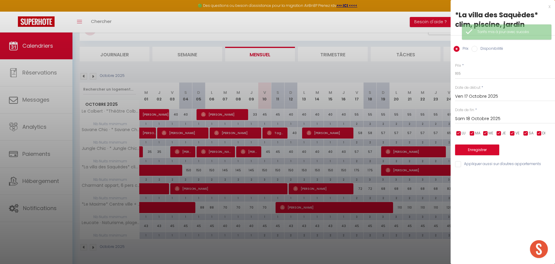
click at [469, 119] on input "Sam 18 Octobre 2025" at bounding box center [505, 119] width 100 height 8
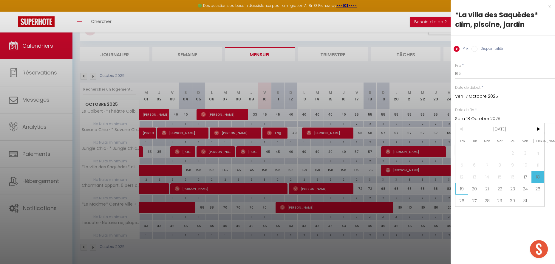
click at [464, 190] on span "19" at bounding box center [461, 189] width 13 height 12
type input "Dim 19 Octobre 2025"
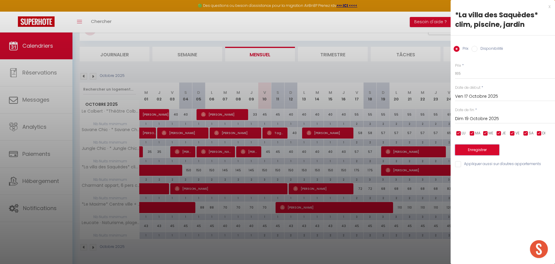
click at [465, 151] on button "Enregistrer" at bounding box center [477, 150] width 44 height 11
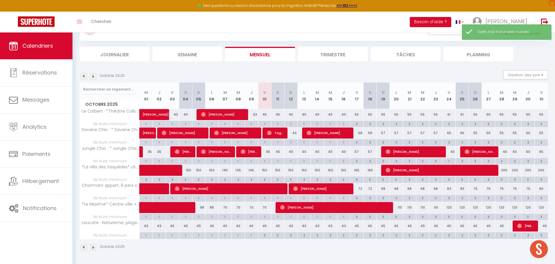
click at [292, 227] on div "43" at bounding box center [290, 226] width 13 height 11
type input "43"
type input "Dim 12 Octobre 2025"
type input "Lun 13 Octobre 2025"
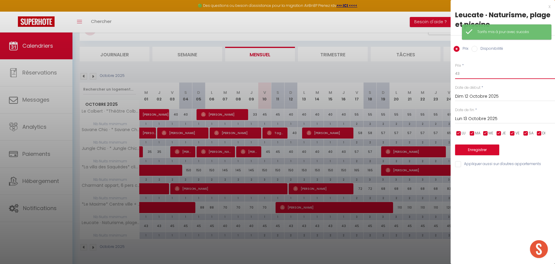
click at [464, 75] on input "43" at bounding box center [505, 73] width 100 height 11
type input "5"
type input "40"
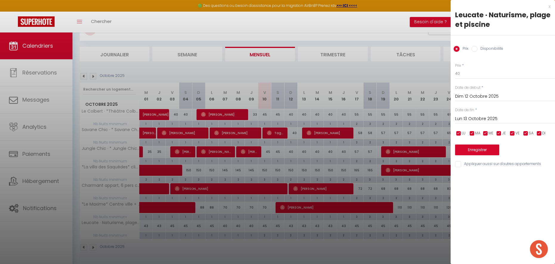
click at [463, 118] on input "Lun 13 Octobre 2025" at bounding box center [505, 119] width 100 height 8
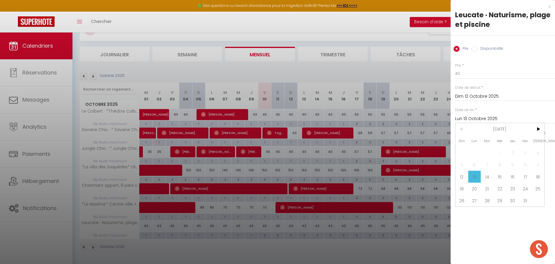
click at [321, 251] on div at bounding box center [277, 132] width 555 height 264
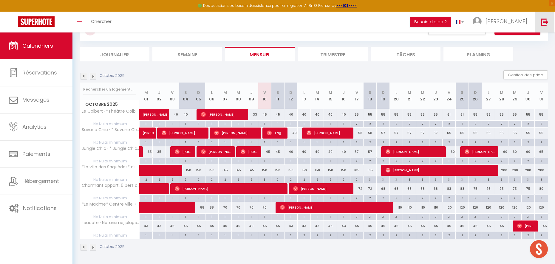
click at [537, 27] on link at bounding box center [544, 22] width 20 height 21
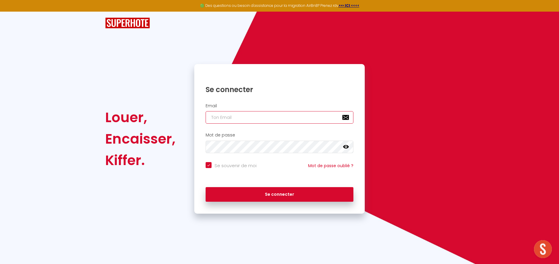
click at [242, 119] on input "email" at bounding box center [280, 117] width 148 height 13
type input "conciergerie.sunservice@gmail.com"
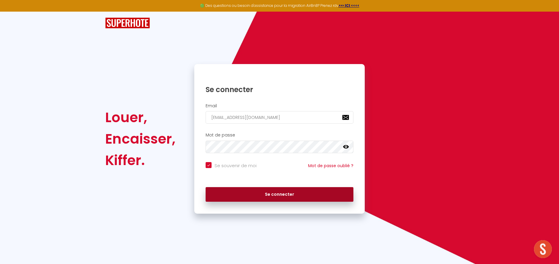
click at [278, 191] on button "Se connecter" at bounding box center [280, 194] width 148 height 15
checkbox input "true"
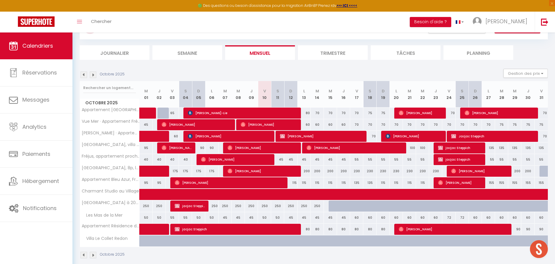
scroll to position [30, 0]
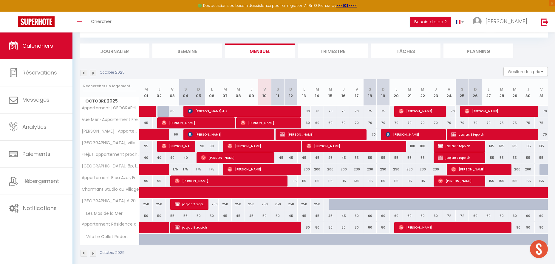
click at [290, 158] on div "45" at bounding box center [290, 157] width 13 height 11
type input "45"
type input "Dim 12 Octobre 2025"
type input "Lun 13 Octobre 2025"
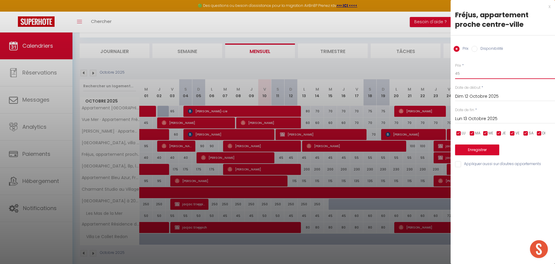
click at [464, 77] on input "45" at bounding box center [505, 73] width 100 height 11
type input "40"
click at [462, 120] on input "Lun 13 Octobre 2025" at bounding box center [505, 119] width 100 height 8
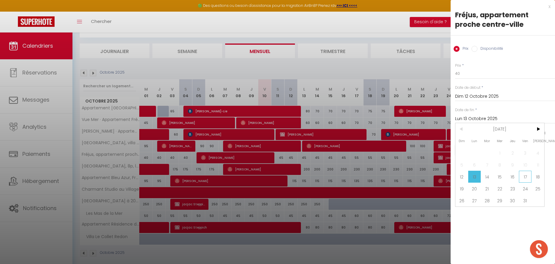
click at [523, 176] on span "17" at bounding box center [525, 177] width 13 height 12
type input "Ven 17 Octobre 2025"
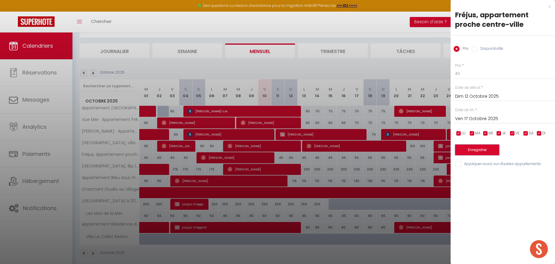
click at [479, 151] on button "Enregistrer" at bounding box center [477, 150] width 44 height 11
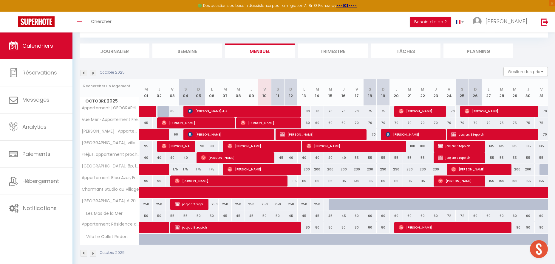
click at [308, 110] on div "80" at bounding box center [303, 111] width 13 height 11
type input "80"
type input "Lun 13 Octobre 2025"
type input "[DATE]"
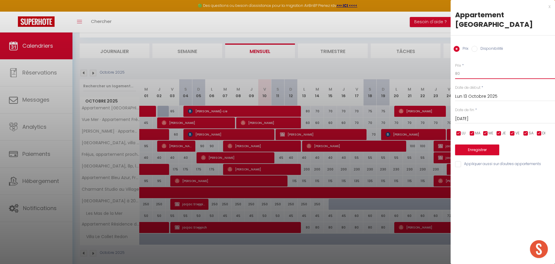
click at [464, 71] on input "80" at bounding box center [505, 73] width 100 height 11
type input "70"
click at [465, 151] on button "Enregistrer" at bounding box center [477, 150] width 44 height 11
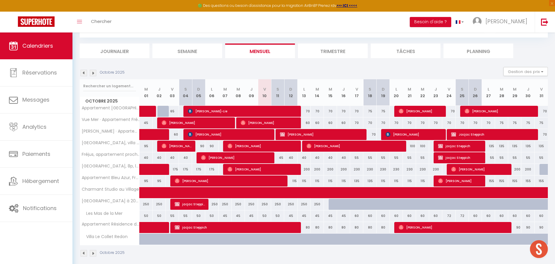
click at [308, 169] on div "200" at bounding box center [303, 169] width 13 height 11
type input "200"
type input "Lun 13 Octobre 2025"
type input "[DATE]"
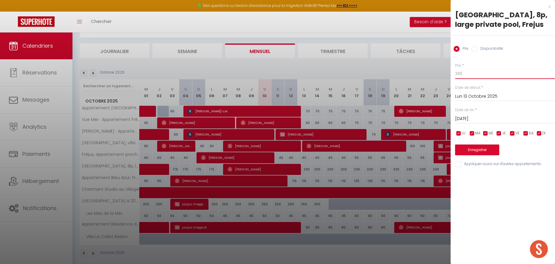
click at [459, 75] on input "200" at bounding box center [505, 73] width 100 height 11
type input "190"
click at [460, 120] on input "[DATE]" at bounding box center [505, 119] width 100 height 8
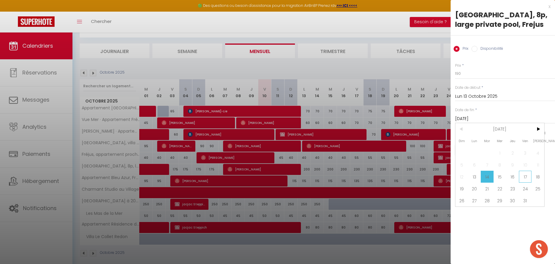
click at [525, 178] on span "17" at bounding box center [525, 177] width 13 height 12
type input "Ven 17 Octobre 2025"
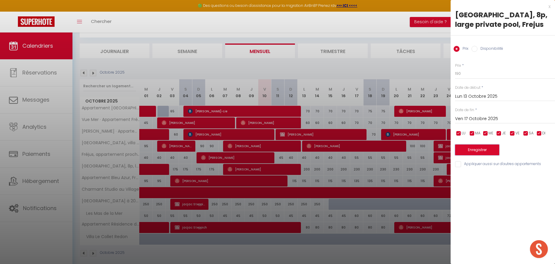
click at [483, 145] on button "Enregistrer" at bounding box center [477, 150] width 44 height 11
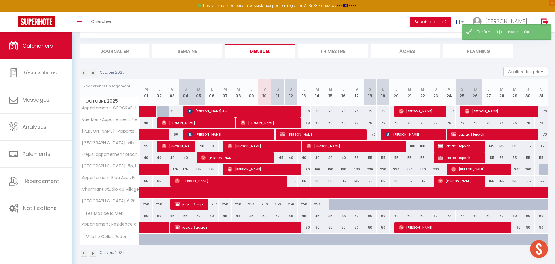
click at [293, 181] on div "115" at bounding box center [290, 181] width 13 height 11
type input "115"
type input "Dim 12 Octobre 2025"
type input "Lun 13 Octobre 2025"
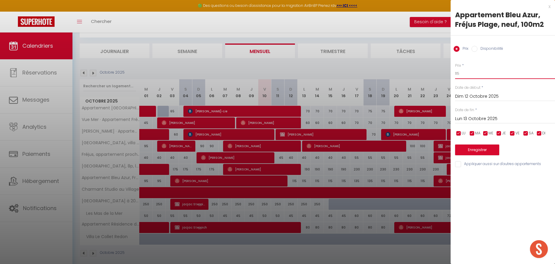
click at [477, 72] on input "115" at bounding box center [505, 73] width 100 height 11
type input "105"
click at [469, 117] on input "Lun 13 Octobre 2025" at bounding box center [505, 119] width 100 height 8
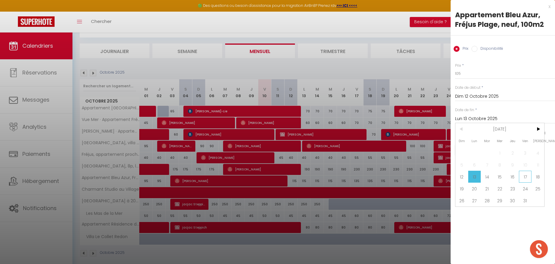
click at [525, 178] on span "17" at bounding box center [525, 177] width 13 height 12
type input "Ven 17 Octobre 2025"
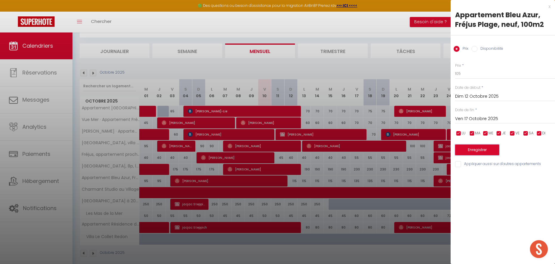
click at [468, 149] on button "Enregistrer" at bounding box center [477, 150] width 44 height 11
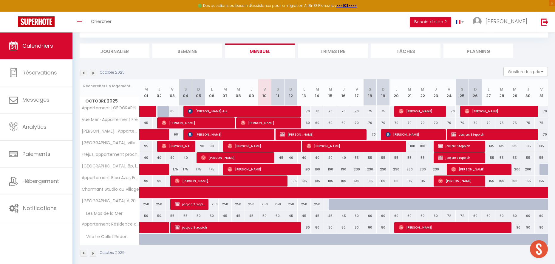
click at [264, 216] on div "50" at bounding box center [264, 215] width 13 height 11
type input "50"
type input "Ven 10 Octobre 2025"
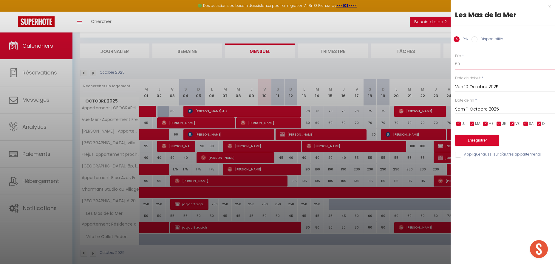
click at [468, 62] on input "50" at bounding box center [505, 64] width 100 height 11
click at [467, 62] on input "50" at bounding box center [505, 64] width 100 height 11
click at [462, 110] on input "Sam 11 Octobre 2025" at bounding box center [505, 110] width 100 height 8
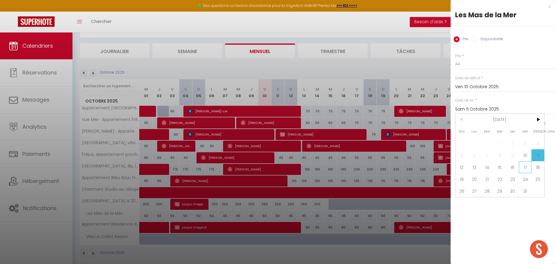
click at [526, 167] on span "17" at bounding box center [525, 167] width 13 height 12
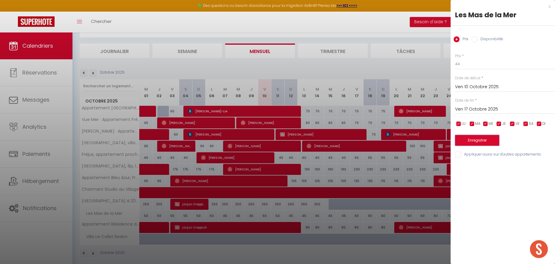
click at [484, 143] on button "Enregistrer" at bounding box center [477, 140] width 44 height 11
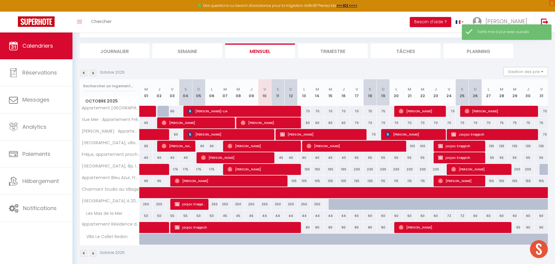
scroll to position [36, 0]
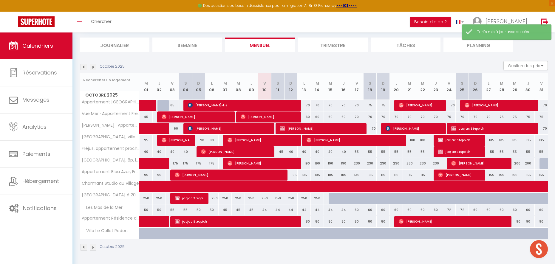
click at [308, 221] on div "80" at bounding box center [303, 221] width 13 height 11
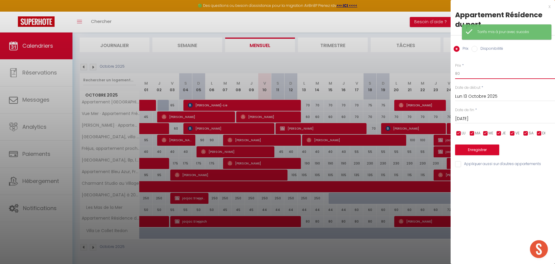
click at [489, 77] on input "80" at bounding box center [505, 73] width 100 height 11
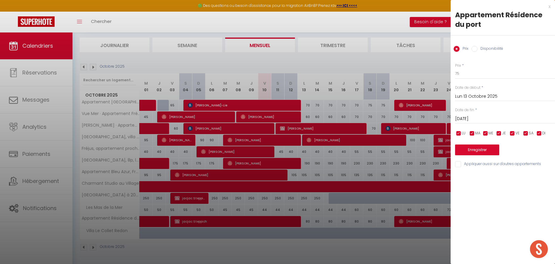
click at [474, 118] on input "[DATE]" at bounding box center [505, 119] width 100 height 8
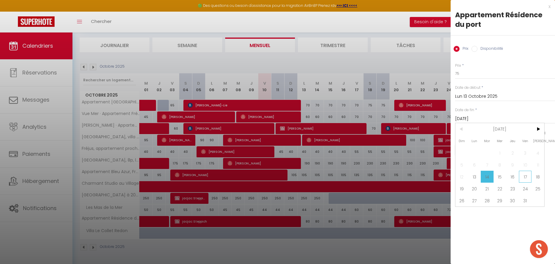
click at [525, 177] on span "17" at bounding box center [525, 177] width 13 height 12
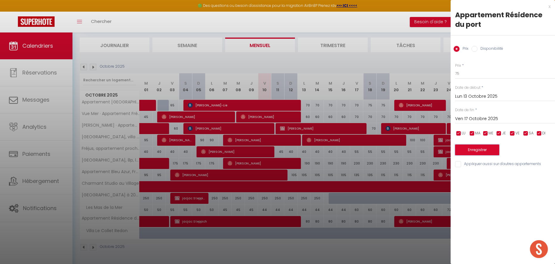
click at [476, 147] on button "Enregistrer" at bounding box center [477, 150] width 44 height 11
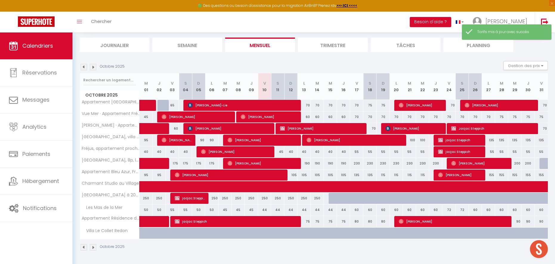
scroll to position [0, 0]
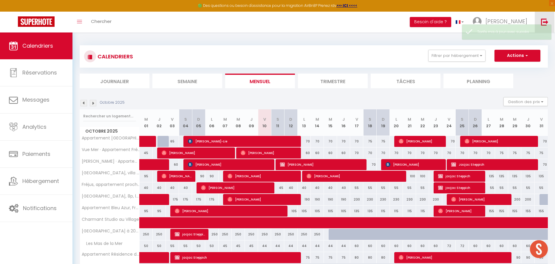
click at [544, 23] on img at bounding box center [544, 21] width 7 height 7
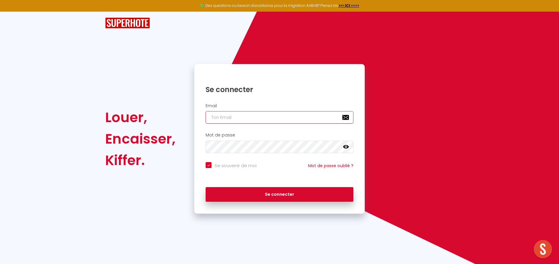
click at [229, 121] on input "email" at bounding box center [280, 117] width 148 height 13
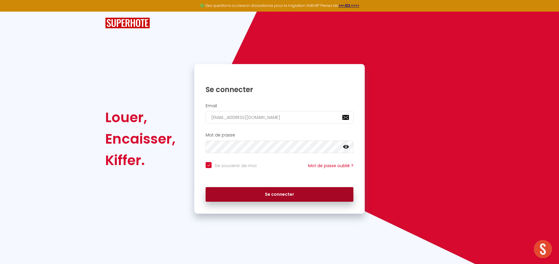
click at [290, 192] on button "Se connecter" at bounding box center [280, 194] width 148 height 15
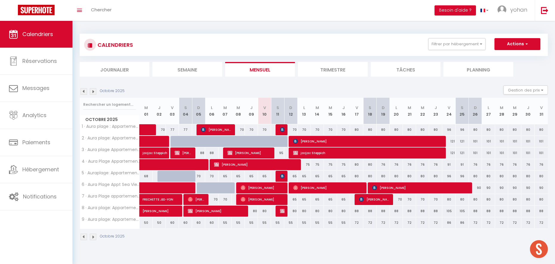
click at [263, 131] on div "70" at bounding box center [264, 129] width 13 height 11
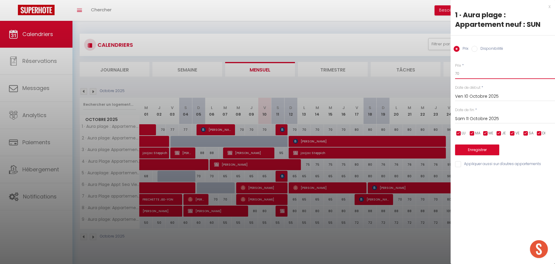
click at [464, 75] on input "70" at bounding box center [505, 73] width 100 height 11
click at [466, 150] on button "Enregistrer" at bounding box center [477, 150] width 44 height 11
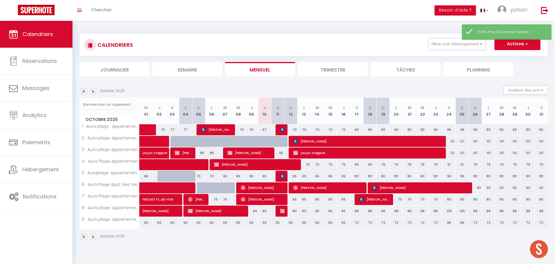
click at [280, 153] on div "95" at bounding box center [277, 153] width 13 height 11
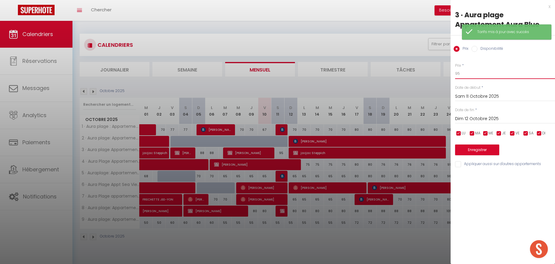
click at [462, 75] on input "95" at bounding box center [505, 73] width 100 height 11
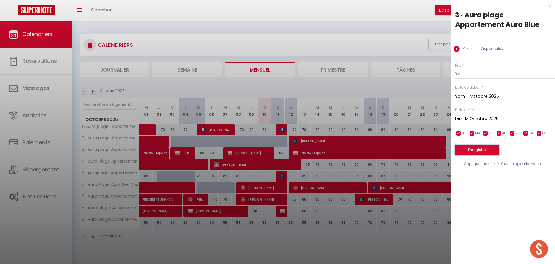
click at [468, 153] on button "Enregistrer" at bounding box center [477, 150] width 44 height 11
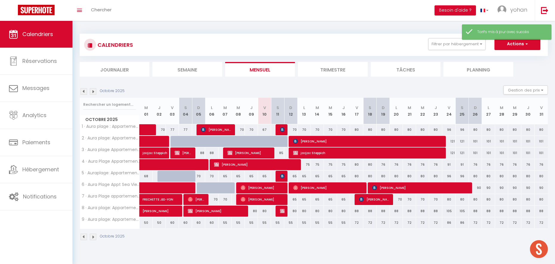
click at [295, 129] on div "70" at bounding box center [290, 129] width 13 height 11
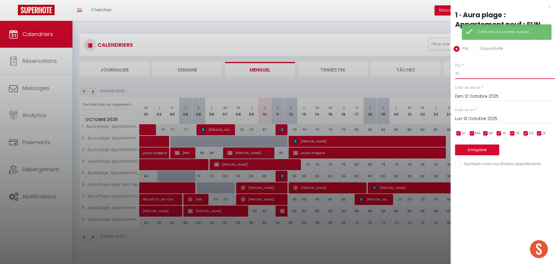
click at [479, 76] on input "70" at bounding box center [505, 73] width 100 height 11
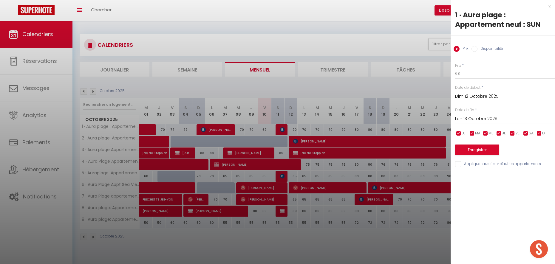
click at [469, 117] on input "Lun 13 Octobre 2025" at bounding box center [505, 119] width 100 height 8
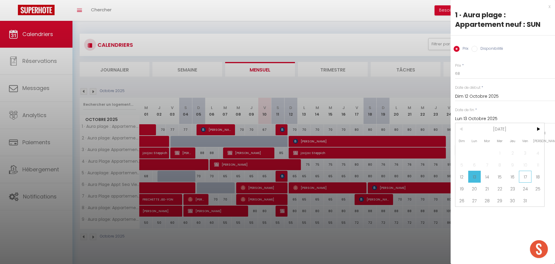
click at [525, 174] on span "17" at bounding box center [525, 177] width 13 height 12
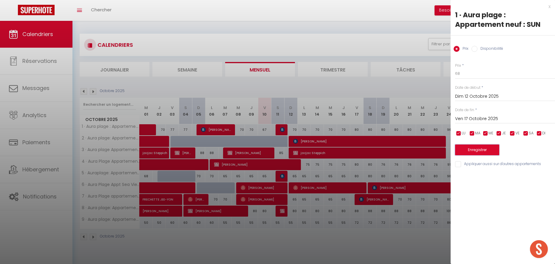
click at [481, 149] on button "Enregistrer" at bounding box center [477, 150] width 44 height 11
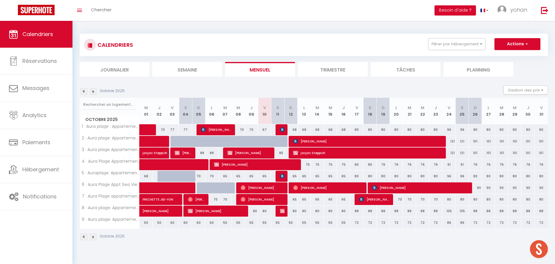
click at [296, 176] on div "65" at bounding box center [290, 176] width 13 height 11
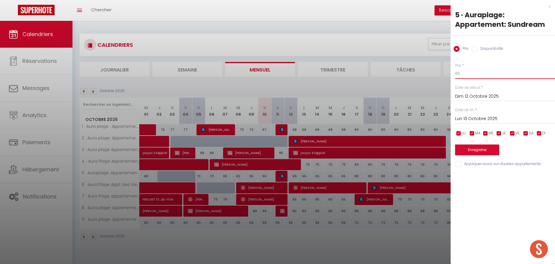
click at [474, 72] on input "65" at bounding box center [505, 73] width 100 height 11
click at [463, 118] on input "Lun 13 Octobre 2025" at bounding box center [505, 119] width 100 height 8
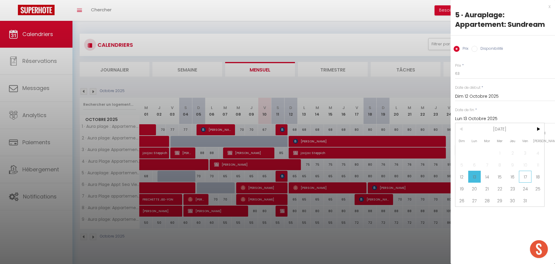
click at [527, 176] on span "17" at bounding box center [525, 177] width 13 height 12
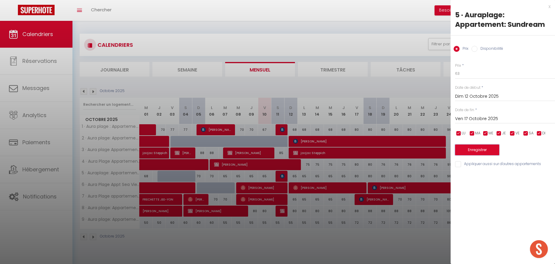
click at [478, 151] on button "Enregistrer" at bounding box center [477, 150] width 44 height 11
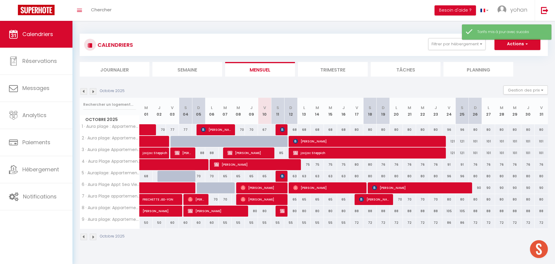
click at [294, 200] on div "65" at bounding box center [290, 199] width 13 height 11
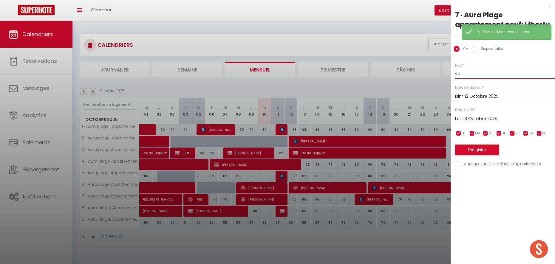
click at [464, 75] on input "65" at bounding box center [505, 73] width 100 height 11
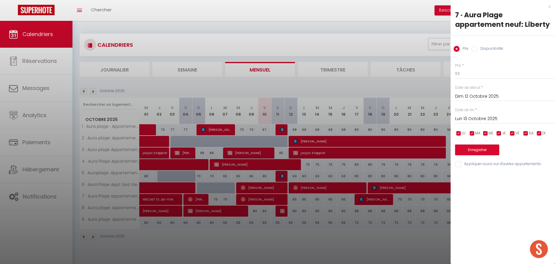
click at [464, 118] on input "Lun 13 Octobre 2025" at bounding box center [505, 119] width 100 height 8
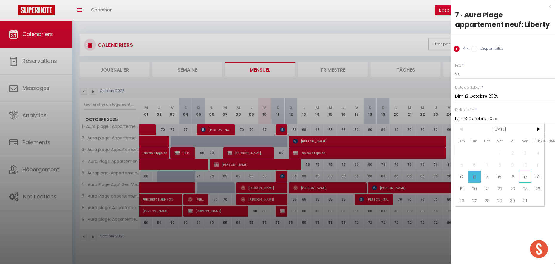
click at [525, 176] on span "17" at bounding box center [525, 177] width 13 height 12
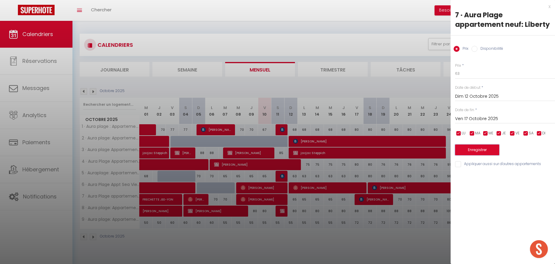
click at [470, 151] on button "Enregistrer" at bounding box center [477, 150] width 44 height 11
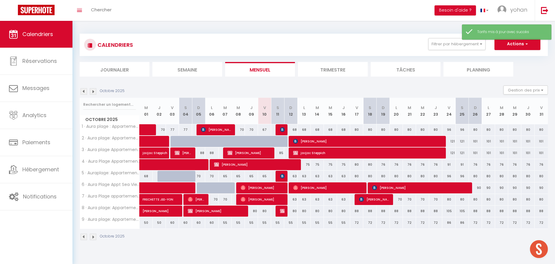
click at [264, 212] on div "80" at bounding box center [264, 211] width 13 height 11
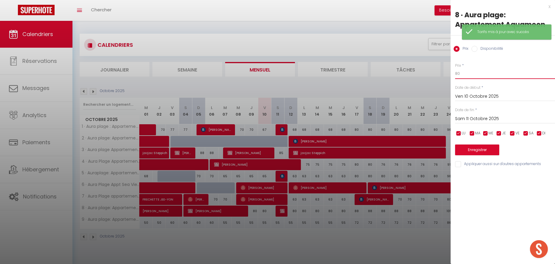
click at [467, 74] on input "80" at bounding box center [505, 73] width 100 height 11
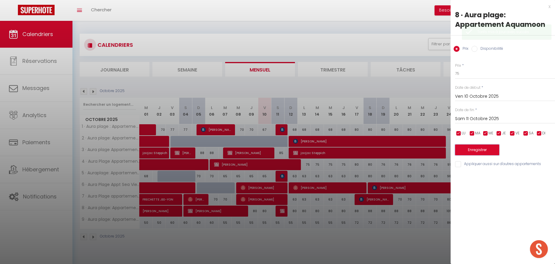
click at [465, 150] on button "Enregistrer" at bounding box center [477, 150] width 44 height 11
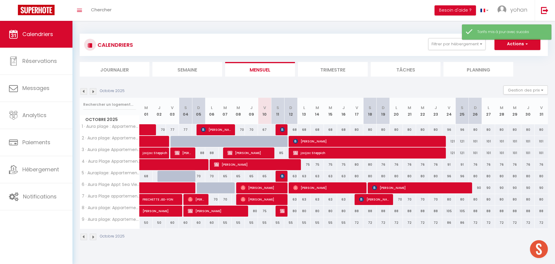
click at [294, 212] on div "80" at bounding box center [290, 211] width 13 height 11
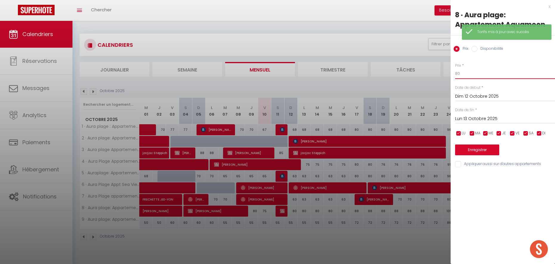
click at [465, 69] on input "80" at bounding box center [505, 73] width 100 height 11
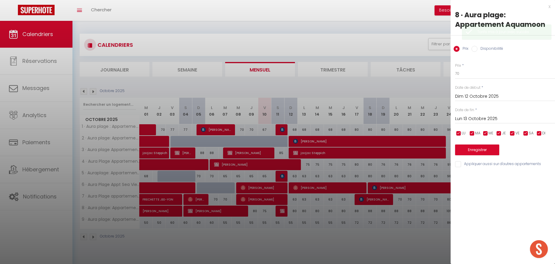
click at [463, 120] on input "Lun 13 Octobre 2025" at bounding box center [505, 119] width 100 height 8
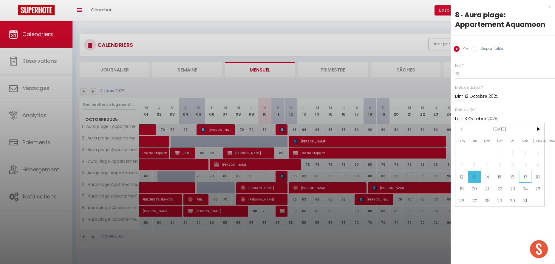
click at [524, 177] on span "17" at bounding box center [525, 177] width 13 height 12
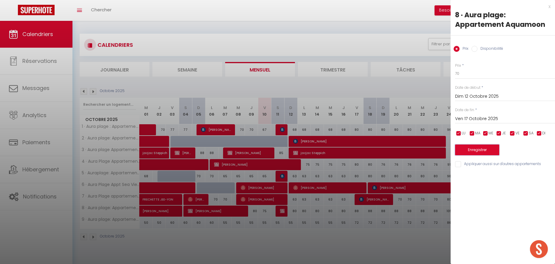
click at [486, 152] on button "Enregistrer" at bounding box center [477, 150] width 44 height 11
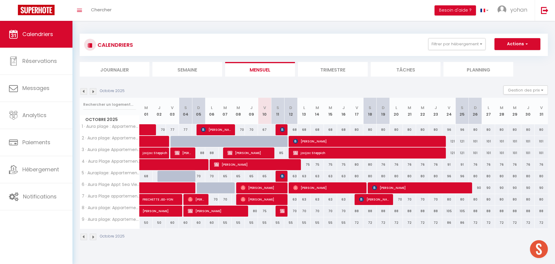
click at [265, 223] on div "55" at bounding box center [264, 222] width 13 height 11
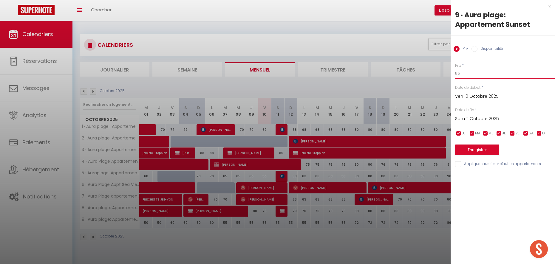
click at [464, 76] on input "55" at bounding box center [505, 73] width 100 height 11
click at [463, 115] on input "Sam 11 Octobre 2025" at bounding box center [505, 119] width 100 height 8
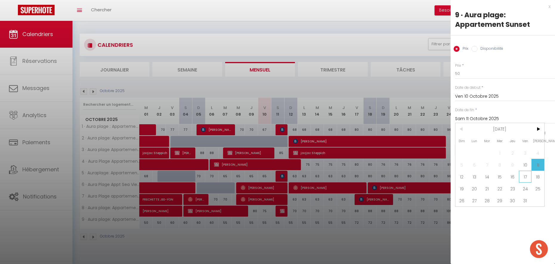
click at [525, 178] on span "17" at bounding box center [525, 177] width 13 height 12
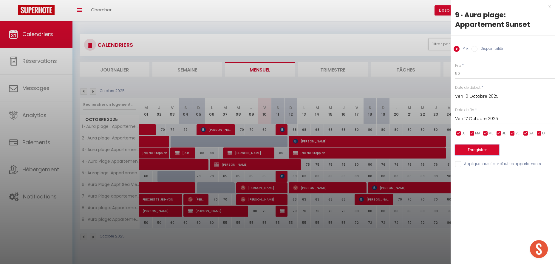
click at [484, 151] on button "Enregistrer" at bounding box center [477, 150] width 44 height 11
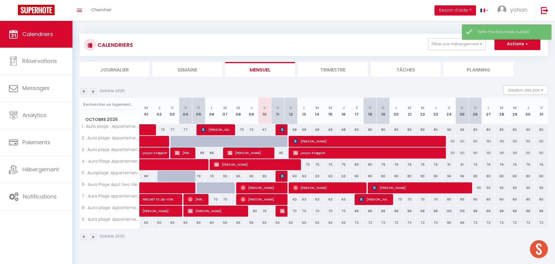
click at [357, 224] on div "72" at bounding box center [356, 222] width 13 height 11
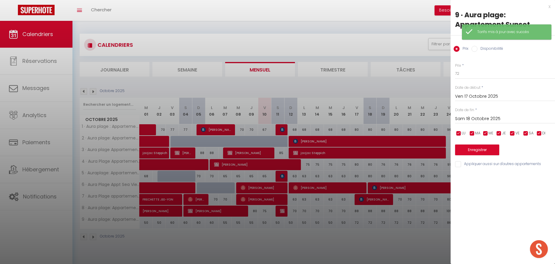
click at [463, 79] on div "Prix * 72 Statut * Disponible Indisponible Date de début * Ven 17 Octobre 2025 …" at bounding box center [502, 111] width 104 height 113
click at [463, 75] on input "72" at bounding box center [505, 73] width 100 height 11
click at [471, 120] on input "Sam 18 Octobre 2025" at bounding box center [505, 119] width 100 height 8
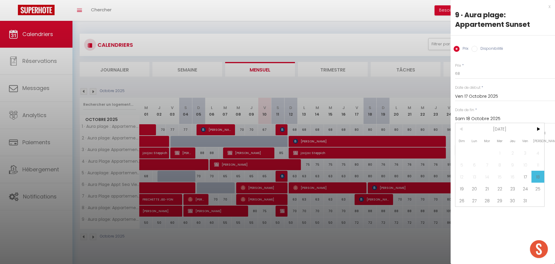
drag, startPoint x: 527, startPoint y: 188, endPoint x: 521, endPoint y: 185, distance: 6.7
click at [527, 188] on span "24" at bounding box center [525, 189] width 13 height 12
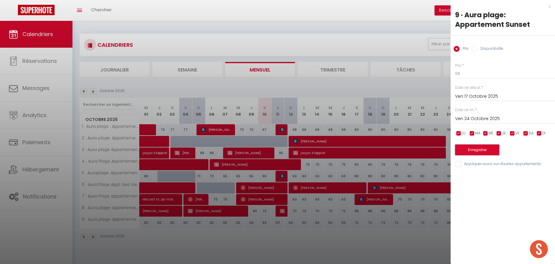
click at [473, 149] on button "Enregistrer" at bounding box center [477, 150] width 44 height 11
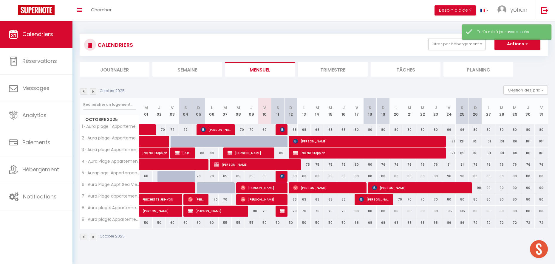
click at [449, 223] on div "86" at bounding box center [448, 222] width 13 height 11
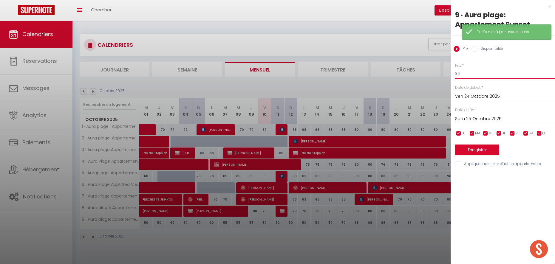
click at [471, 74] on input "86" at bounding box center [505, 73] width 100 height 11
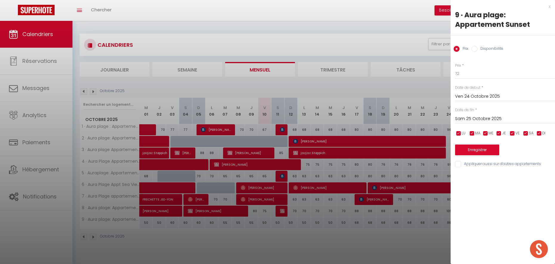
drag, startPoint x: 469, startPoint y: 118, endPoint x: 482, endPoint y: 117, distance: 13.1
click at [469, 118] on input "Sam 25 Octobre 2025" at bounding box center [505, 119] width 100 height 8
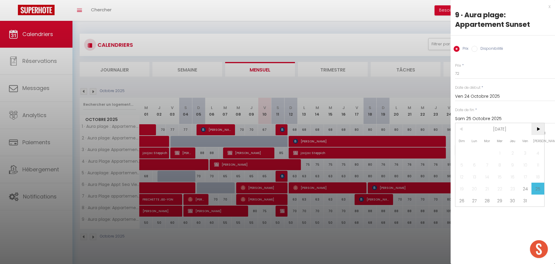
click at [536, 128] on span ">" at bounding box center [537, 129] width 13 height 12
click at [463, 168] on span "2" at bounding box center [461, 165] width 13 height 12
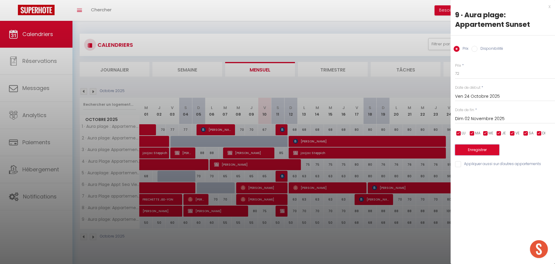
click at [465, 154] on button "Enregistrer" at bounding box center [477, 150] width 44 height 11
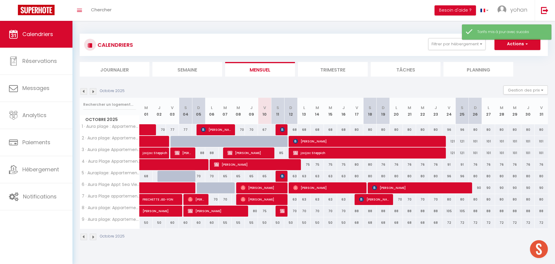
click at [94, 93] on img at bounding box center [93, 91] width 7 height 7
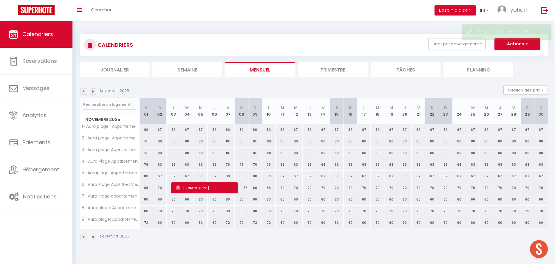
click at [84, 91] on img at bounding box center [83, 91] width 7 height 7
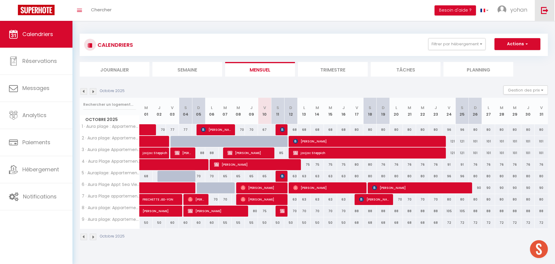
click at [539, 12] on link at bounding box center [544, 10] width 20 height 21
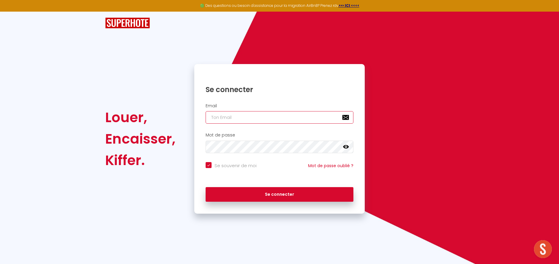
click at [289, 117] on input "email" at bounding box center [280, 117] width 148 height 13
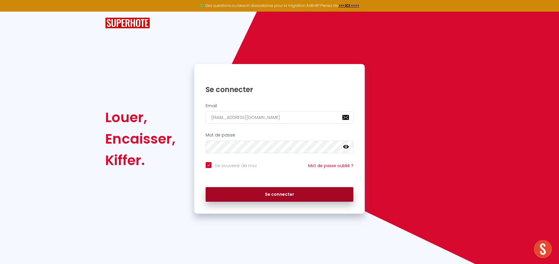
drag, startPoint x: 273, startPoint y: 199, endPoint x: 279, endPoint y: 201, distance: 6.1
click at [273, 199] on button "Se connecter" at bounding box center [280, 194] width 148 height 15
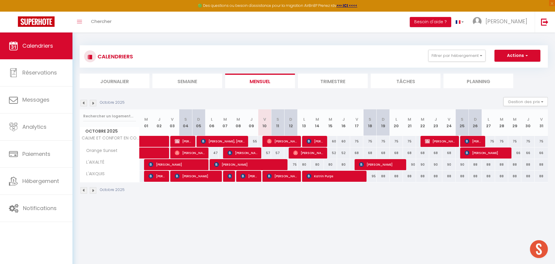
click at [268, 153] on div "57" at bounding box center [264, 153] width 13 height 11
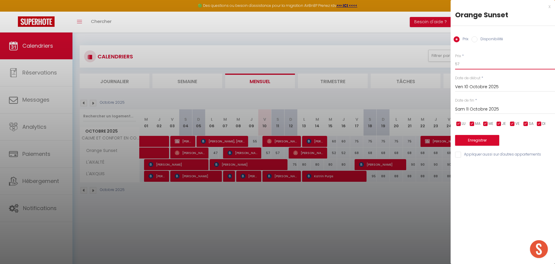
click at [469, 63] on input "57" at bounding box center [505, 64] width 100 height 11
click at [469, 64] on input "57" at bounding box center [505, 64] width 100 height 11
click at [463, 107] on input "Sam 11 Octobre 2025" at bounding box center [505, 110] width 100 height 8
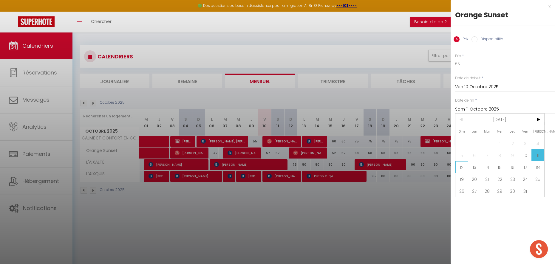
click at [463, 165] on span "12" at bounding box center [461, 167] width 13 height 12
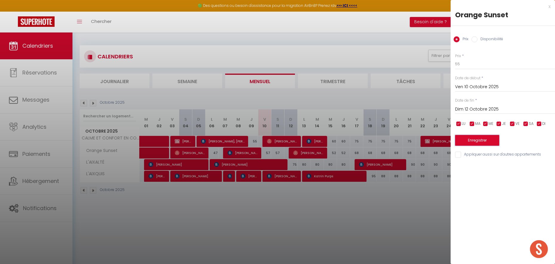
click at [465, 139] on button "Enregistrer" at bounding box center [477, 140] width 44 height 11
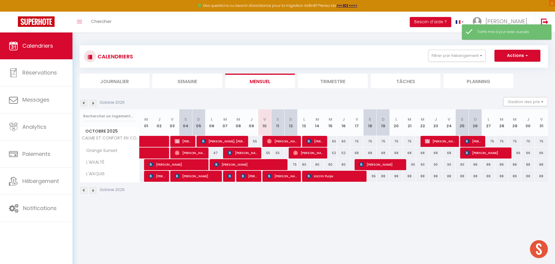
click at [295, 164] on div "75" at bounding box center [290, 164] width 13 height 11
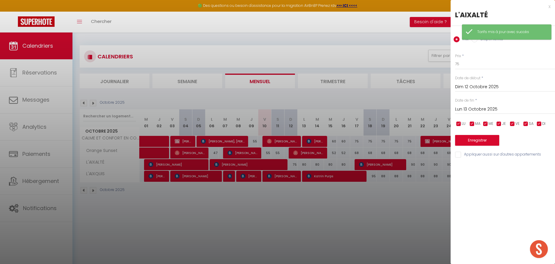
click at [465, 106] on input "Lun 13 Octobre 2025" at bounding box center [505, 110] width 100 height 8
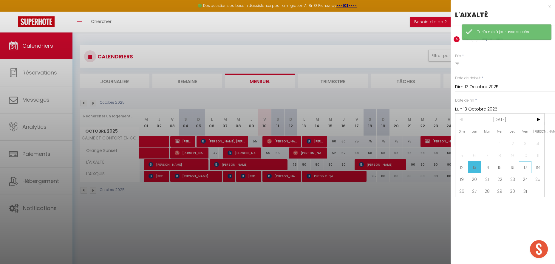
click at [527, 166] on span "17" at bounding box center [525, 167] width 13 height 12
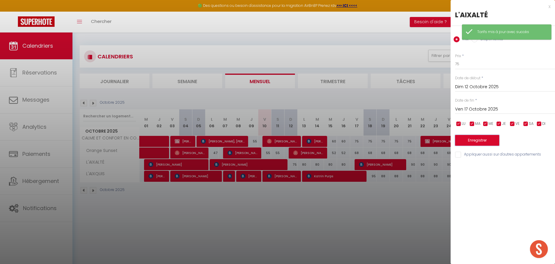
click at [475, 138] on button "Enregistrer" at bounding box center [477, 140] width 44 height 11
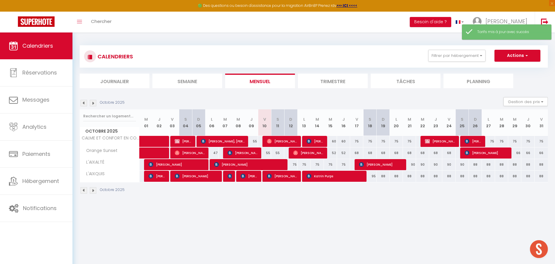
click at [294, 164] on div "75" at bounding box center [290, 164] width 13 height 11
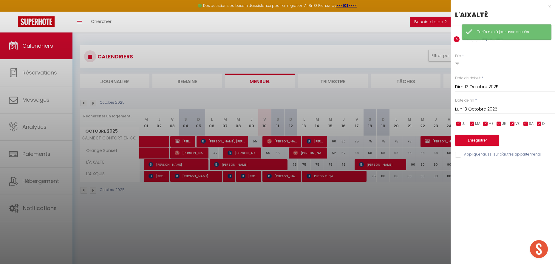
click at [466, 58] on div "Prix * 75" at bounding box center [505, 61] width 100 height 16
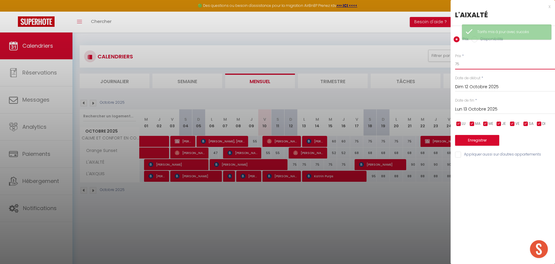
click at [465, 62] on input "75" at bounding box center [505, 64] width 100 height 11
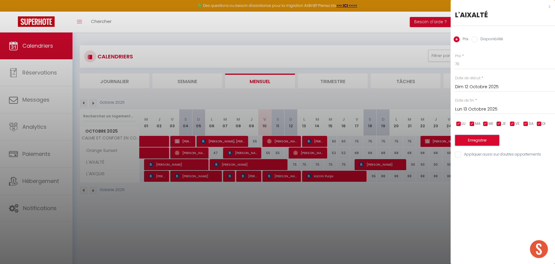
click at [469, 142] on button "Enregistrer" at bounding box center [477, 140] width 44 height 11
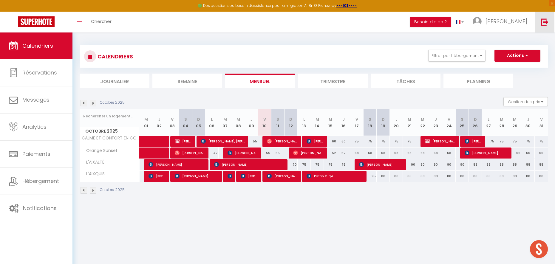
click at [541, 24] on img at bounding box center [544, 21] width 7 height 7
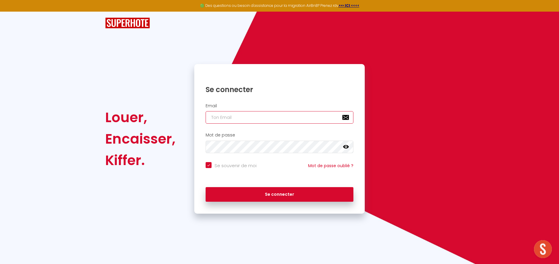
click at [273, 119] on input "email" at bounding box center [280, 117] width 148 height 13
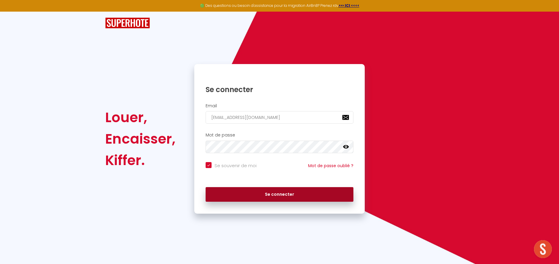
click at [285, 198] on button "Se connecter" at bounding box center [280, 194] width 148 height 15
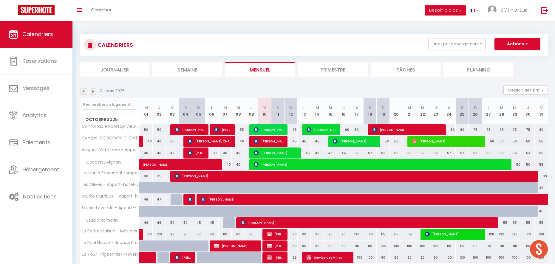
click at [357, 130] on div "80" at bounding box center [356, 129] width 13 height 11
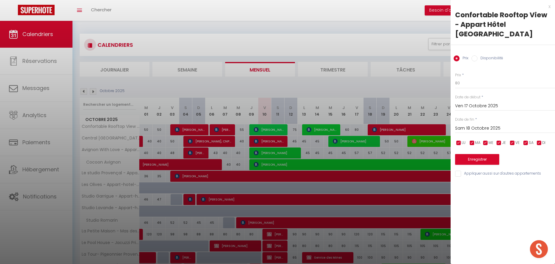
click at [331, 132] on div at bounding box center [277, 132] width 555 height 264
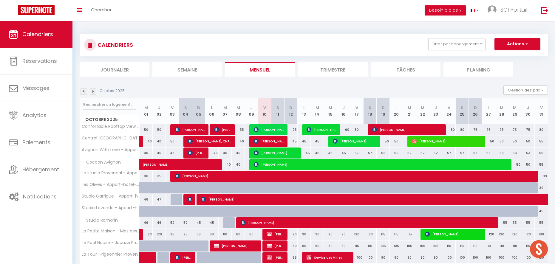
click at [295, 141] on div "45" at bounding box center [290, 141] width 13 height 11
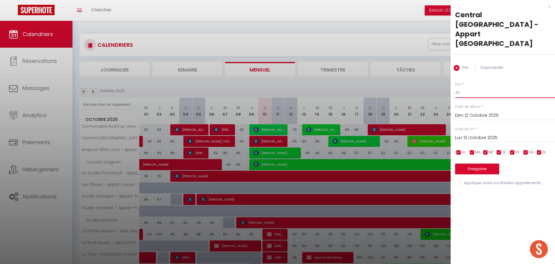
click at [474, 87] on input "45" at bounding box center [505, 92] width 100 height 11
click at [477, 164] on button "Enregistrer" at bounding box center [477, 169] width 44 height 11
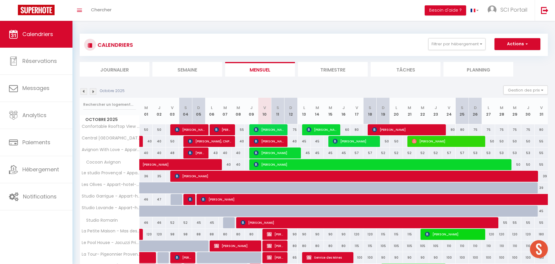
click at [307, 153] on div "45" at bounding box center [303, 153] width 13 height 11
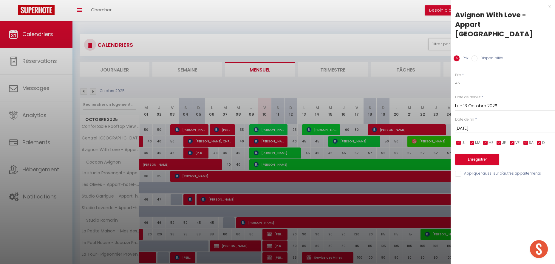
click at [467, 79] on div "Prix * 45 Statut * Disponible Indisponible Date de début * Lun 13 Octobre 2025 …" at bounding box center [502, 121] width 104 height 113
click at [465, 78] on input "45" at bounding box center [505, 83] width 100 height 11
click at [469, 154] on button "Enregistrer" at bounding box center [477, 159] width 44 height 11
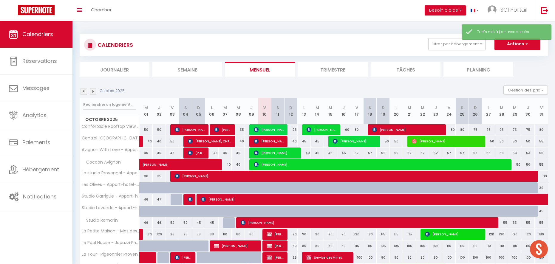
click at [318, 141] on div "45" at bounding box center [317, 141] width 13 height 11
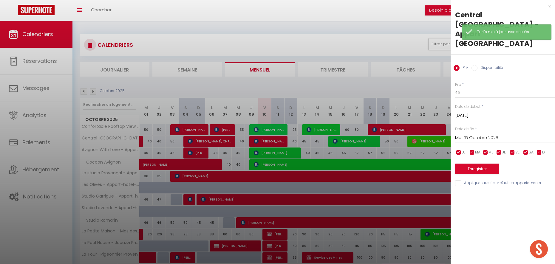
click at [450, 75] on div "Prix * 45 Statut * Disponible Indisponible Date de début * Mar 14 Octobre 2025 …" at bounding box center [502, 131] width 104 height 113
click at [466, 87] on input "45" at bounding box center [505, 92] width 100 height 11
click at [472, 164] on button "Enregistrer" at bounding box center [477, 169] width 44 height 11
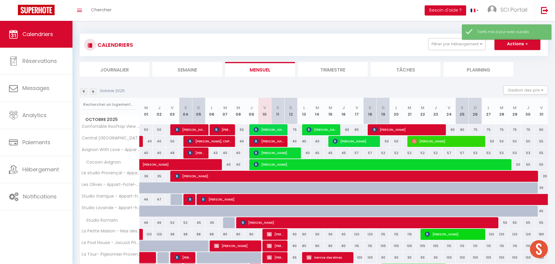
click at [358, 130] on div "80" at bounding box center [356, 129] width 13 height 11
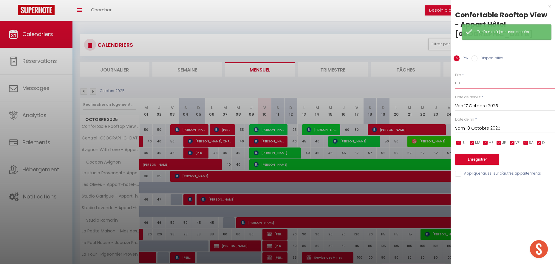
click at [474, 78] on input "80" at bounding box center [505, 83] width 100 height 11
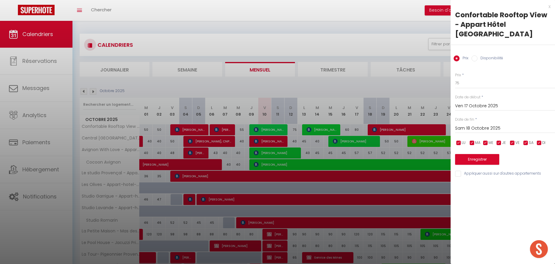
type input "75"
click at [465, 154] on button "Enregistrer" at bounding box center [477, 159] width 44 height 11
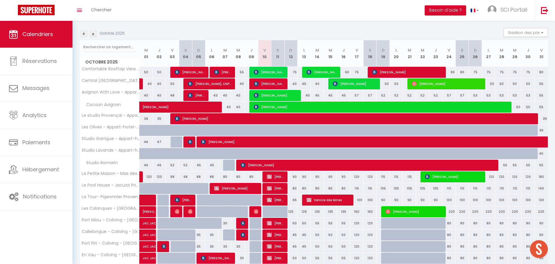
scroll to position [65, 0]
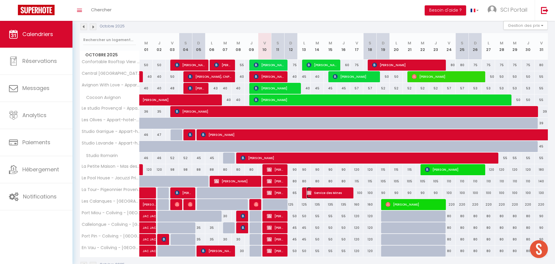
click at [334, 193] on span "Service des Mines" at bounding box center [328, 192] width 44 height 11
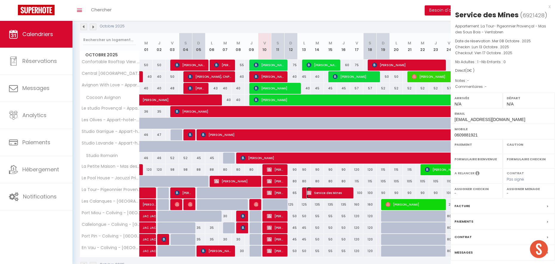
select select "OK"
select select "KO"
select select "0"
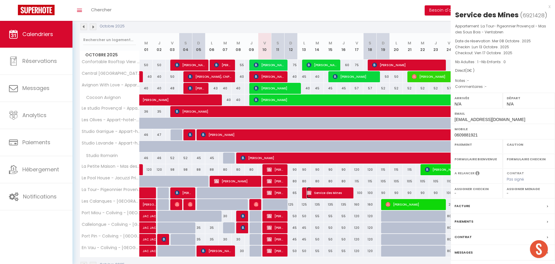
select select
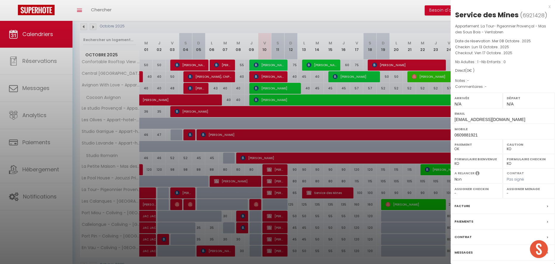
click at [334, 193] on div at bounding box center [277, 132] width 555 height 264
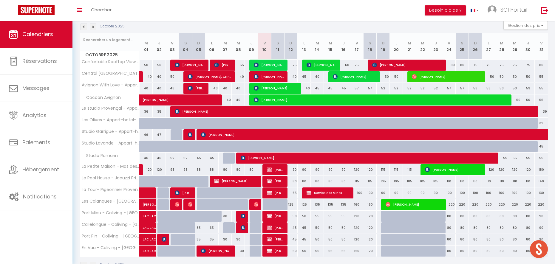
click at [294, 169] on div "90" at bounding box center [290, 169] width 13 height 11
type input "90"
type input "Dim 12 Octobre 2025"
type input "Lun 13 Octobre 2025"
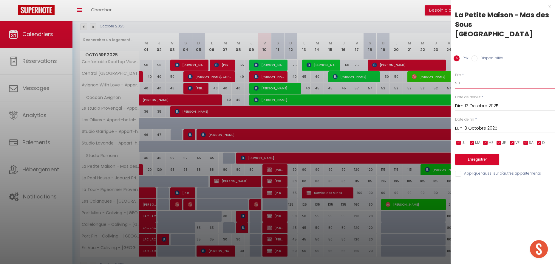
click at [465, 78] on input "90" at bounding box center [505, 83] width 100 height 11
type input "85"
click at [467, 125] on input "Lun 13 Octobre 2025" at bounding box center [505, 129] width 100 height 8
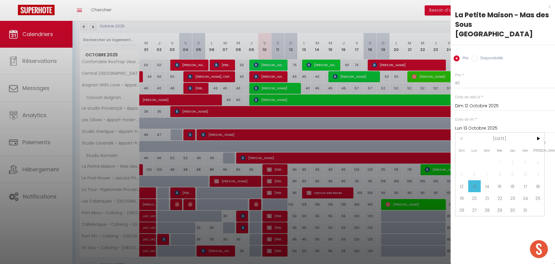
click at [526, 180] on span "17" at bounding box center [525, 186] width 13 height 12
type input "Ven 17 Octobre 2025"
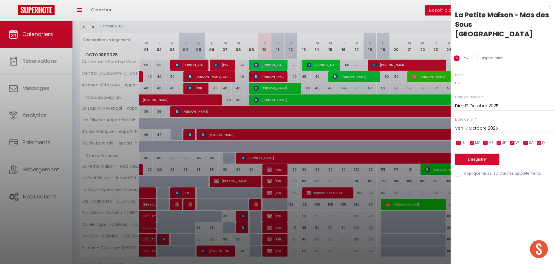
click at [467, 154] on button "Enregistrer" at bounding box center [477, 159] width 44 height 11
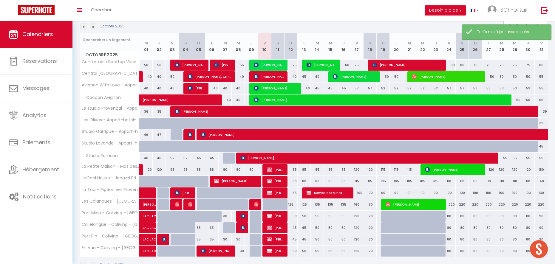
click at [356, 170] on div "120" at bounding box center [356, 169] width 13 height 11
type input "120"
type input "Ven 17 Octobre 2025"
type input "Sam 18 Octobre 2025"
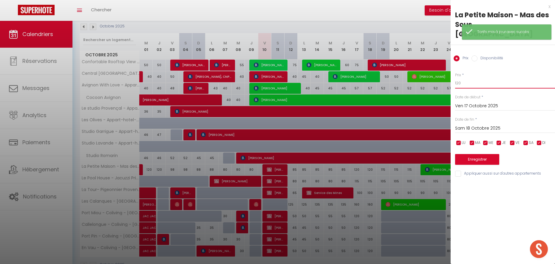
click at [457, 78] on input "120" at bounding box center [505, 83] width 100 height 11
type input "115"
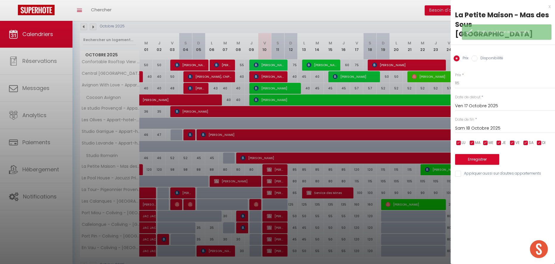
click at [458, 125] on input "Sam 18 Octobre 2025" at bounding box center [505, 129] width 100 height 8
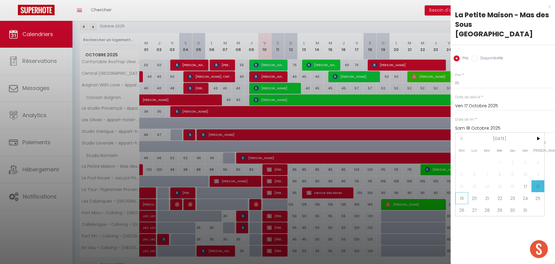
click at [465, 192] on span "19" at bounding box center [461, 198] width 13 height 12
type input "Dim 19 Octobre 2025"
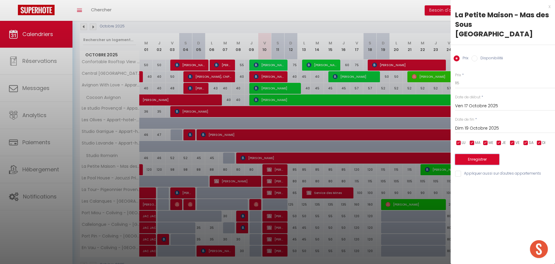
click at [469, 154] on button "Enregistrer" at bounding box center [477, 159] width 44 height 11
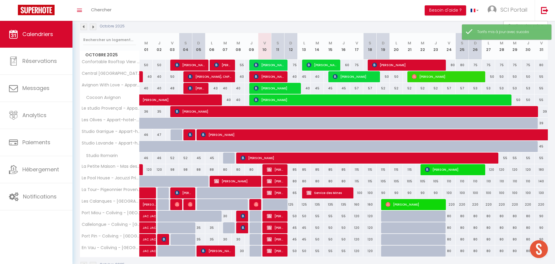
click at [383, 170] on div "115" at bounding box center [382, 169] width 13 height 11
type input "115"
type input "Dim 19 Octobre 2025"
type input "Lun 20 Octobre 2025"
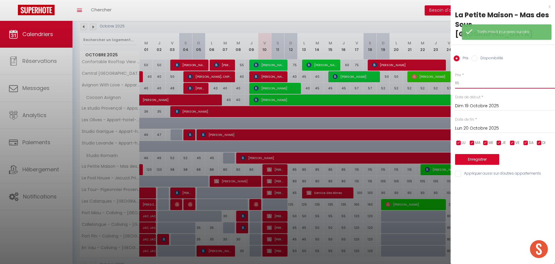
click at [462, 78] on input "115" at bounding box center [505, 83] width 100 height 11
type input "110"
click at [461, 125] on input "Lun 20 Octobre 2025" at bounding box center [505, 129] width 100 height 8
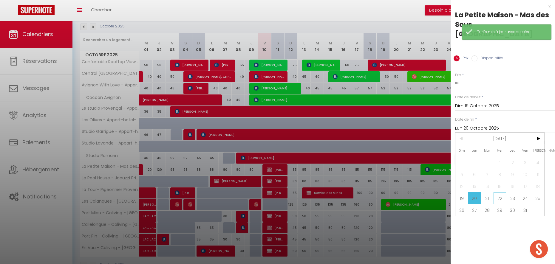
click at [497, 192] on span "22" at bounding box center [499, 198] width 13 height 12
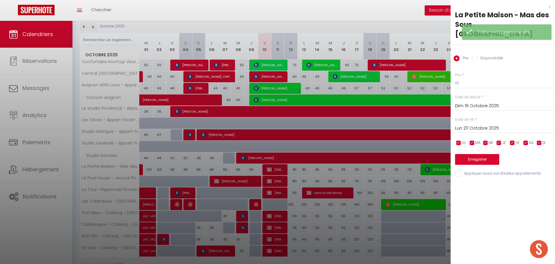
type input "Mer 22 Octobre 2025"
click at [472, 154] on button "Enregistrer" at bounding box center [477, 159] width 44 height 11
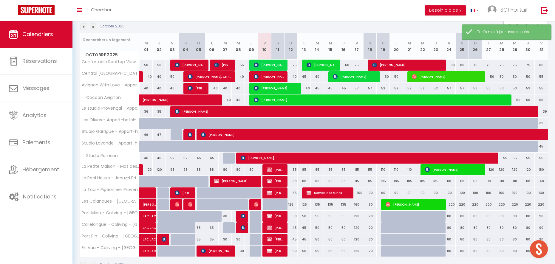
click at [198, 182] on div at bounding box center [203, 184] width 13 height 11
type input "78"
type input "Dim 05 Octobre 2025"
type input "Lun 06 Octobre 2025"
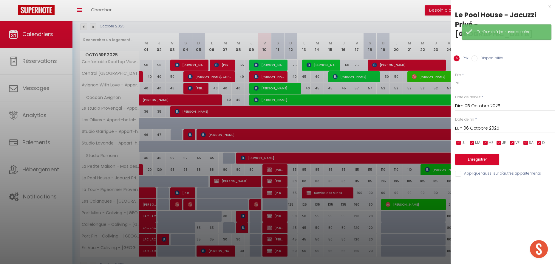
click at [198, 182] on div at bounding box center [277, 132] width 555 height 264
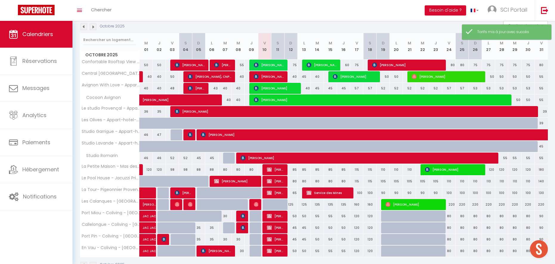
click at [160, 182] on div at bounding box center [163, 184] width 13 height 11
type input "75"
type input "Jeu 02 Octobre 2025"
type input "Ven 03 Octobre 2025"
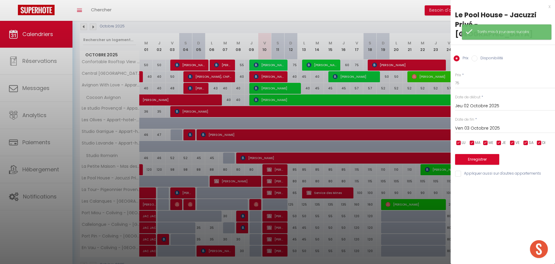
click at [160, 182] on div at bounding box center [277, 132] width 555 height 264
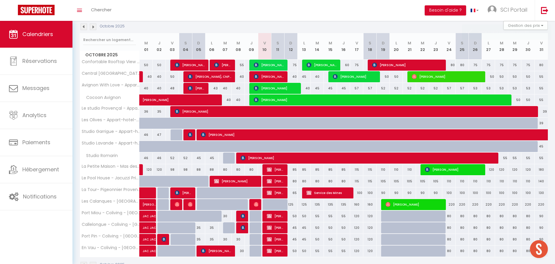
click at [293, 182] on div "80" at bounding box center [290, 181] width 13 height 11
type input "80"
type input "Dim 12 Octobre 2025"
type input "Lun 13 Octobre 2025"
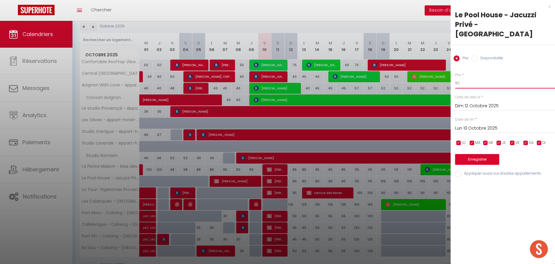
click at [459, 80] on input "80" at bounding box center [505, 83] width 100 height 11
type input "75"
click at [461, 127] on input "Lun 13 Octobre 2025" at bounding box center [505, 129] width 100 height 8
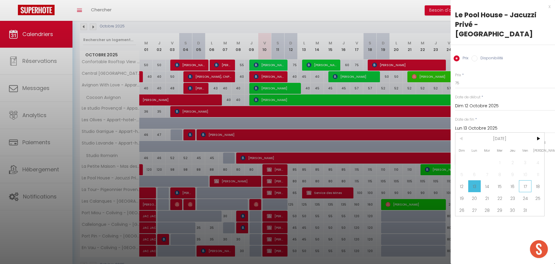
drag, startPoint x: 524, startPoint y: 187, endPoint x: 514, endPoint y: 177, distance: 13.7
click at [523, 187] on span "17" at bounding box center [525, 186] width 13 height 12
type input "Ven 17 Octobre 2025"
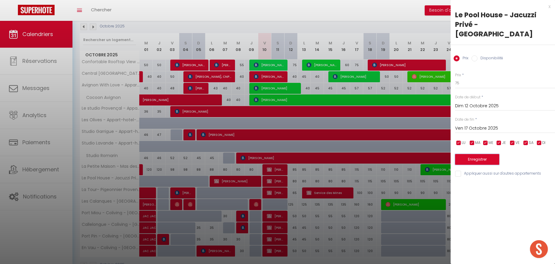
drag, startPoint x: 472, startPoint y: 158, endPoint x: 468, endPoint y: 161, distance: 5.1
click at [472, 158] on button "Enregistrer" at bounding box center [477, 159] width 44 height 11
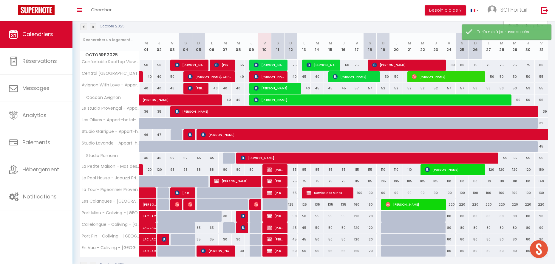
click at [357, 183] on div "115" at bounding box center [356, 181] width 13 height 11
type input "115"
type input "Ven 17 Octobre 2025"
type input "Sam 18 Octobre 2025"
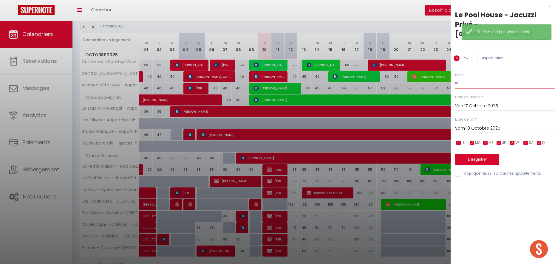
click at [476, 80] on input "115" at bounding box center [505, 83] width 100 height 11
type input "110"
click at [460, 128] on input "Sam 18 Octobre 2025" at bounding box center [505, 129] width 100 height 8
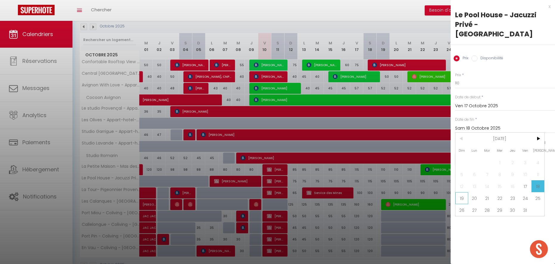
click at [462, 197] on span "19" at bounding box center [461, 198] width 13 height 12
type input "Dim 19 Octobre 2025"
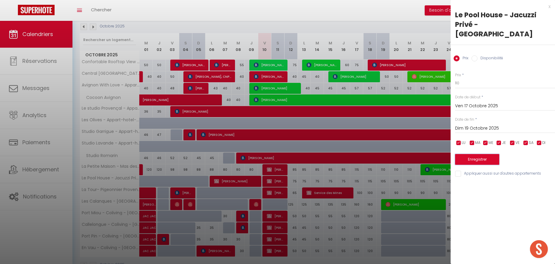
click at [472, 158] on button "Enregistrer" at bounding box center [477, 159] width 44 height 11
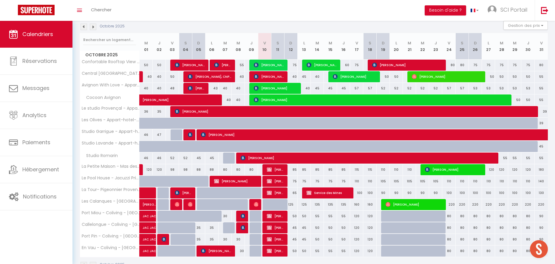
click at [295, 194] on div "65" at bounding box center [290, 192] width 13 height 11
type input "65"
type input "Dim 12 Octobre 2025"
type input "Lun 13 Octobre 2025"
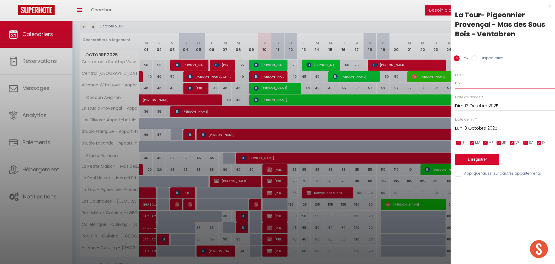
click at [460, 83] on input "65" at bounding box center [505, 83] width 100 height 11
type input "60"
click at [466, 159] on button "Enregistrer" at bounding box center [477, 159] width 44 height 11
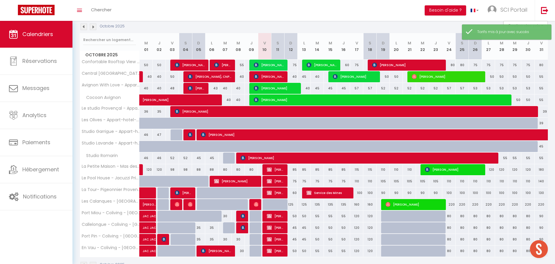
click at [361, 193] on div "100" at bounding box center [356, 192] width 13 height 11
type input "100"
type input "Ven 17 Octobre 2025"
type input "Sam 18 Octobre 2025"
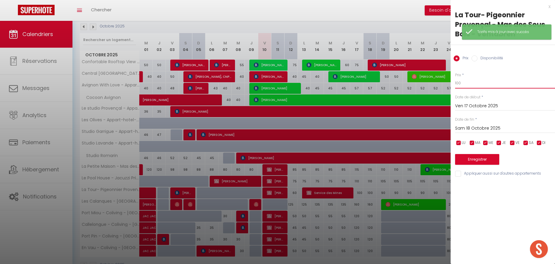
click at [465, 88] on input "100" at bounding box center [505, 83] width 100 height 11
type input "90"
click at [458, 128] on input "Sam 18 Octobre 2025" at bounding box center [505, 129] width 100 height 8
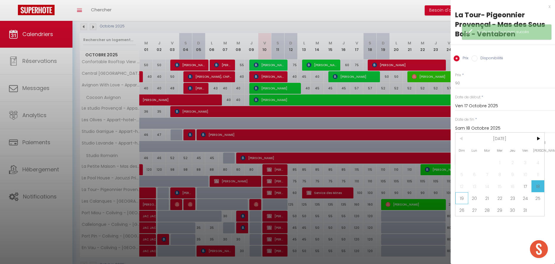
click at [460, 196] on span "19" at bounding box center [461, 198] width 13 height 12
type input "Dim 19 Octobre 2025"
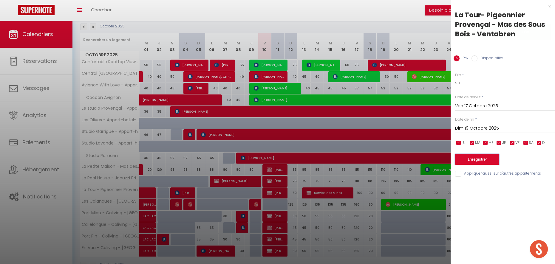
click at [462, 160] on button "Enregistrer" at bounding box center [477, 159] width 44 height 11
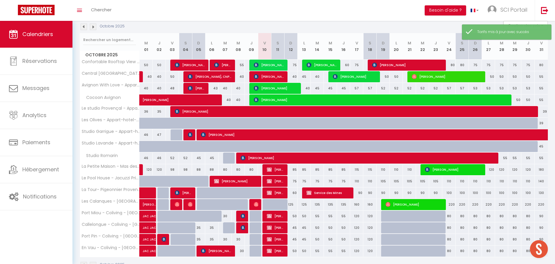
click at [384, 193] on div "90" at bounding box center [382, 192] width 13 height 11
type input "90"
type input "Dim 19 Octobre 2025"
type input "Lun 20 Octobre 2025"
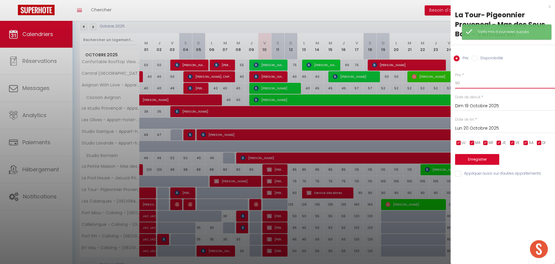
click at [470, 86] on input "90" at bounding box center [505, 83] width 100 height 11
click at [470, 85] on input "90" at bounding box center [505, 83] width 100 height 11
type input "85"
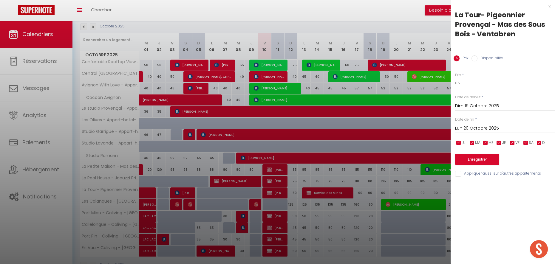
click at [462, 128] on input "Lun 20 Octobre 2025" at bounding box center [505, 129] width 100 height 8
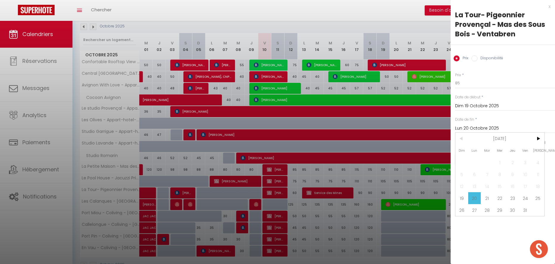
click at [523, 196] on span "24" at bounding box center [525, 198] width 13 height 12
type input "Ven 24 Octobre 2025"
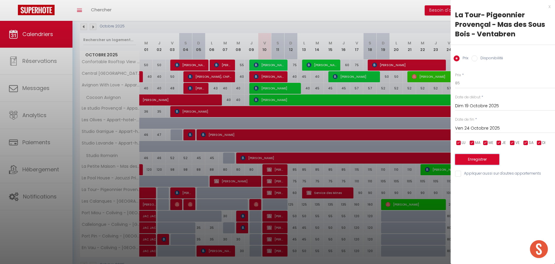
click at [477, 156] on button "Enregistrer" at bounding box center [477, 159] width 44 height 11
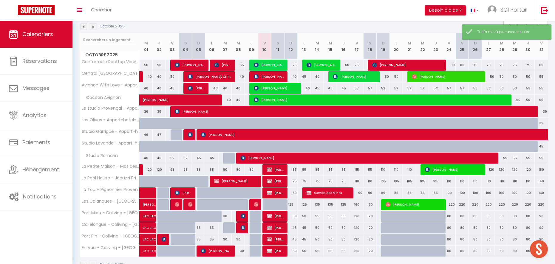
click at [449, 193] on div "100" at bounding box center [448, 192] width 13 height 11
type input "100"
type input "Ven 24 Octobre 2025"
type input "Sam 25 Octobre 2025"
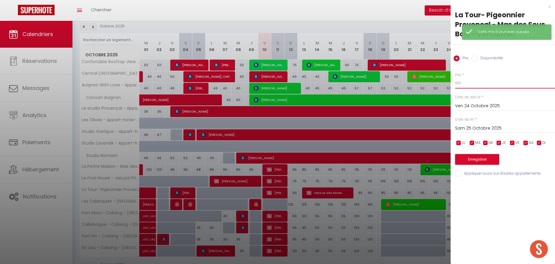
click at [469, 81] on input "100" at bounding box center [505, 83] width 100 height 11
type input "95"
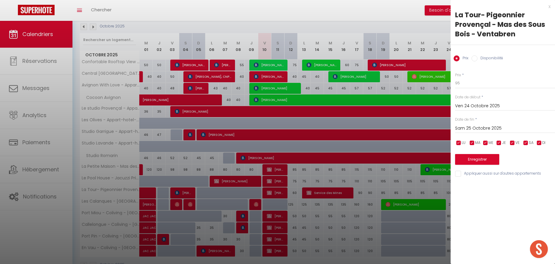
drag, startPoint x: 464, startPoint y: 131, endPoint x: 474, endPoint y: 136, distance: 11.5
click at [464, 131] on input "Sam 25 Octobre 2025" at bounding box center [505, 129] width 100 height 8
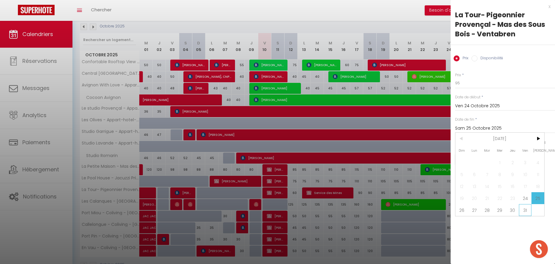
click at [525, 210] on span "31" at bounding box center [525, 210] width 13 height 12
type input "Ven 31 Octobre 2025"
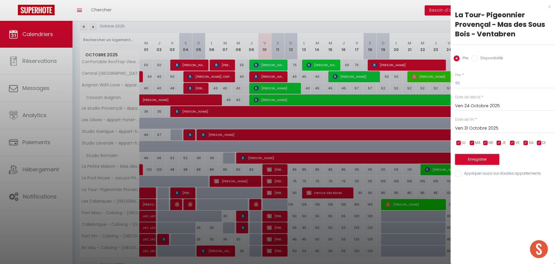
click at [475, 157] on button "Enregistrer" at bounding box center [477, 159] width 44 height 11
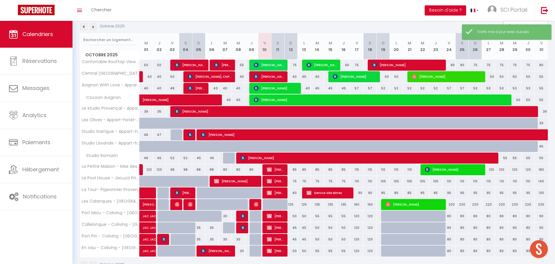
click at [290, 204] on div "125" at bounding box center [290, 204] width 13 height 11
type input "125"
type input "Dim 12 Octobre 2025"
type input "Lun 13 Octobre 2025"
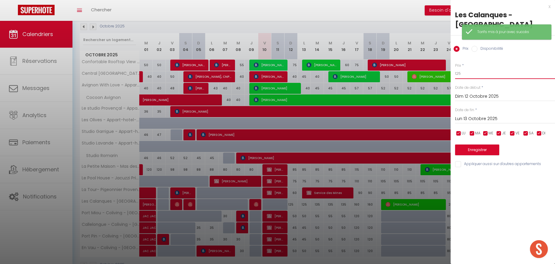
click at [465, 71] on input "125" at bounding box center [505, 73] width 100 height 11
click at [465, 72] on input "125" at bounding box center [505, 73] width 100 height 11
type input "120"
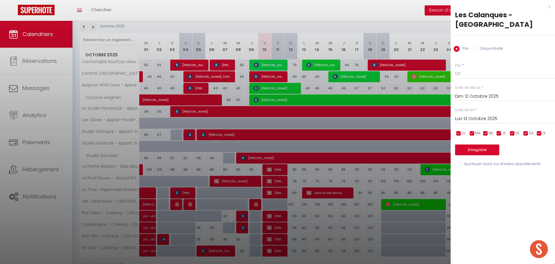
click at [463, 121] on input "Lun 13 Octobre 2025" at bounding box center [505, 119] width 100 height 8
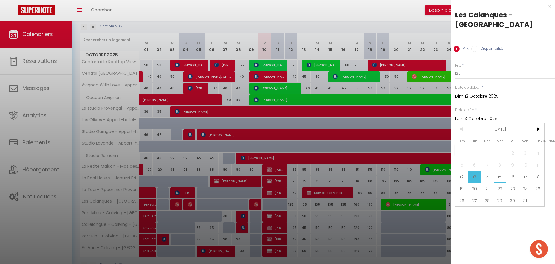
click at [498, 178] on span "15" at bounding box center [499, 177] width 13 height 12
type input "Mer 15 Octobre 2025"
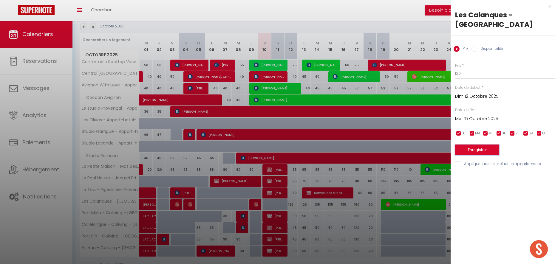
click at [481, 151] on button "Enregistrer" at bounding box center [477, 150] width 44 height 11
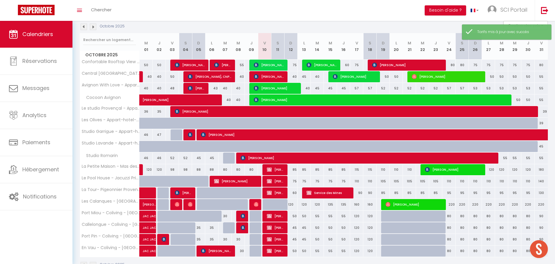
click at [331, 205] on div "135" at bounding box center [330, 204] width 13 height 11
type input "135"
type input "Mer 15 Octobre 2025"
type input "Jeu 16 Octobre 2025"
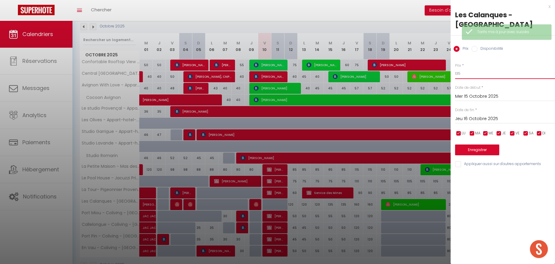
click at [474, 74] on input "135" at bounding box center [505, 73] width 100 height 11
click at [473, 74] on input "135" at bounding box center [505, 73] width 100 height 11
type input "130"
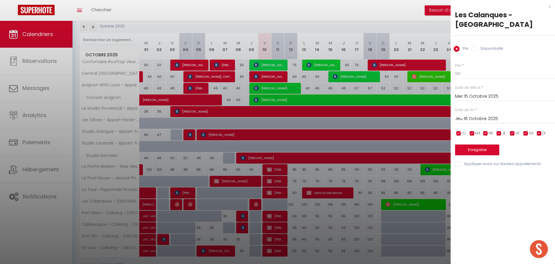
click at [469, 122] on input "Jeu 16 Octobre 2025" at bounding box center [505, 119] width 100 height 8
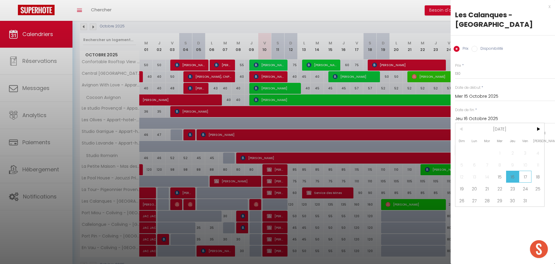
click at [526, 175] on span "17" at bounding box center [525, 177] width 13 height 12
type input "Ven 17 Octobre 2025"
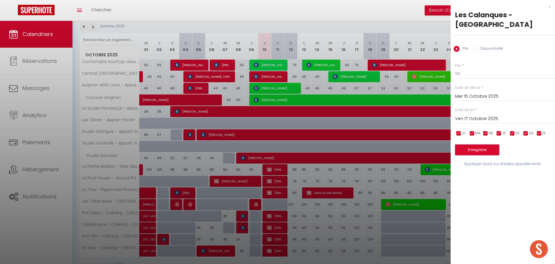
click at [486, 153] on button "Enregistrer" at bounding box center [477, 150] width 44 height 11
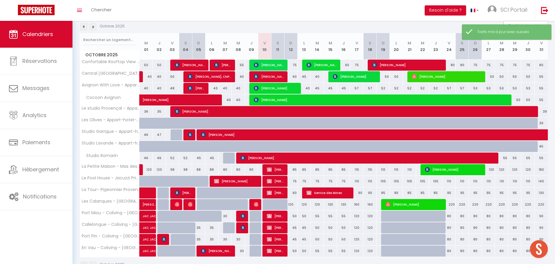
click at [357, 206] on div "160" at bounding box center [356, 204] width 13 height 11
type input "160"
type input "Ven 17 Octobre 2025"
type input "Sam 18 Octobre 2025"
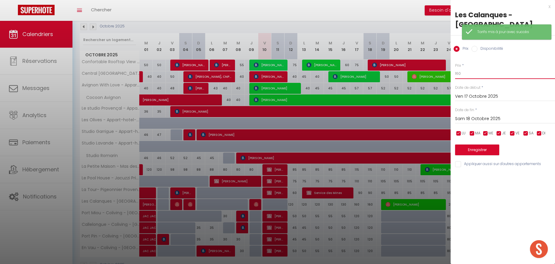
click at [466, 73] on input "160" at bounding box center [505, 73] width 100 height 11
type input "150"
drag, startPoint x: 462, startPoint y: 120, endPoint x: 464, endPoint y: 122, distance: 3.5
click at [462, 120] on input "Sam 18 Octobre 2025" at bounding box center [505, 119] width 100 height 8
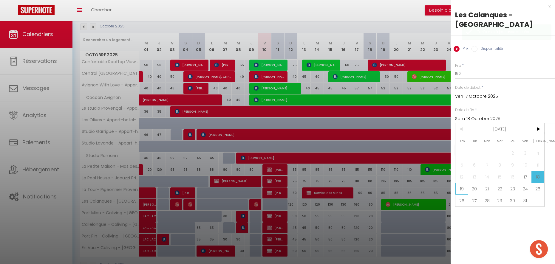
click at [461, 190] on span "19" at bounding box center [461, 189] width 13 height 12
type input "Dim 19 Octobre 2025"
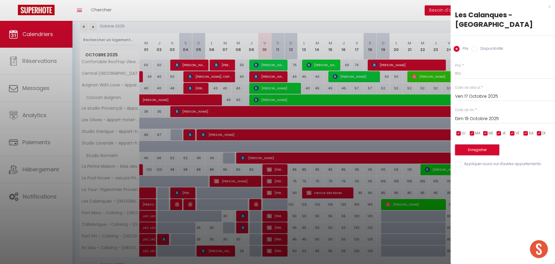
click at [464, 150] on button "Enregistrer" at bounding box center [477, 150] width 44 height 11
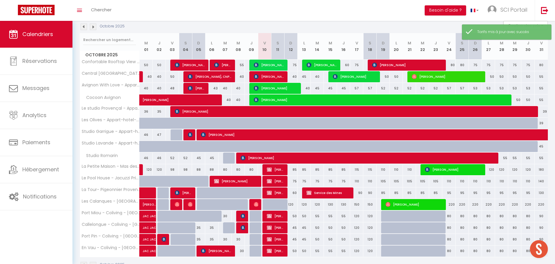
click at [452, 206] on div "220" at bounding box center [448, 204] width 13 height 11
type input "220"
type input "Ven 24 Octobre 2025"
type input "Sam 25 Octobre 2025"
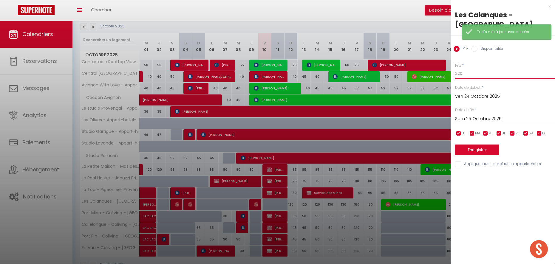
click at [462, 71] on input "220" at bounding box center [505, 73] width 100 height 11
type input "200"
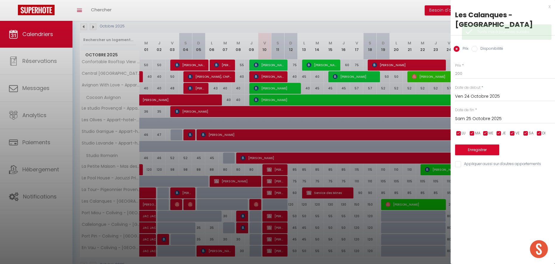
click at [464, 118] on input "Sam 25 Octobre 2025" at bounding box center [505, 119] width 100 height 8
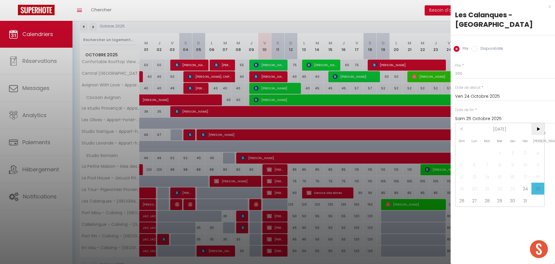
click at [536, 128] on span ">" at bounding box center [537, 129] width 13 height 12
click at [459, 166] on span "2" at bounding box center [461, 165] width 13 height 12
type input "Dim 02 Novembre 2025"
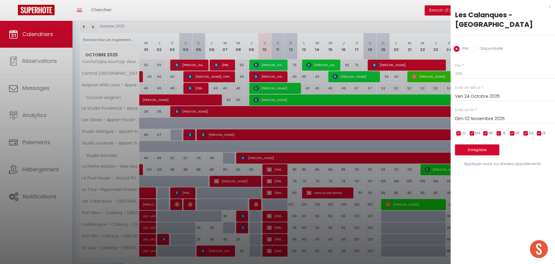
click at [463, 152] on button "Enregistrer" at bounding box center [477, 150] width 44 height 11
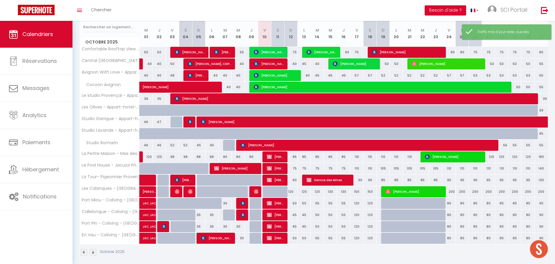
scroll to position [83, 0]
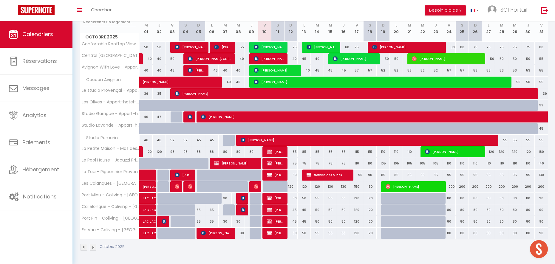
click at [294, 198] on div "50" at bounding box center [290, 198] width 13 height 11
type input "50"
type input "Dim 12 Octobre 2025"
type input "Lun 13 Octobre 2025"
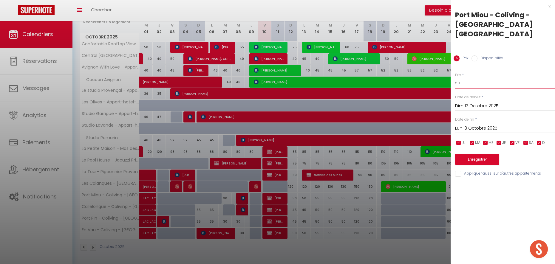
click at [466, 78] on input "50" at bounding box center [505, 83] width 100 height 11
type input "45"
click at [467, 154] on button "Enregistrer" at bounding box center [477, 159] width 44 height 11
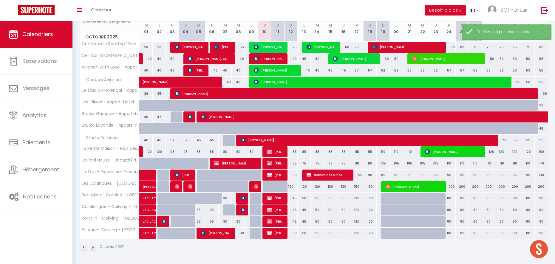
click at [294, 211] on div "45" at bounding box center [290, 209] width 13 height 11
type input "45"
type input "Dim 12 Octobre 2025"
type input "Lun 13 Octobre 2025"
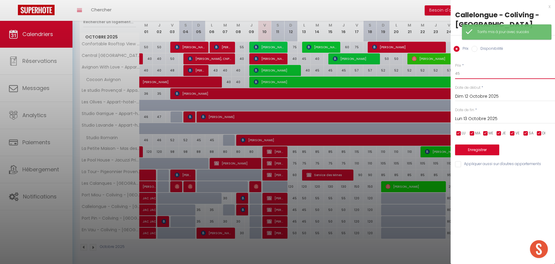
click at [467, 79] on input "45" at bounding box center [505, 73] width 100 height 11
type input "40"
click at [466, 155] on button "Enregistrer" at bounding box center [477, 150] width 44 height 11
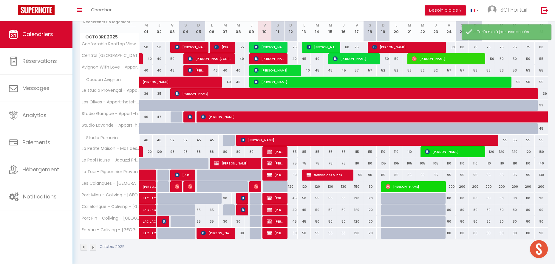
click at [296, 223] on div "45" at bounding box center [290, 221] width 13 height 11
type input "45"
type input "Dim 12 Octobre 2025"
type input "Lun 13 Octobre 2025"
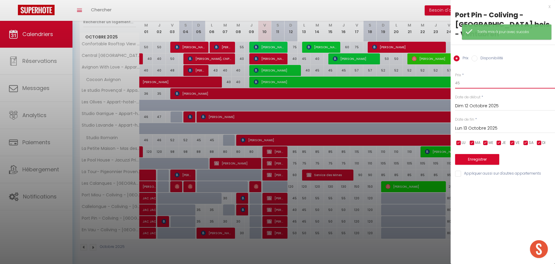
click at [479, 78] on input "45" at bounding box center [505, 83] width 100 height 11
type input "40"
click at [473, 154] on button "Enregistrer" at bounding box center [477, 159] width 44 height 11
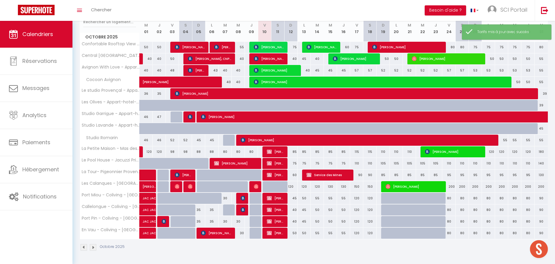
click at [295, 233] on div "50" at bounding box center [290, 233] width 13 height 11
type input "50"
type input "Dim 12 Octobre 2025"
type input "Lun 13 Octobre 2025"
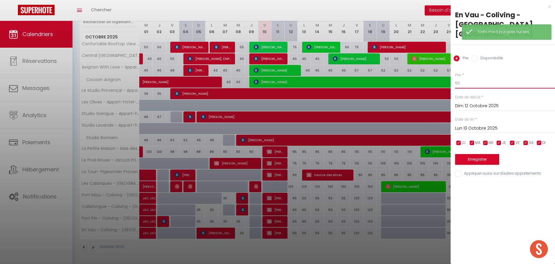
click at [464, 78] on input "50" at bounding box center [505, 83] width 100 height 11
type input "45"
click at [463, 154] on button "Enregistrer" at bounding box center [477, 159] width 44 height 11
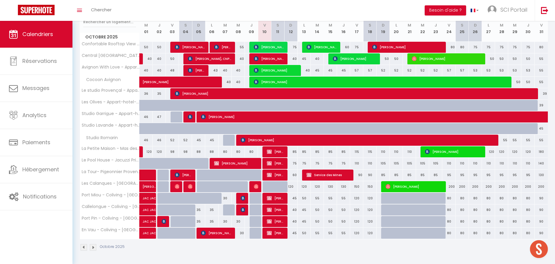
scroll to position [0, 0]
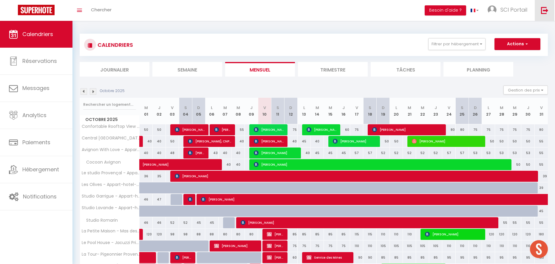
click at [546, 15] on link at bounding box center [544, 10] width 20 height 21
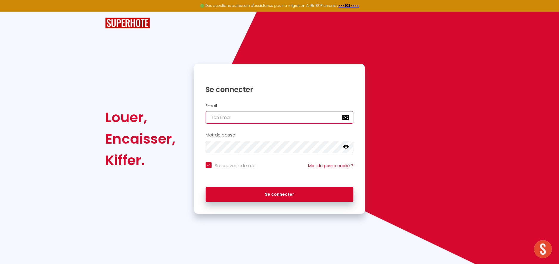
click at [246, 113] on input "email" at bounding box center [280, 117] width 148 height 13
type input "wilfried_06@live.fr"
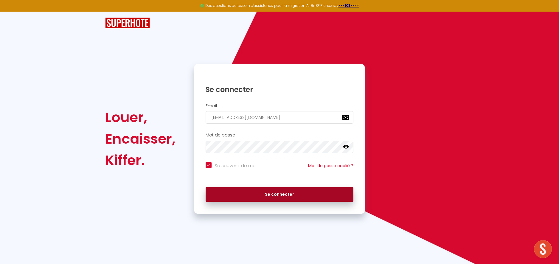
click at [260, 196] on button "Se connecter" at bounding box center [280, 194] width 148 height 15
checkbox input "true"
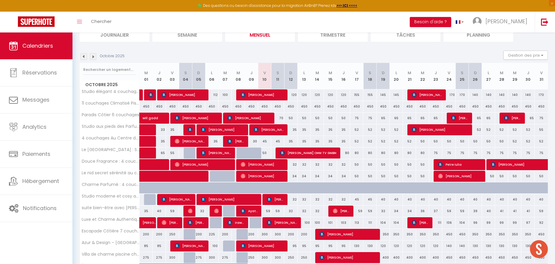
scroll to position [51, 0]
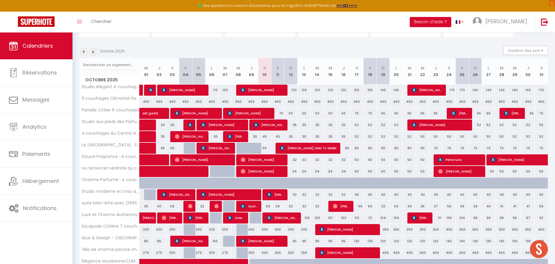
click at [264, 136] on div "45" at bounding box center [264, 136] width 13 height 11
type input "45"
type input "Ven 10 Octobre 2025"
type input "Sam 11 Octobre 2025"
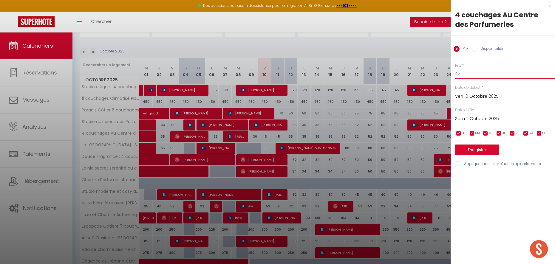
click at [472, 75] on input "45" at bounding box center [505, 73] width 100 height 11
type input "42"
drag, startPoint x: 464, startPoint y: 116, endPoint x: 466, endPoint y: 120, distance: 4.5
click at [464, 116] on input "Sam 11 Octobre 2025" at bounding box center [505, 119] width 100 height 8
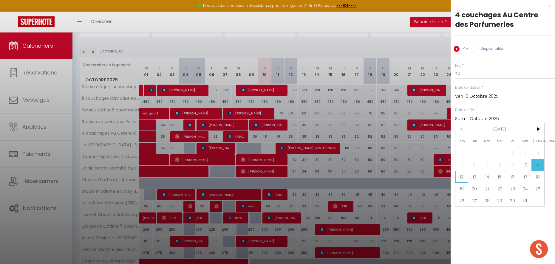
click at [462, 174] on span "12" at bounding box center [461, 177] width 13 height 12
type input "Dim 12 Octobre 2025"
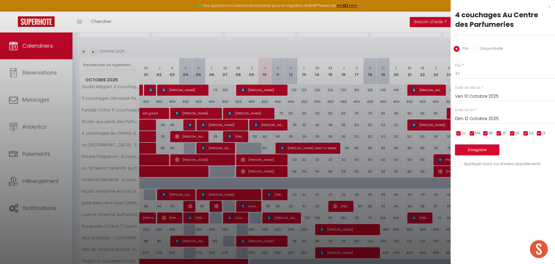
click at [464, 151] on button "Enregistrer" at bounding box center [477, 150] width 44 height 11
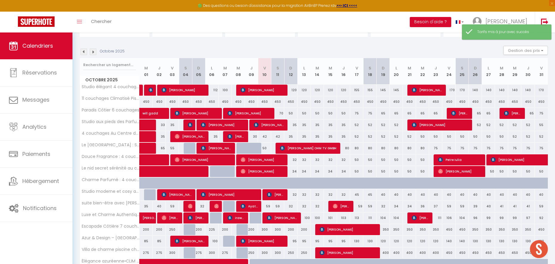
click at [264, 148] on div "50" at bounding box center [264, 148] width 13 height 11
type input "50"
type input "Ven 10 Octobre 2025"
type input "Sam 11 Octobre 2025"
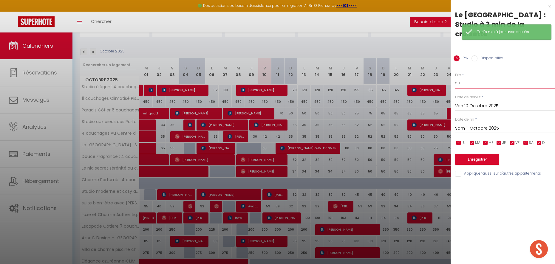
click at [461, 78] on input "50" at bounding box center [505, 83] width 100 height 11
type input "45"
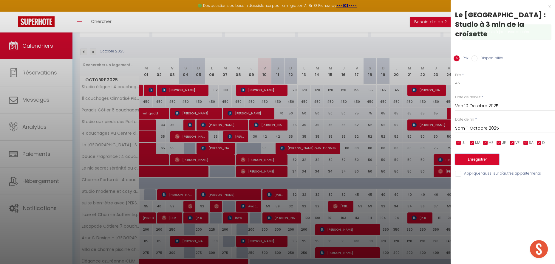
click at [469, 154] on button "Enregistrer" at bounding box center [477, 159] width 44 height 11
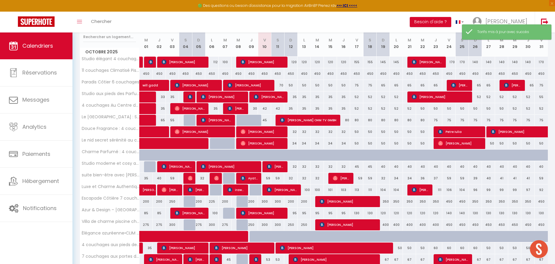
scroll to position [83, 0]
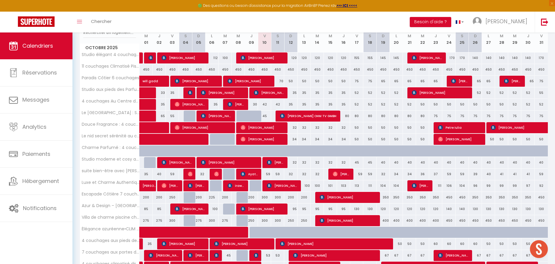
click at [266, 197] on div "300" at bounding box center [264, 197] width 13 height 11
type input "300"
type input "Ven 10 Octobre 2025"
type input "Sam 11 Octobre 2025"
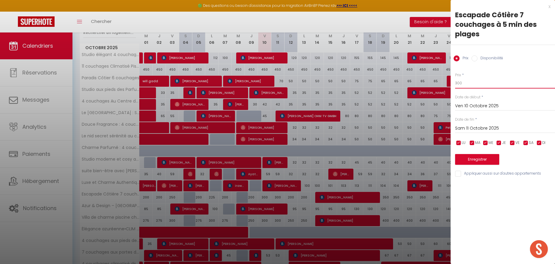
click at [459, 86] on input "300" at bounding box center [505, 83] width 100 height 11
type input "250"
click at [462, 128] on input "Sam 11 Octobre 2025" at bounding box center [505, 129] width 100 height 8
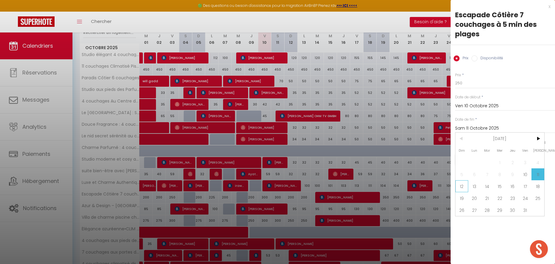
click at [464, 184] on span "12" at bounding box center [461, 186] width 13 height 12
type input "Dim 12 Octobre 2025"
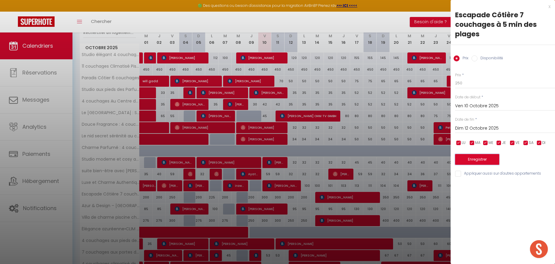
click at [463, 162] on button "Enregistrer" at bounding box center [477, 159] width 44 height 11
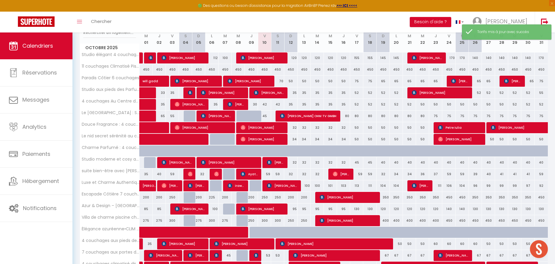
click at [266, 221] on div "300" at bounding box center [264, 220] width 13 height 11
type input "300"
type input "Ven 10 Octobre 2025"
type input "Sam 11 Octobre 2025"
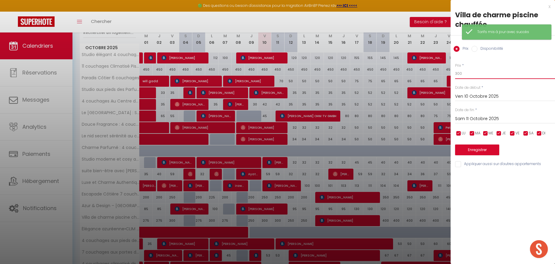
click at [466, 73] on input "300" at bounding box center [505, 73] width 100 height 11
click at [466, 74] on input "300" at bounding box center [505, 73] width 100 height 11
click at [464, 75] on input "300" at bounding box center [505, 73] width 100 height 11
click at [465, 75] on input "300" at bounding box center [505, 73] width 100 height 11
type input "275"
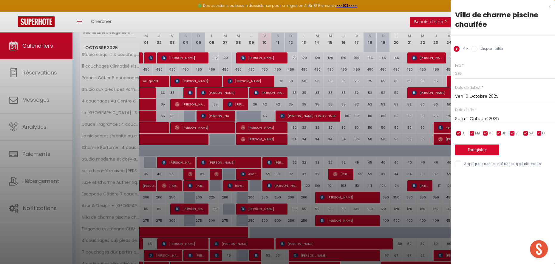
click at [460, 118] on input "Sam 11 Octobre 2025" at bounding box center [505, 119] width 100 height 8
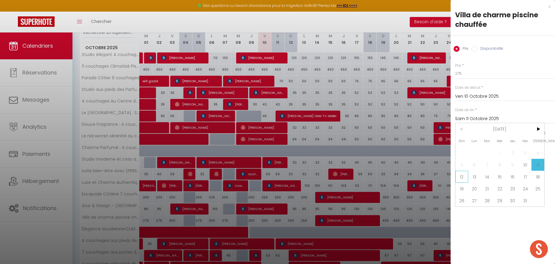
click at [459, 177] on span "12" at bounding box center [461, 177] width 13 height 12
type input "Dim 12 Octobre 2025"
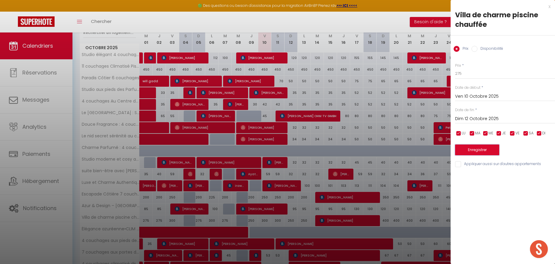
click at [467, 151] on button "Enregistrer" at bounding box center [477, 150] width 44 height 11
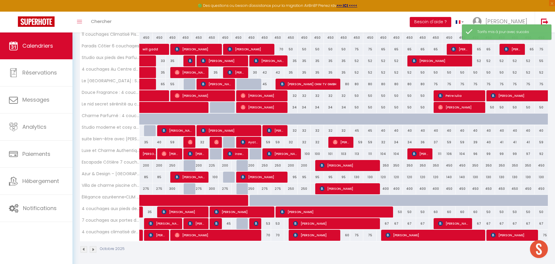
scroll to position [117, 0]
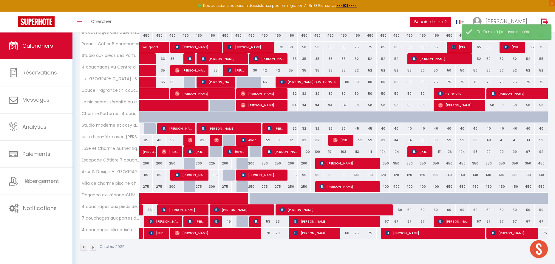
click at [268, 222] on div "53" at bounding box center [264, 221] width 13 height 11
type input "53"
type input "Ven 10 Octobre 2025"
type input "Sam 11 Octobre 2025"
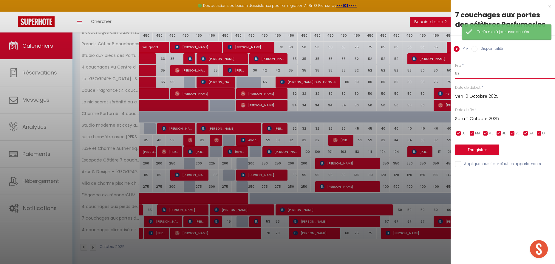
click at [464, 75] on input "53" at bounding box center [505, 73] width 100 height 11
click at [463, 75] on input "53" at bounding box center [505, 73] width 100 height 11
type input "50"
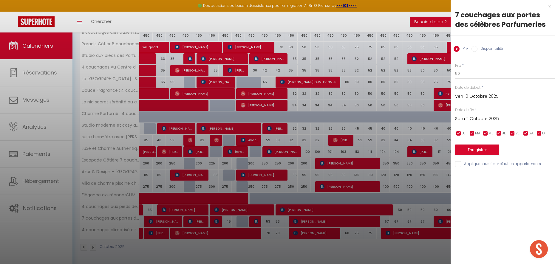
click at [461, 117] on input "Sam 11 Octobre 2025" at bounding box center [505, 119] width 100 height 8
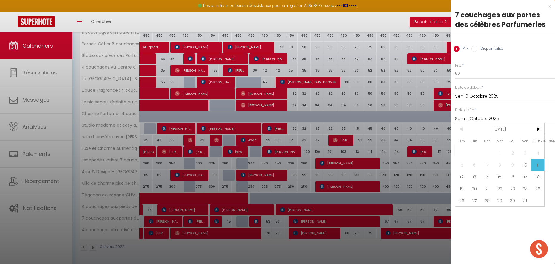
click at [462, 174] on span "12" at bounding box center [461, 177] width 13 height 12
type input "Dim 12 Octobre 2025"
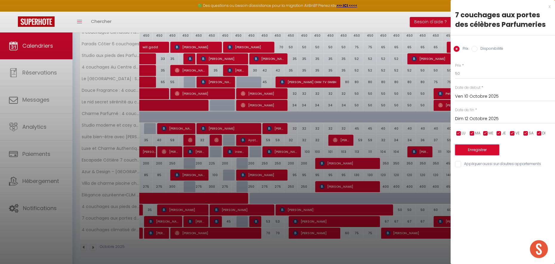
click at [467, 147] on button "Enregistrer" at bounding box center [477, 150] width 44 height 11
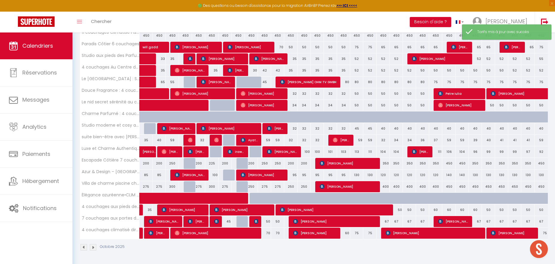
click at [270, 234] on div "70" at bounding box center [264, 233] width 13 height 11
type input "70"
type input "Ven 10 Octobre 2025"
type input "Sam 11 Octobre 2025"
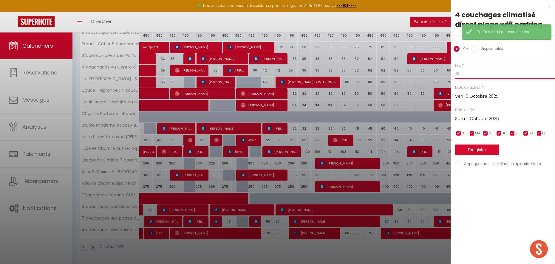
click at [472, 74] on input "70" at bounding box center [505, 73] width 100 height 11
type input "65"
drag, startPoint x: 467, startPoint y: 117, endPoint x: 470, endPoint y: 123, distance: 7.1
click at [467, 117] on input "Sam 11 Octobre 2025" at bounding box center [505, 119] width 100 height 8
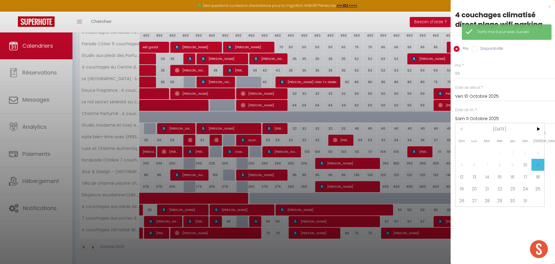
click at [464, 175] on span "12" at bounding box center [461, 177] width 13 height 12
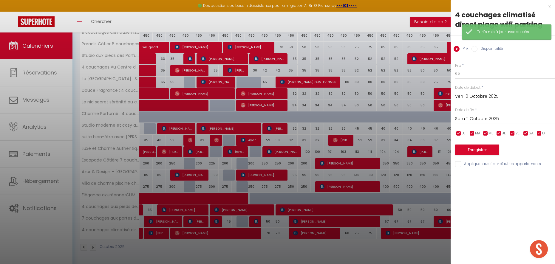
type input "Dim 12 Octobre 2025"
click at [460, 150] on button "Enregistrer" at bounding box center [477, 150] width 44 height 11
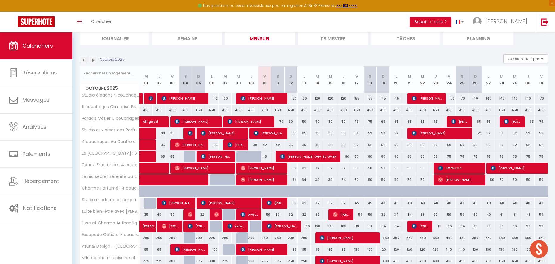
scroll to position [41, 0]
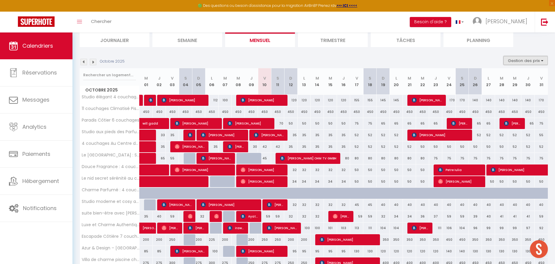
click at [518, 58] on button "Gestion des prix" at bounding box center [525, 60] width 44 height 9
click at [516, 78] on input "Nb Nuits minimum" at bounding box center [521, 79] width 54 height 6
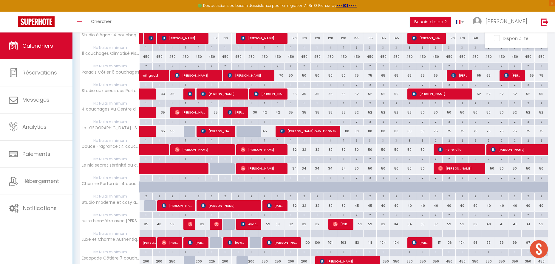
scroll to position [0, 0]
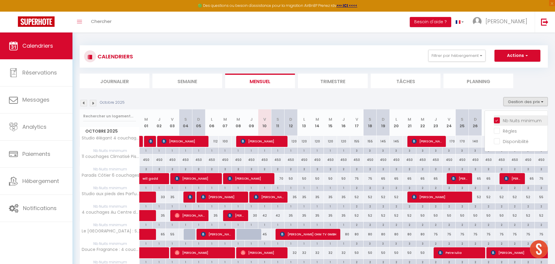
click at [497, 121] on input "Nb Nuits minimum" at bounding box center [521, 120] width 54 height 6
checkbox input "false"
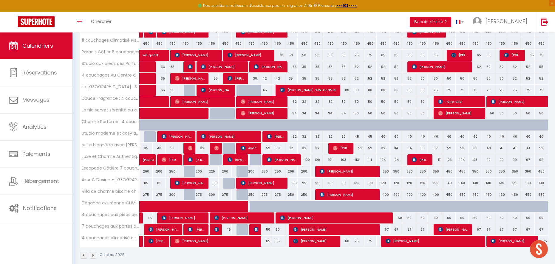
scroll to position [117, 0]
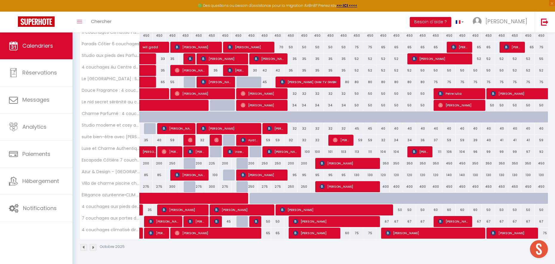
click at [243, 187] on div at bounding box center [242, 186] width 13 height 11
type input "275"
type input "Mer 08 Octobre 2025"
type input "Jeu 09 Octobre 2025"
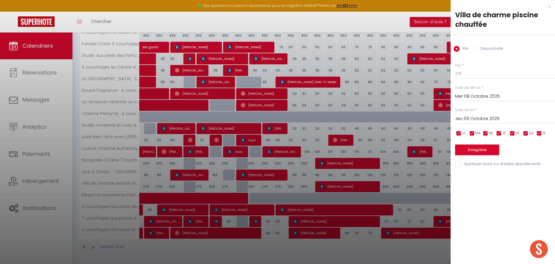
click at [243, 187] on div at bounding box center [277, 132] width 555 height 264
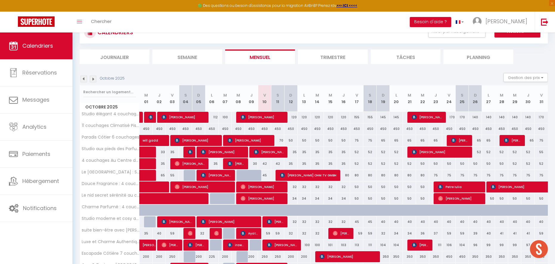
scroll to position [0, 0]
